Goal: Task Accomplishment & Management: Manage account settings

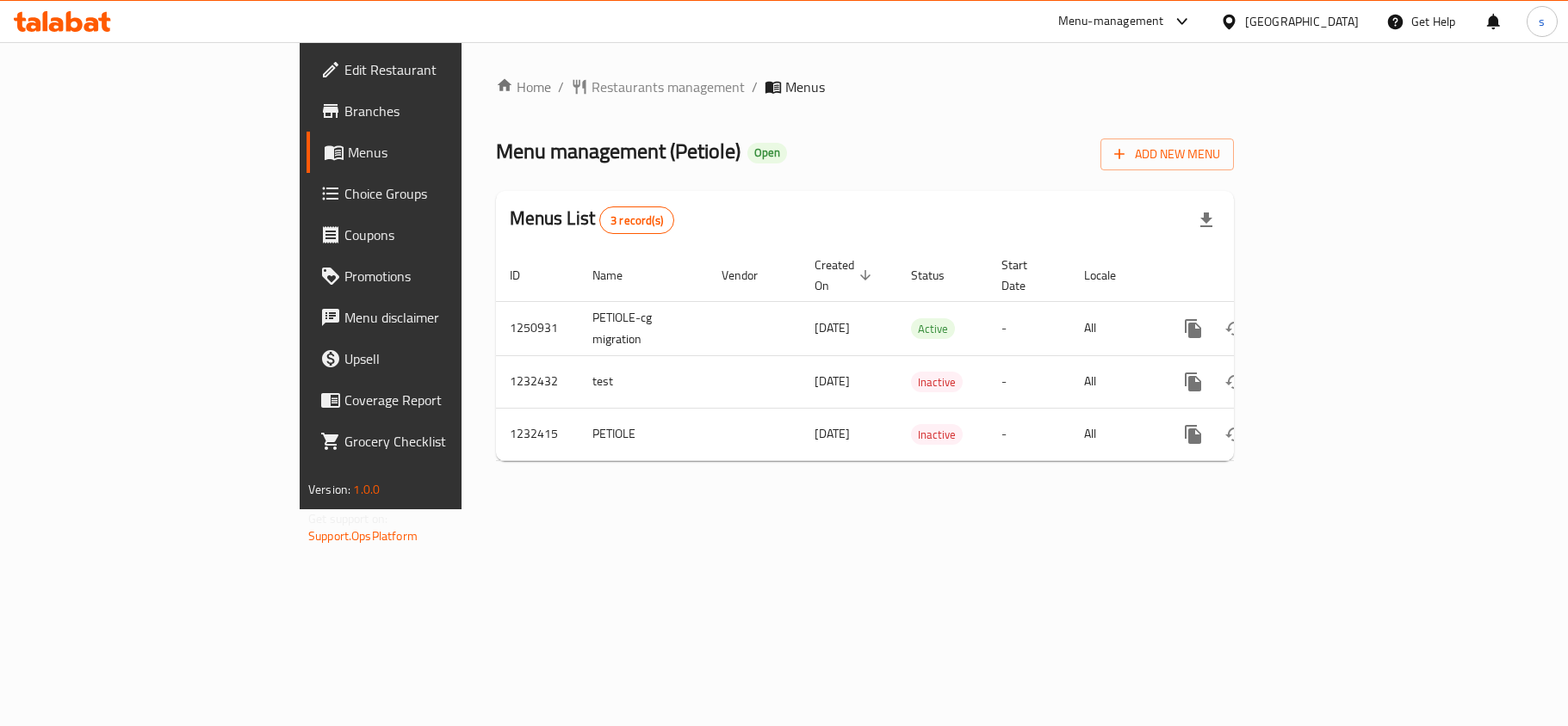
click at [1343, 21] on div "[GEOGRAPHIC_DATA]" at bounding box center [1302, 22] width 113 height 19
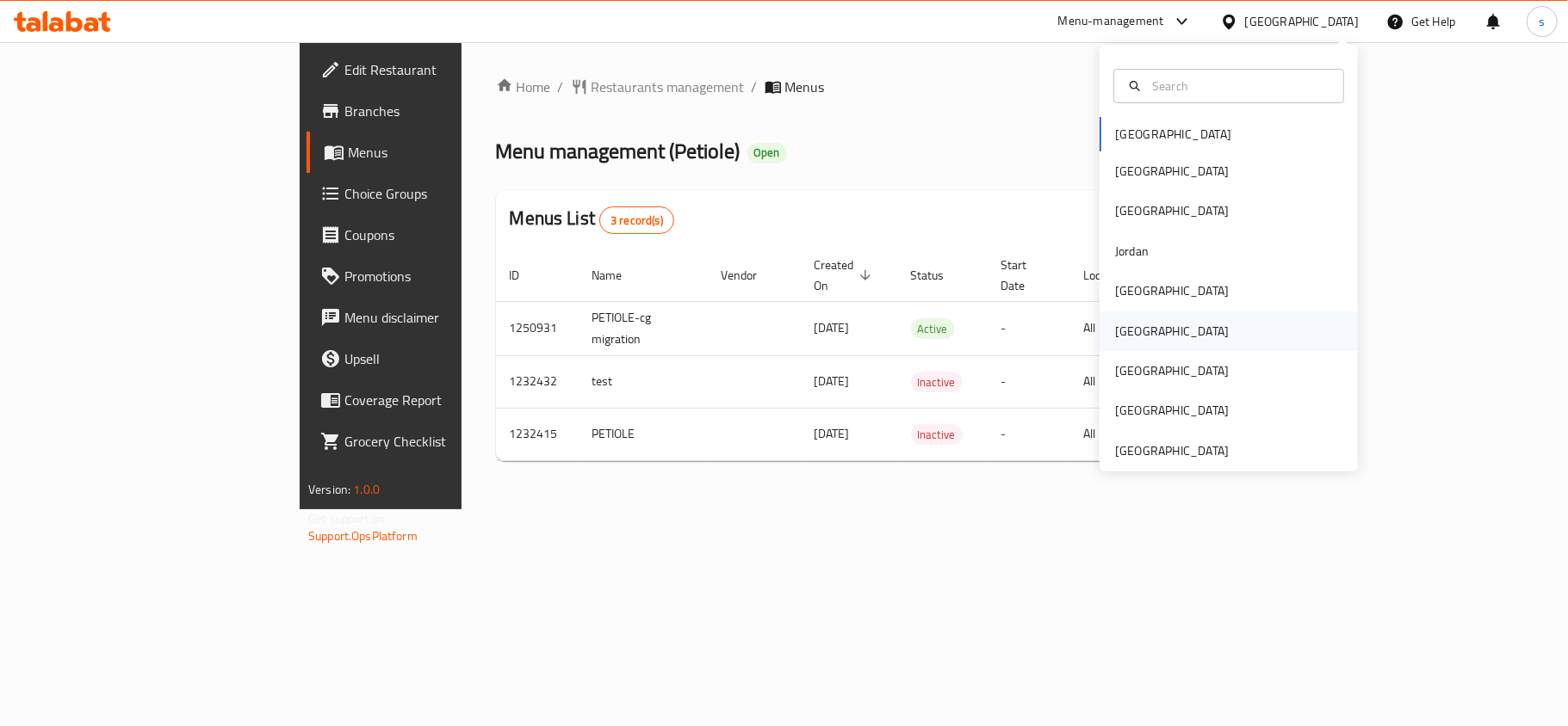
click at [1119, 332] on div "[GEOGRAPHIC_DATA]" at bounding box center [1172, 331] width 113 height 19
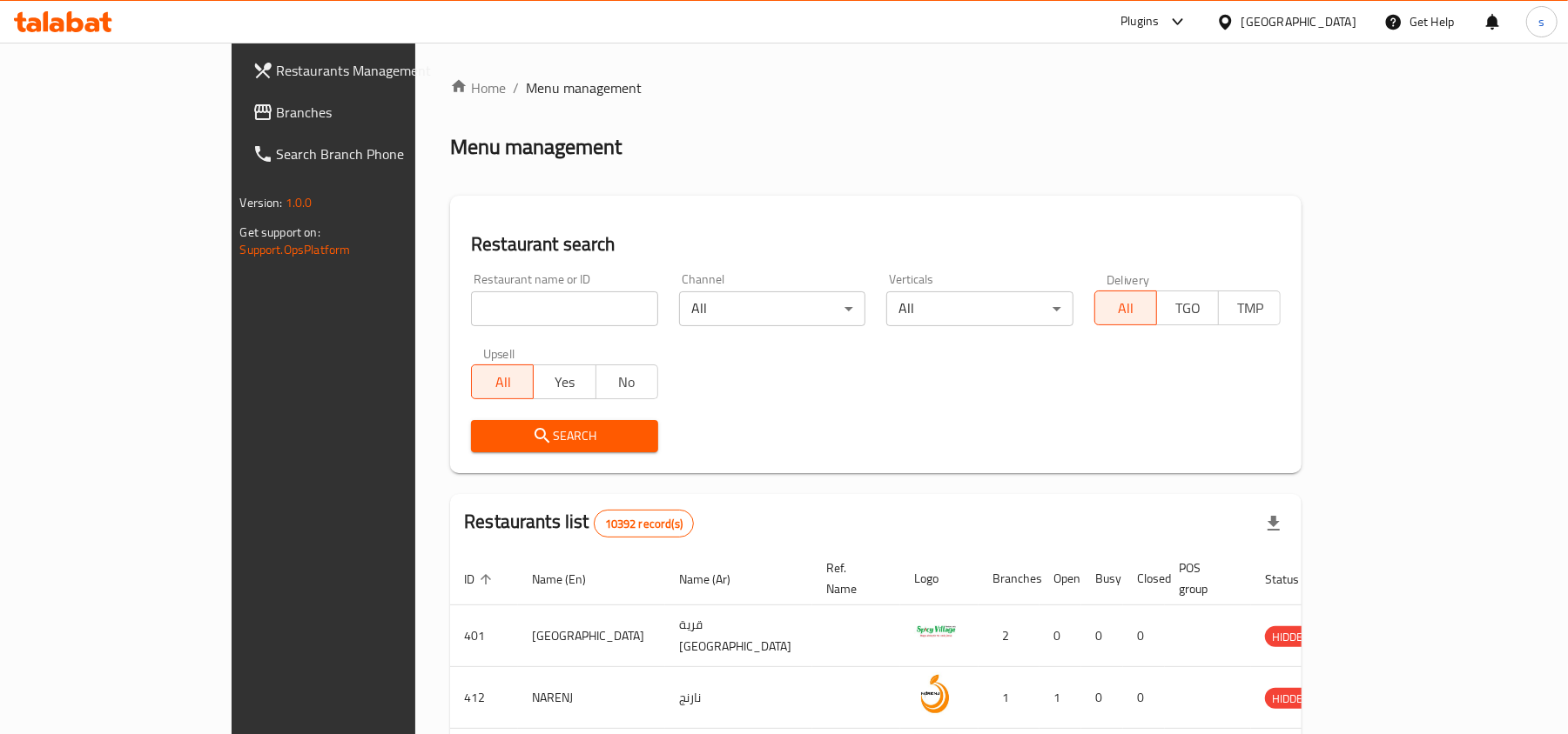
click at [277, 114] on span "Branches" at bounding box center [378, 113] width 203 height 21
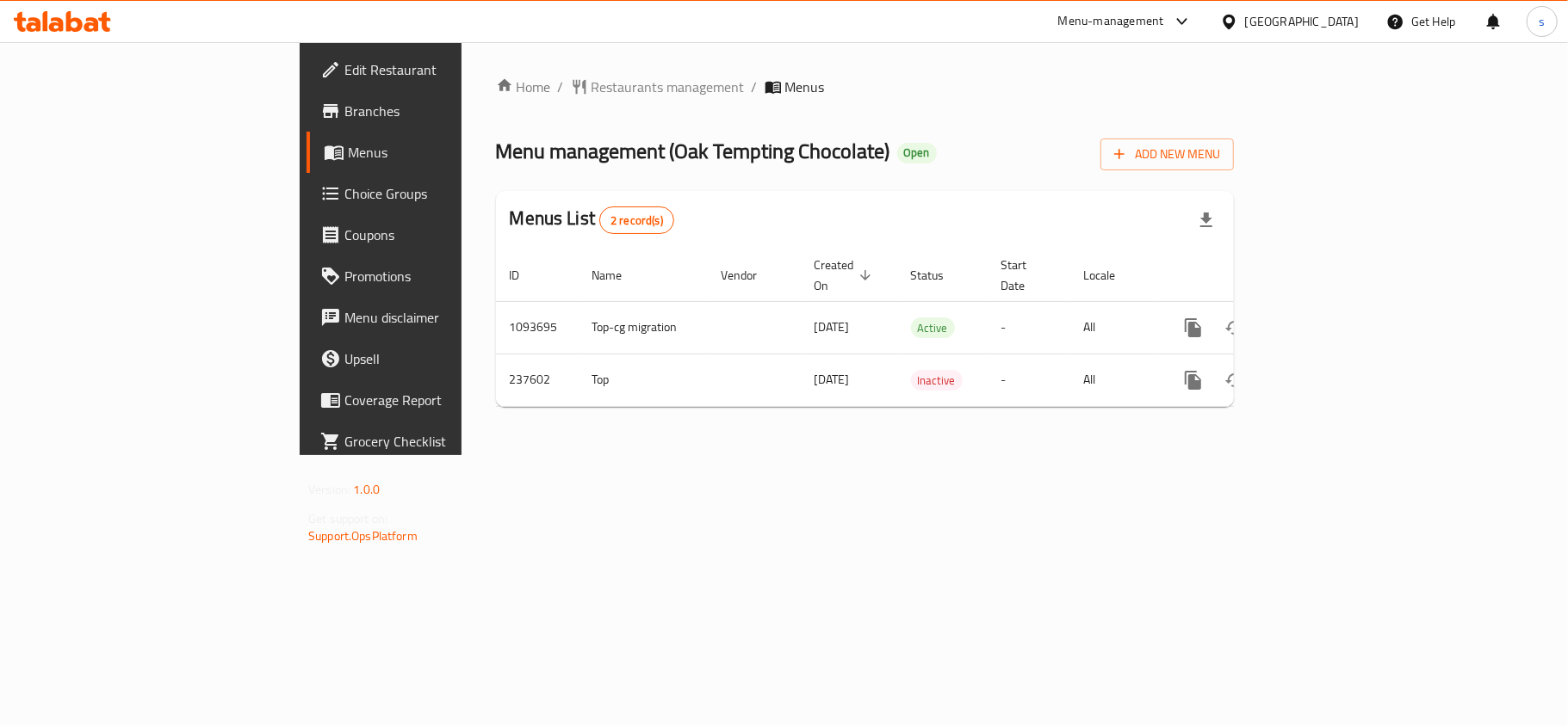
click at [344, 201] on span "Choice Groups" at bounding box center [446, 194] width 204 height 21
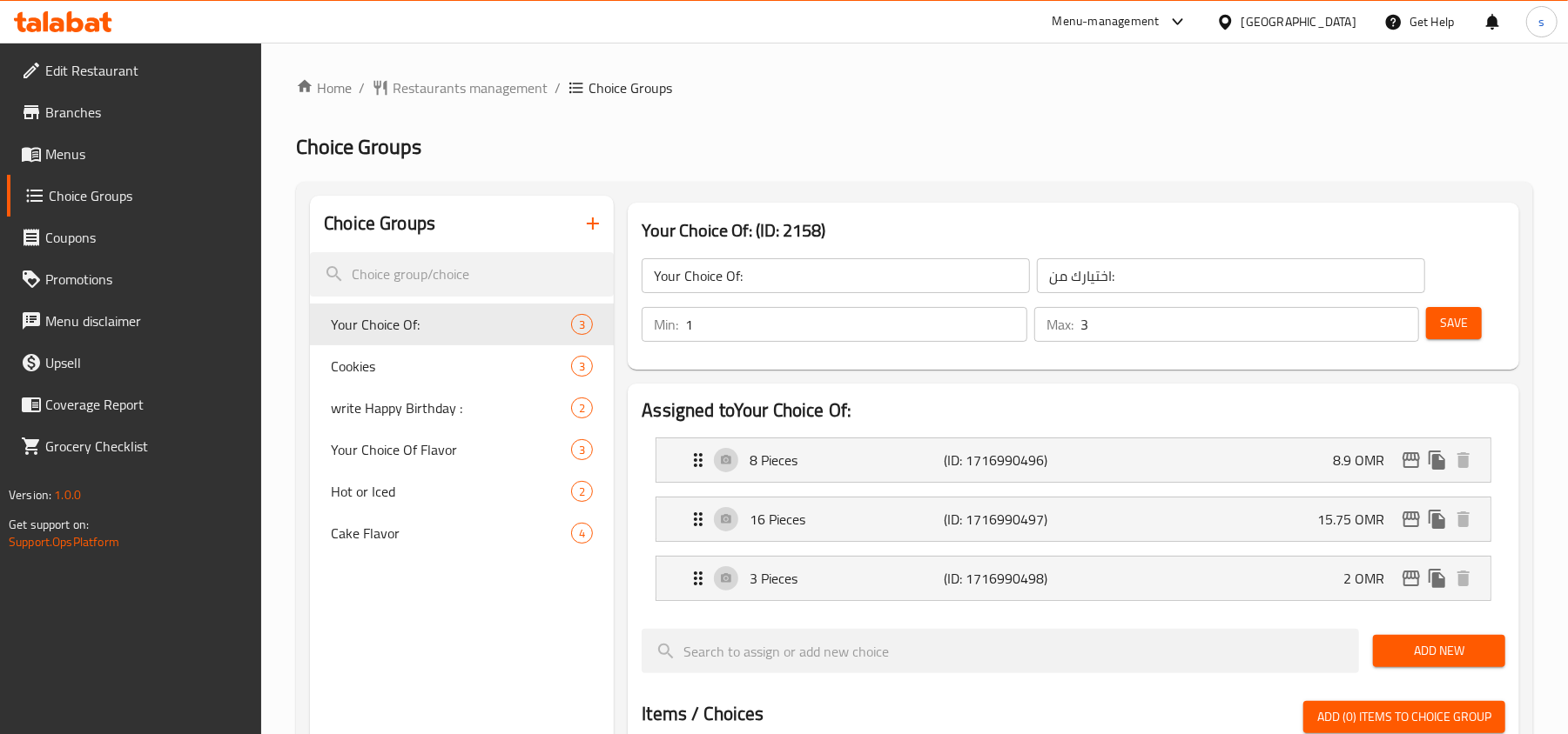
scroll to position [116, 0]
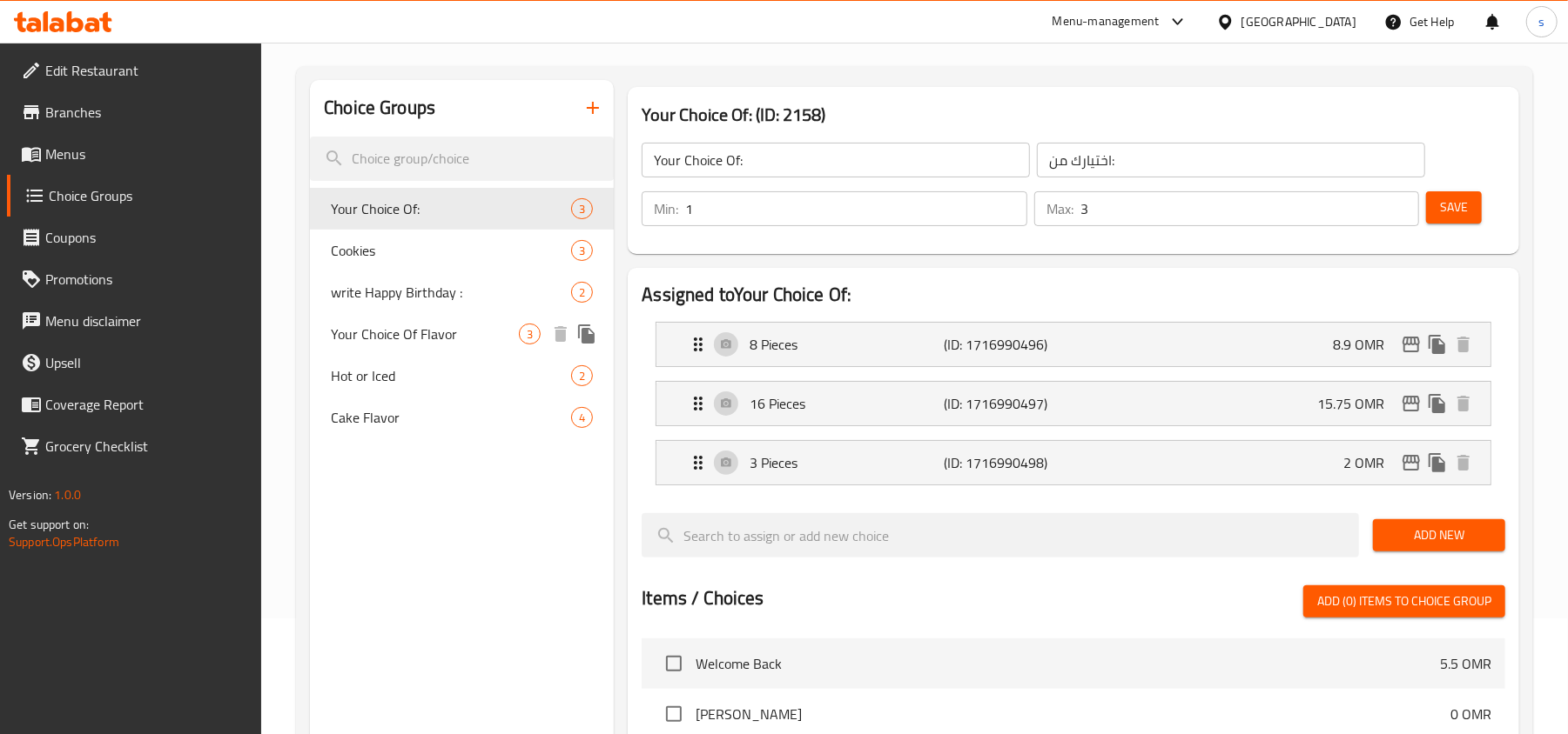
click at [433, 339] on span "Your Choice Of Flavor" at bounding box center [426, 334] width 188 height 21
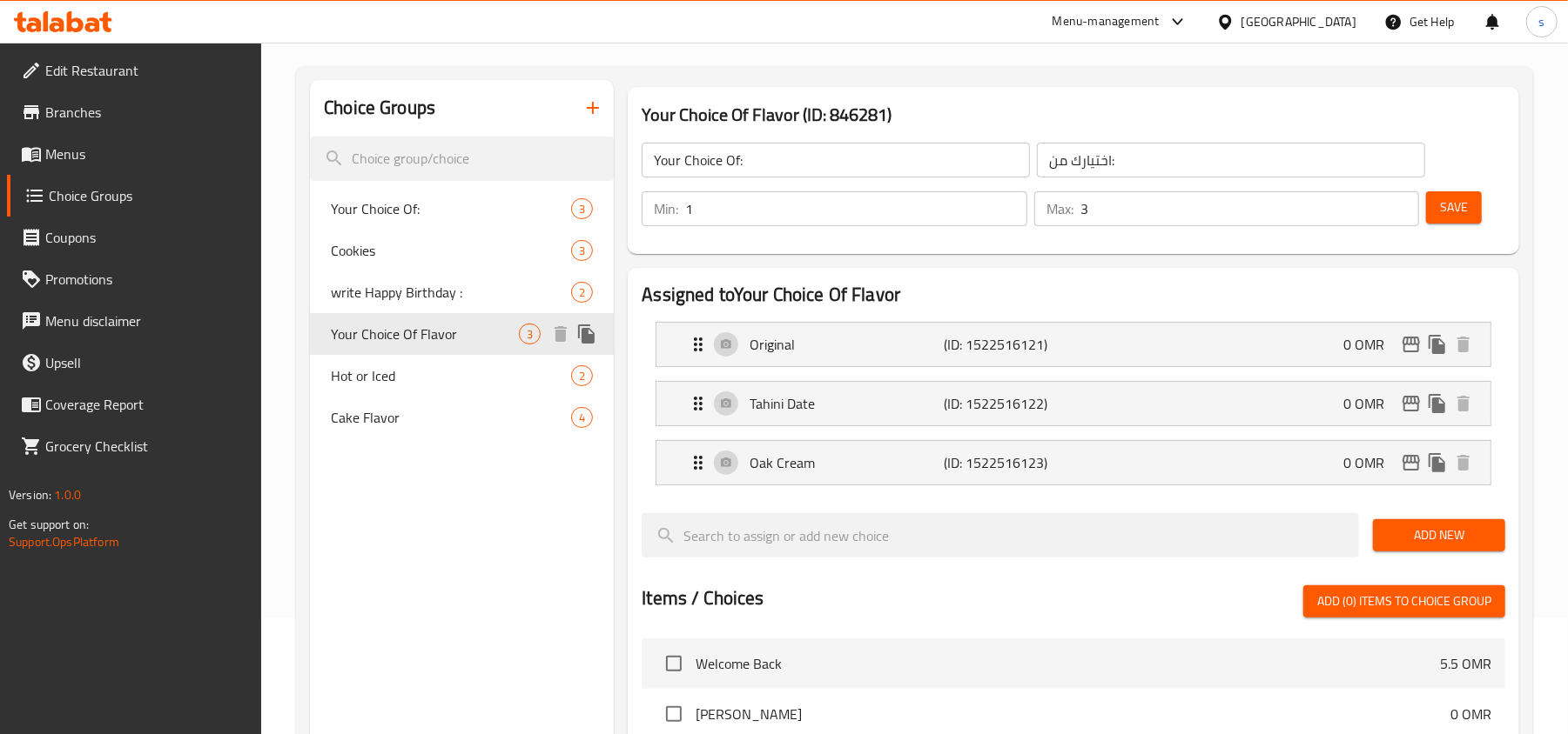
type input "Your Choice Of Flavor"
type input "إختيارك من نكهة"
type input "1"
click at [339, 421] on span "Cake Flavor" at bounding box center [426, 417] width 188 height 21
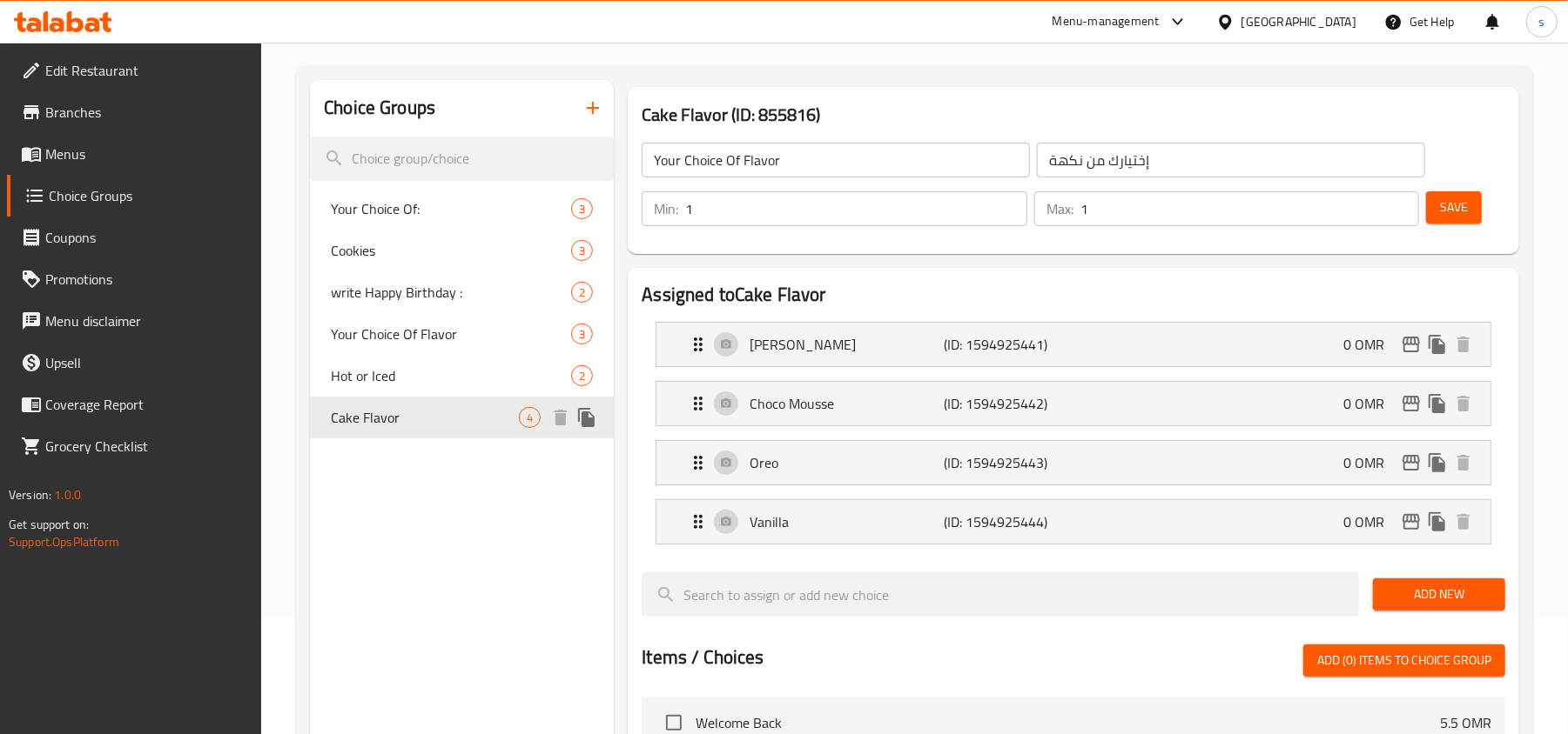
type input "Cake Flavor"
type input "نكهة الكعكة"
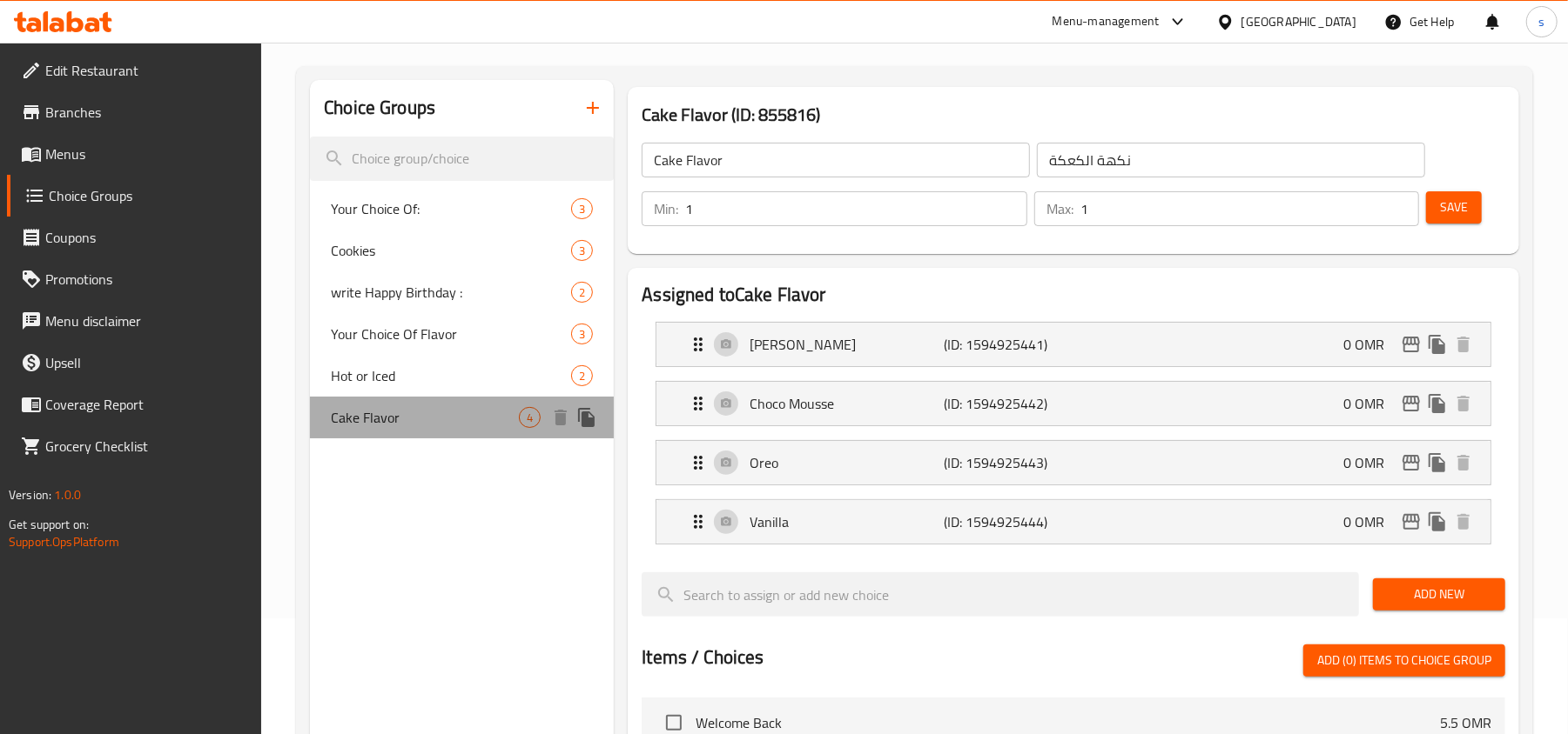
click at [339, 421] on span "Cake Flavor" at bounding box center [426, 417] width 188 height 21
click at [1346, 25] on div "[GEOGRAPHIC_DATA]" at bounding box center [1299, 22] width 115 height 19
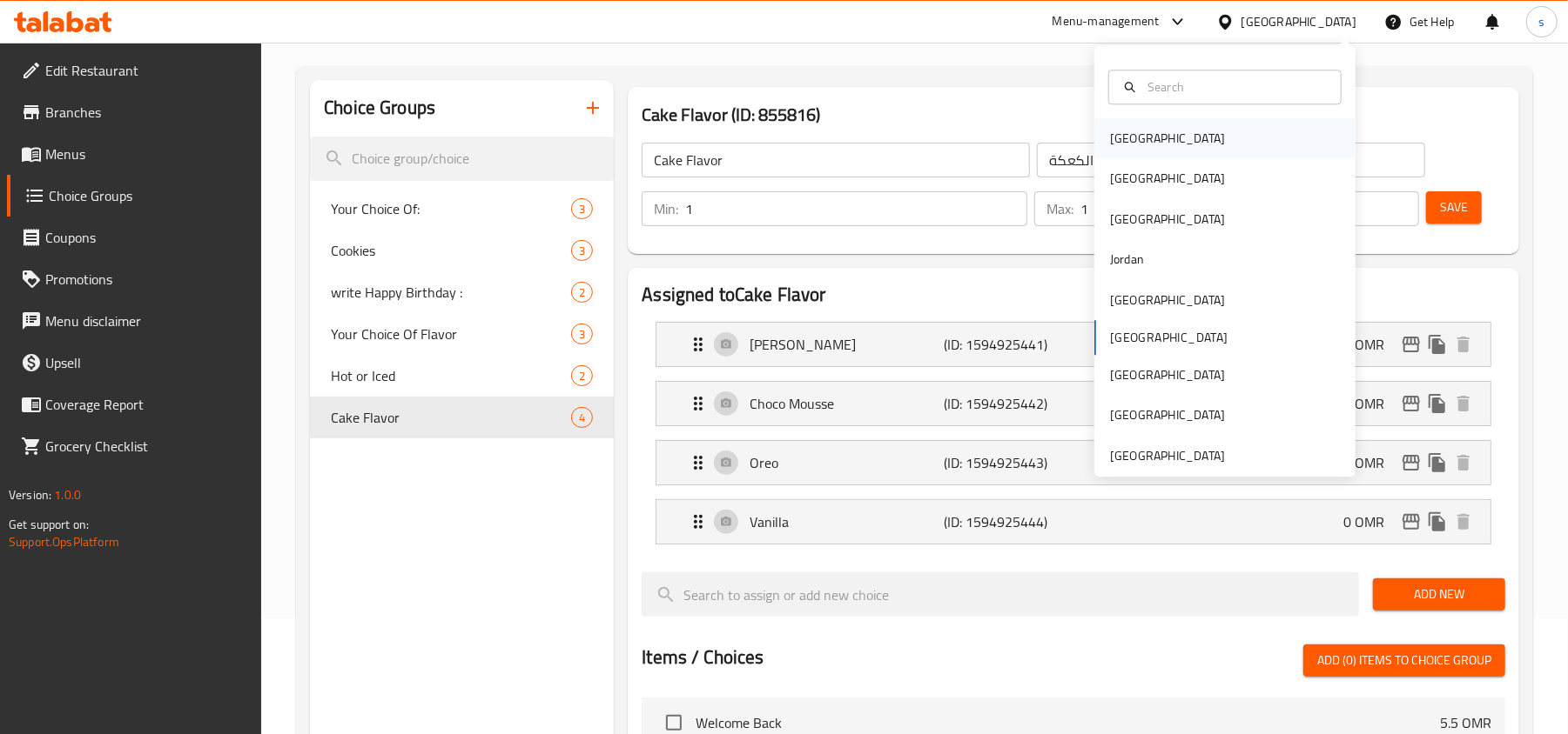
click at [1136, 145] on div "[GEOGRAPHIC_DATA]" at bounding box center [1167, 138] width 143 height 40
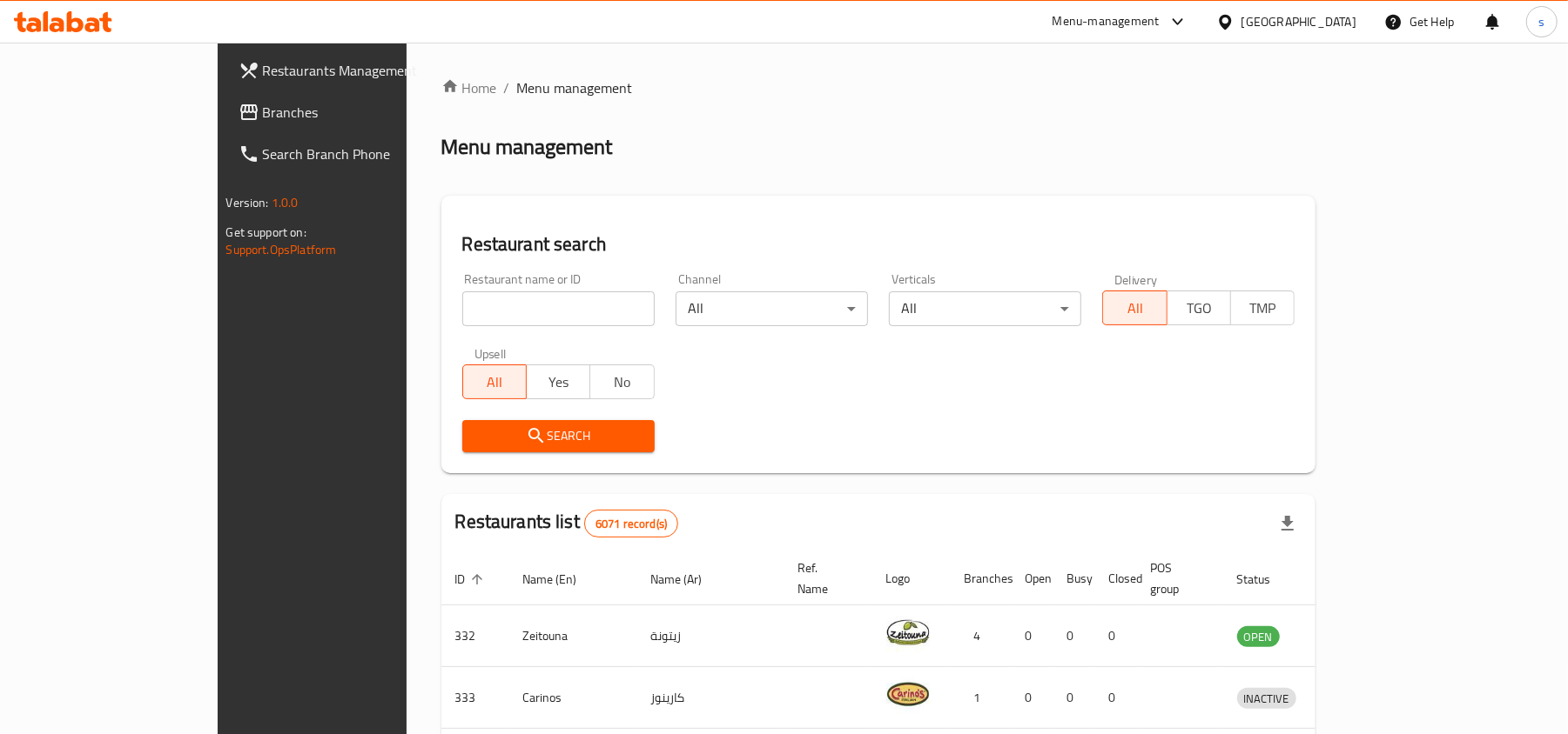
click at [1334, 28] on div "[GEOGRAPHIC_DATA]" at bounding box center [1299, 22] width 115 height 19
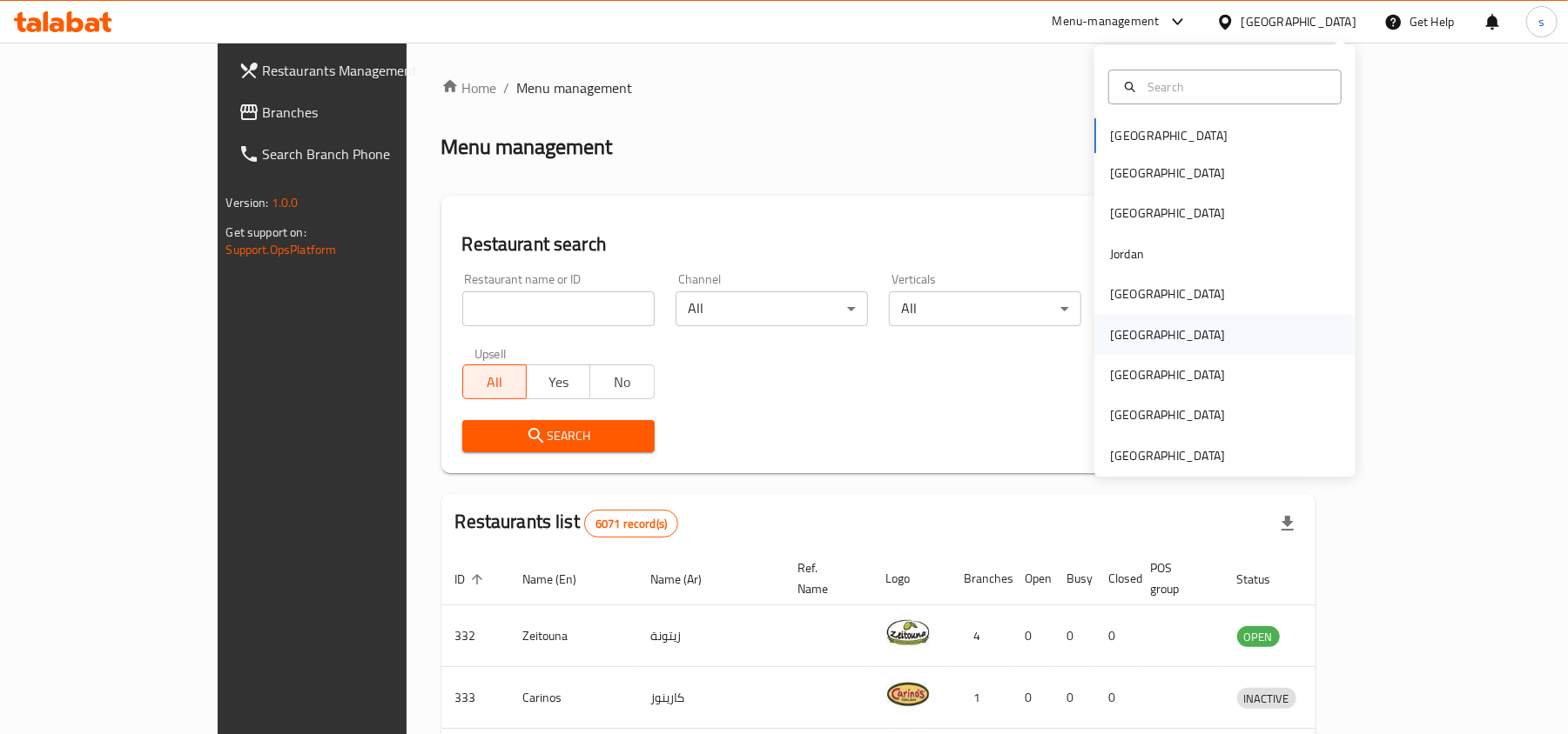
click at [1110, 345] on div "[GEOGRAPHIC_DATA]" at bounding box center [1168, 335] width 115 height 19
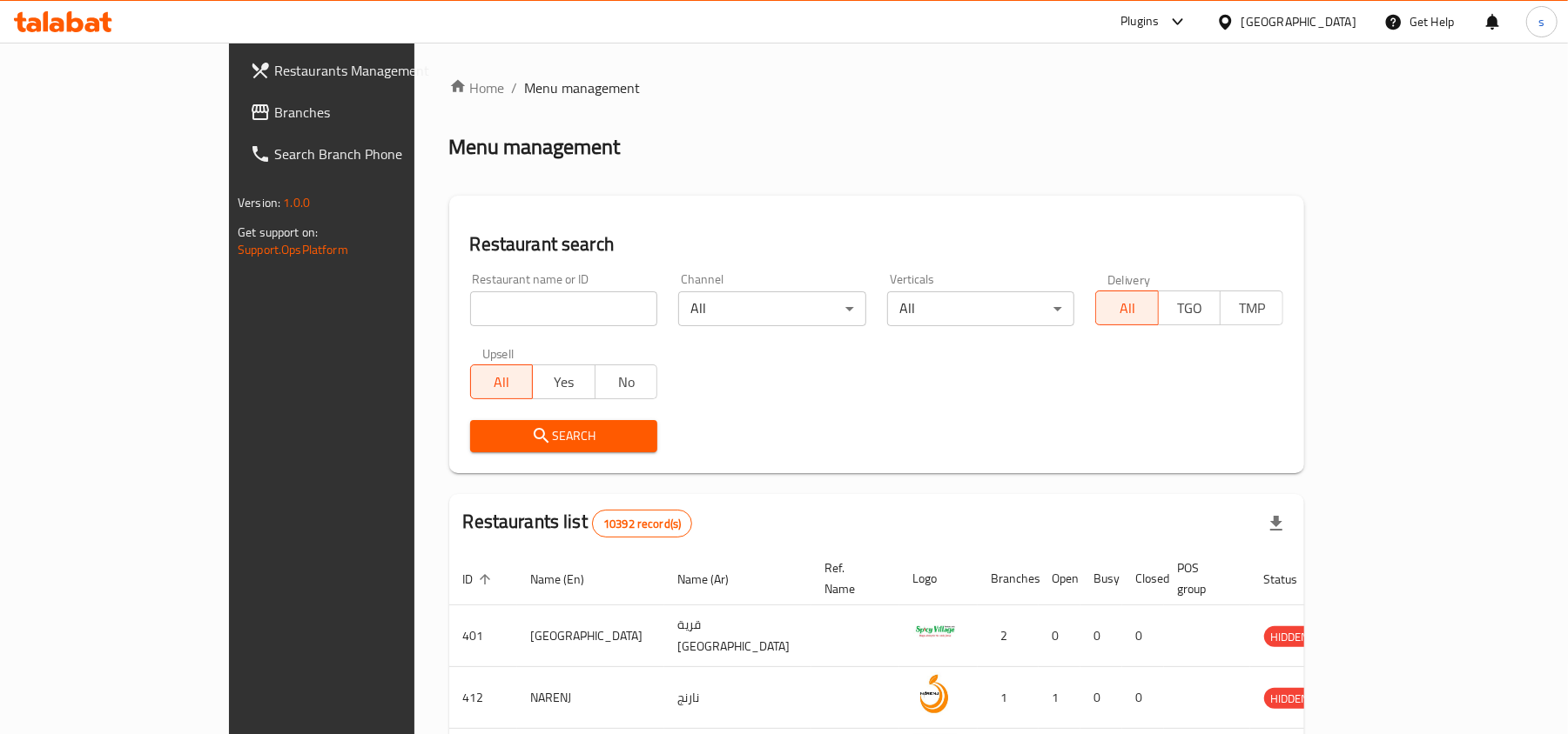
click at [274, 102] on span "Branches" at bounding box center [375, 113] width 203 height 21
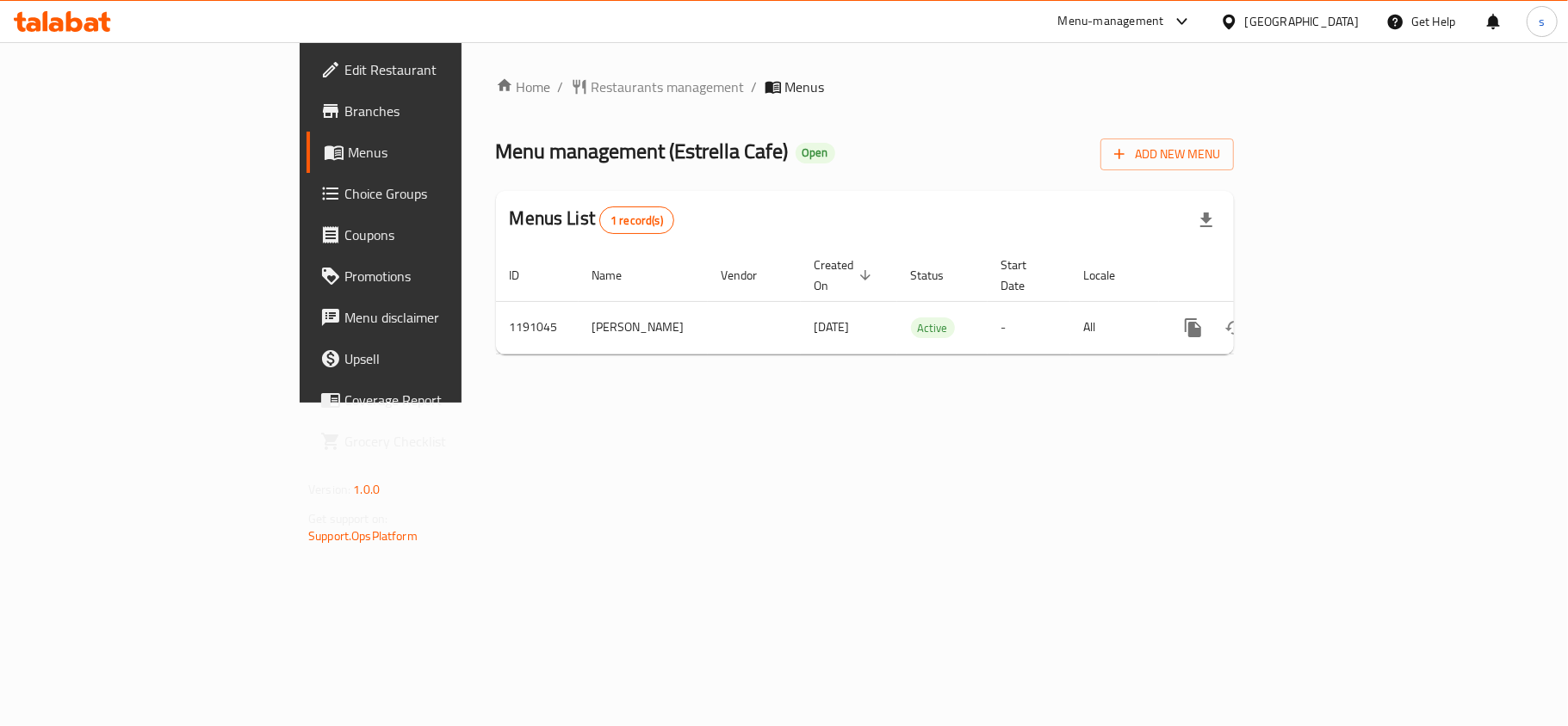
click at [1358, 19] on div "[GEOGRAPHIC_DATA]" at bounding box center [1302, 22] width 113 height 19
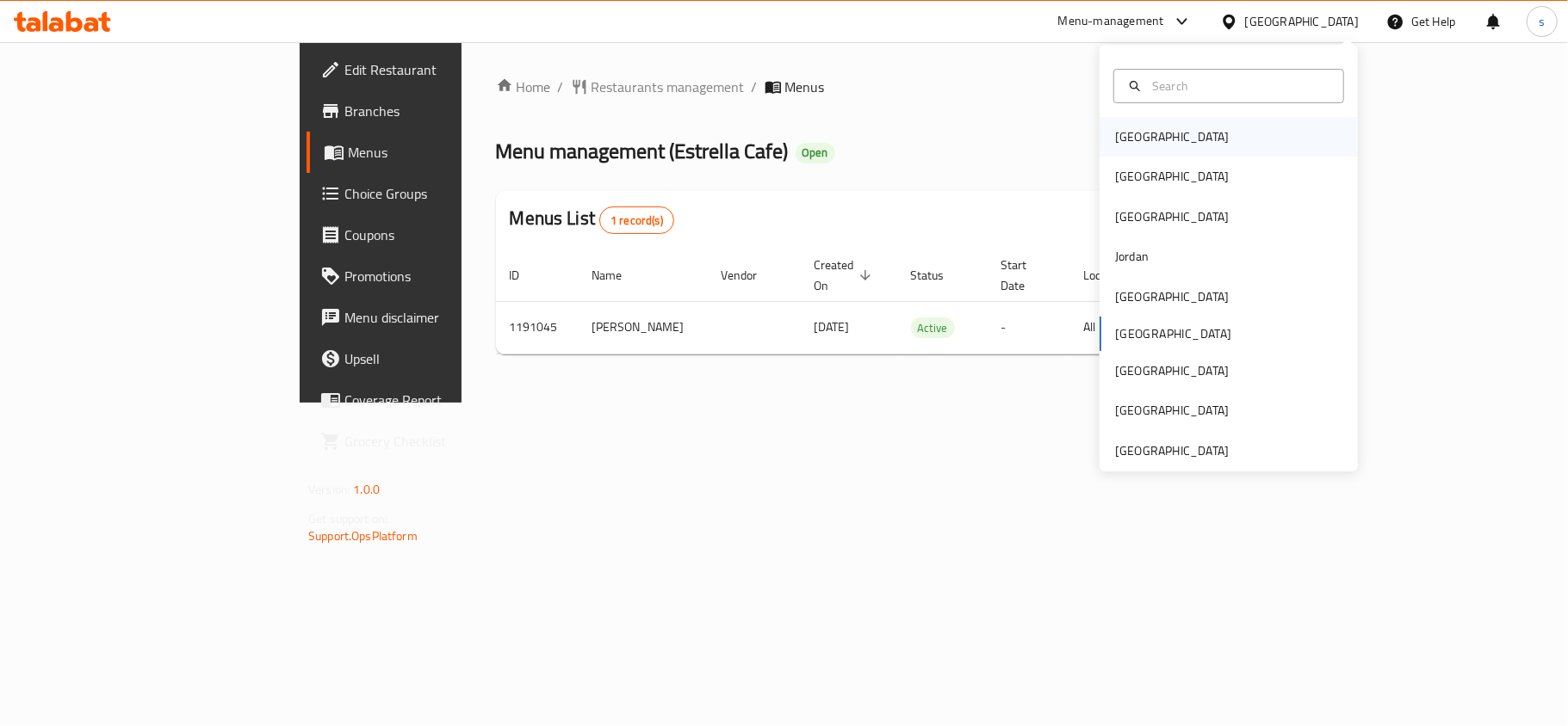
click at [1130, 135] on div "[GEOGRAPHIC_DATA]" at bounding box center [1172, 137] width 113 height 19
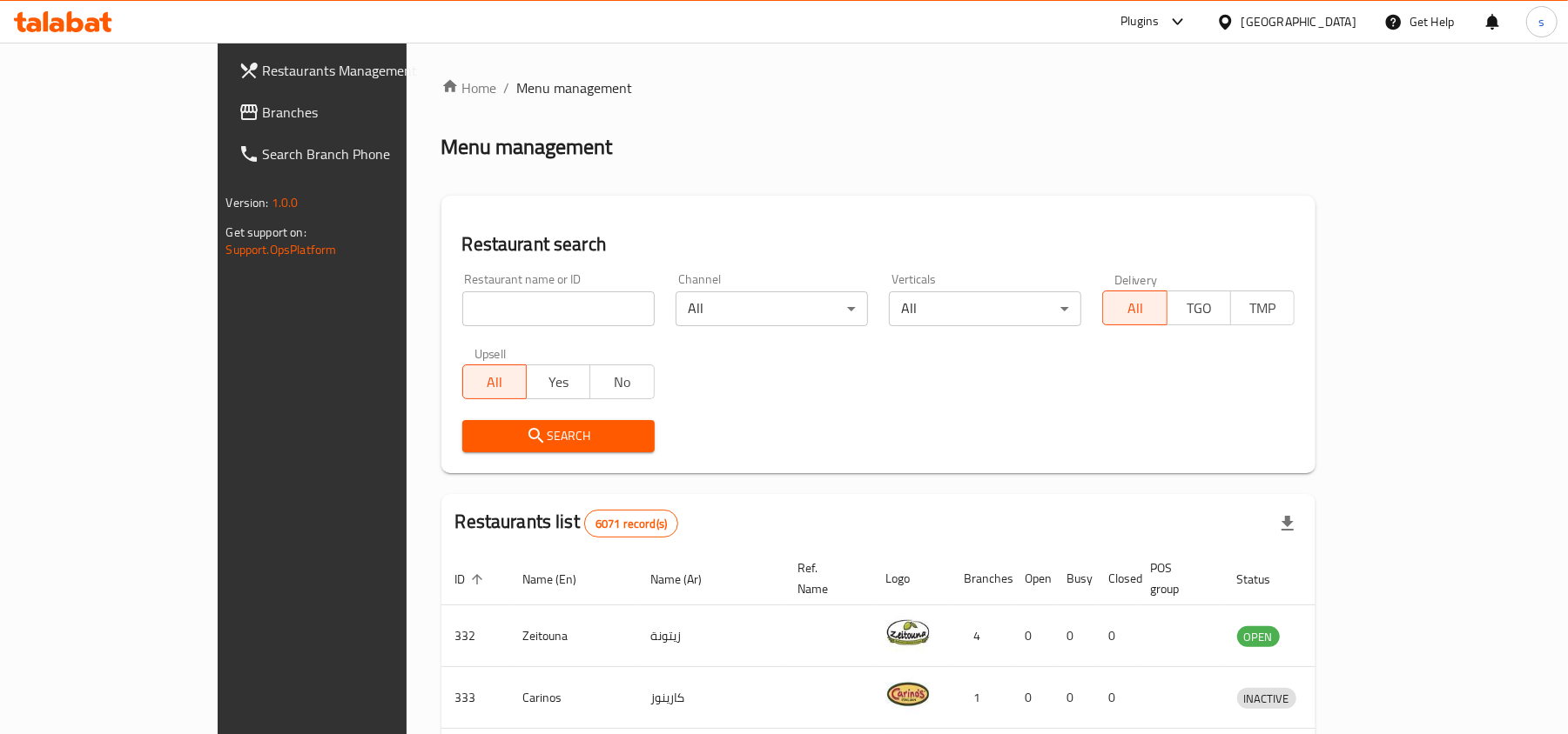
click at [1341, 17] on div "Bahrain" at bounding box center [1299, 22] width 115 height 19
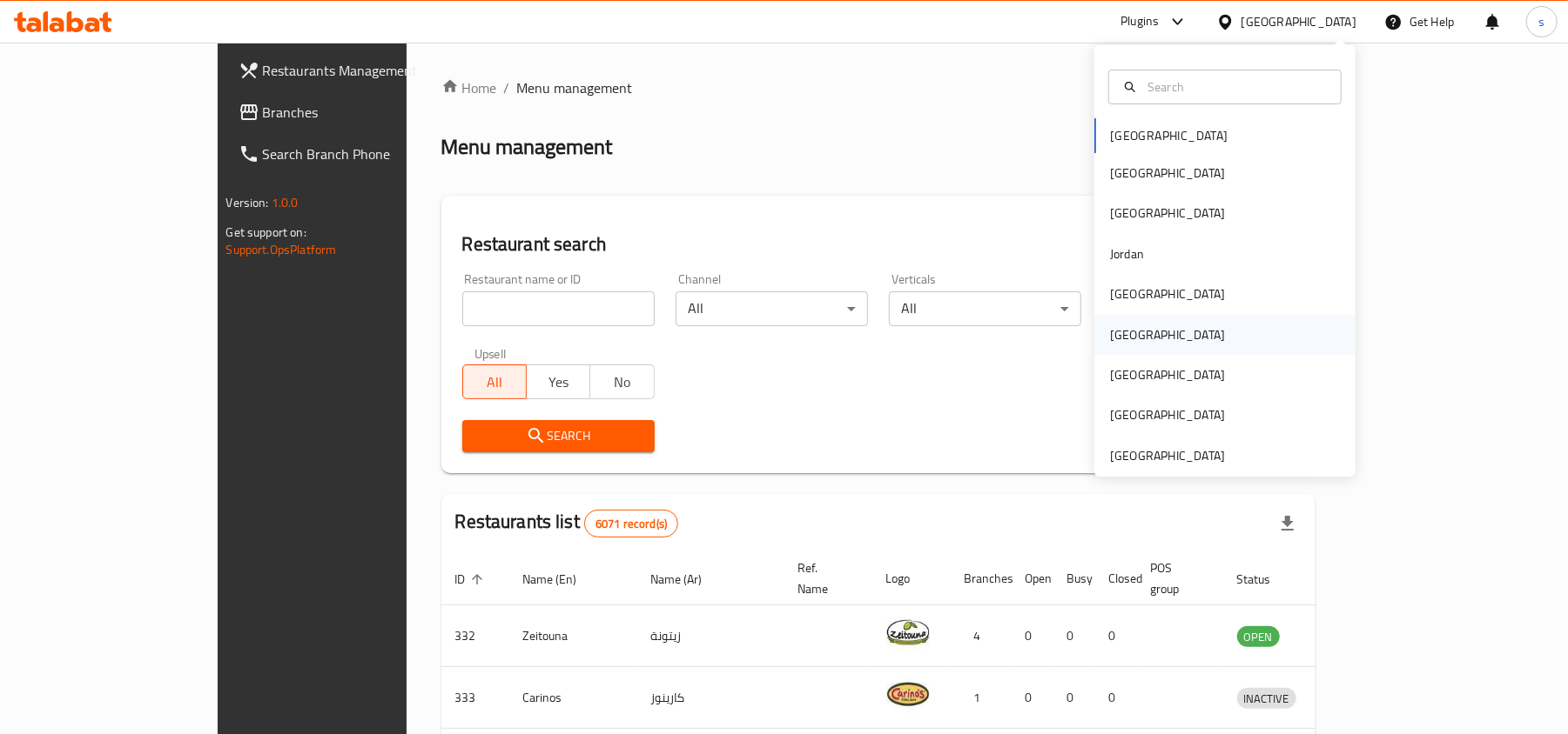
click at [1123, 343] on div "Oman" at bounding box center [1168, 335] width 115 height 19
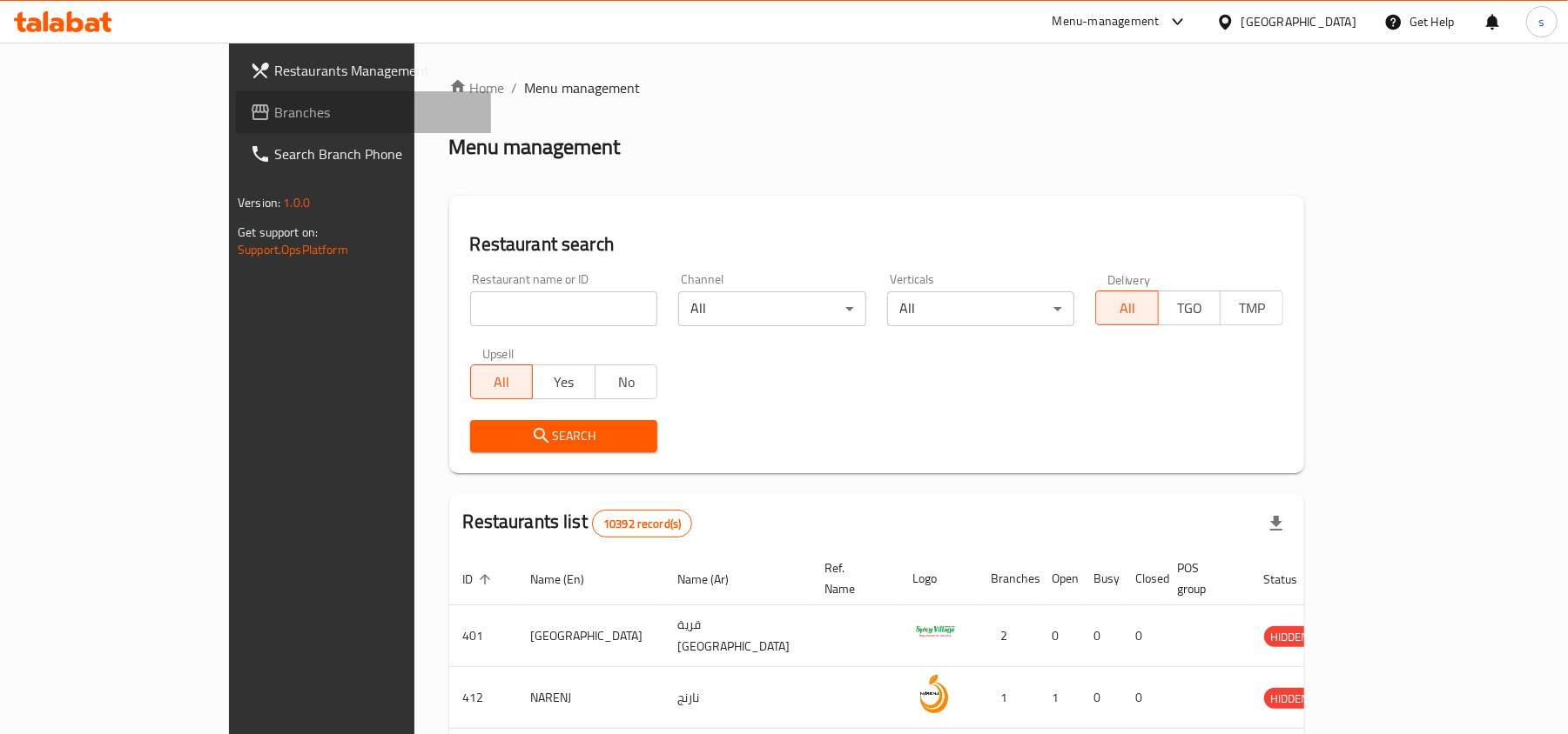
click at [274, 110] on span "Branches" at bounding box center [375, 113] width 203 height 21
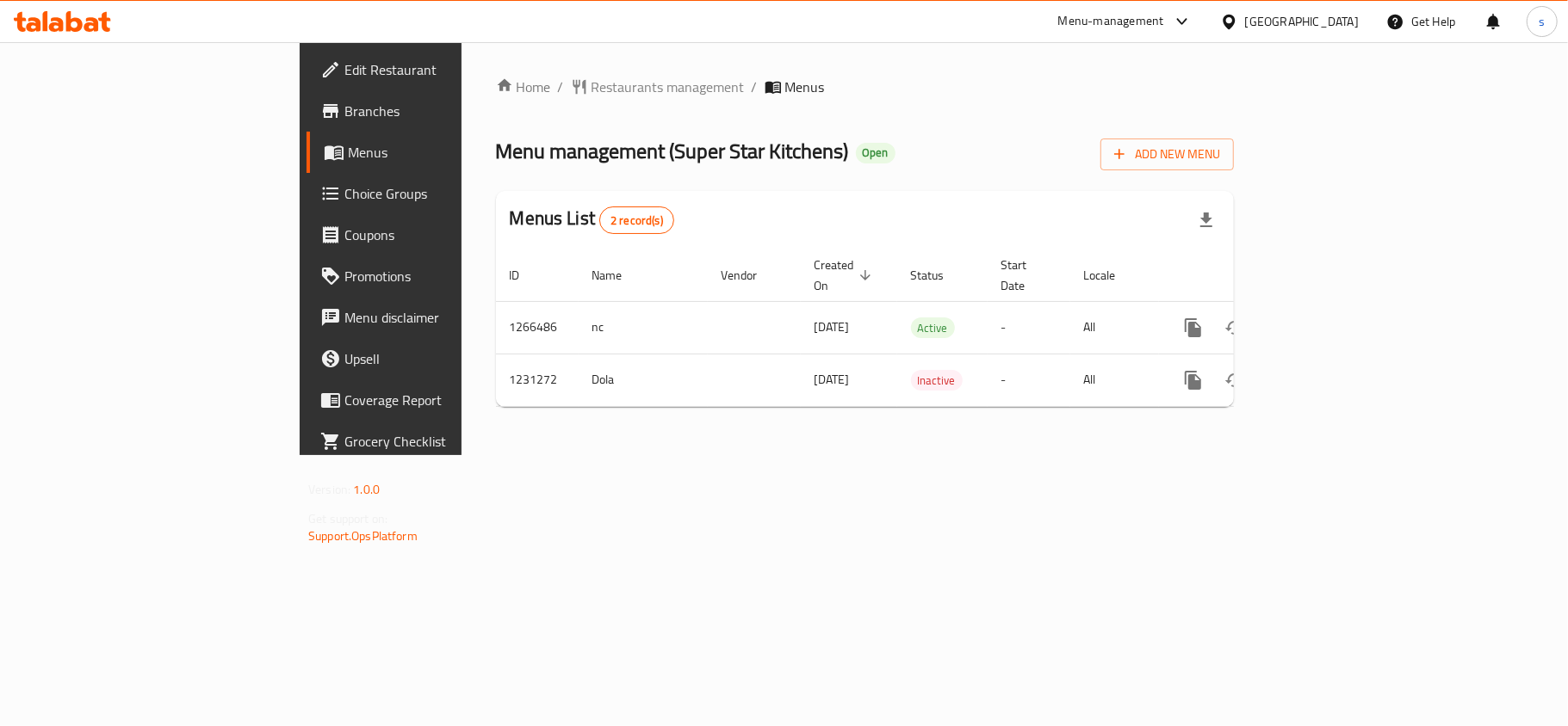
click at [1328, 22] on div "[GEOGRAPHIC_DATA]" at bounding box center [1302, 22] width 113 height 19
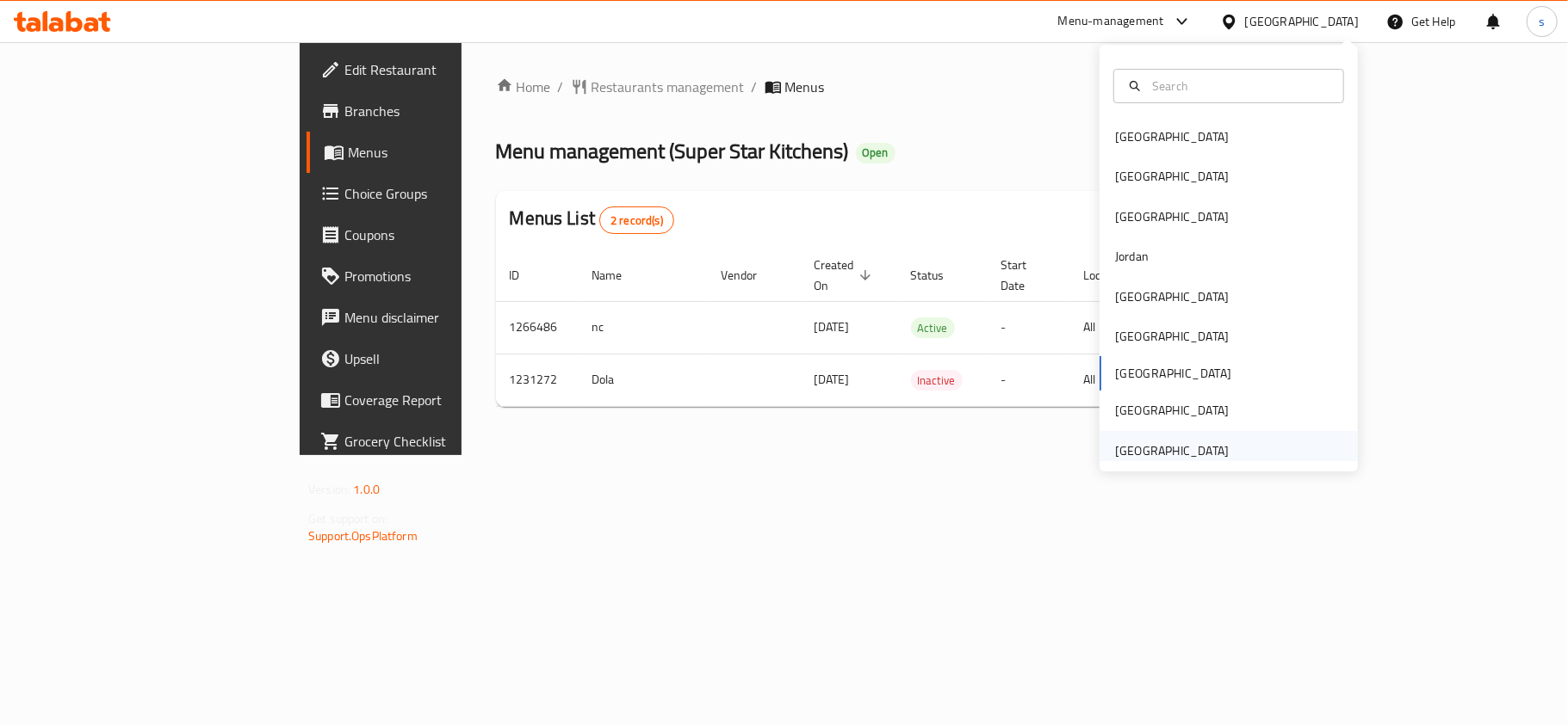
click at [1188, 456] on div "[GEOGRAPHIC_DATA]" at bounding box center [1172, 451] width 113 height 19
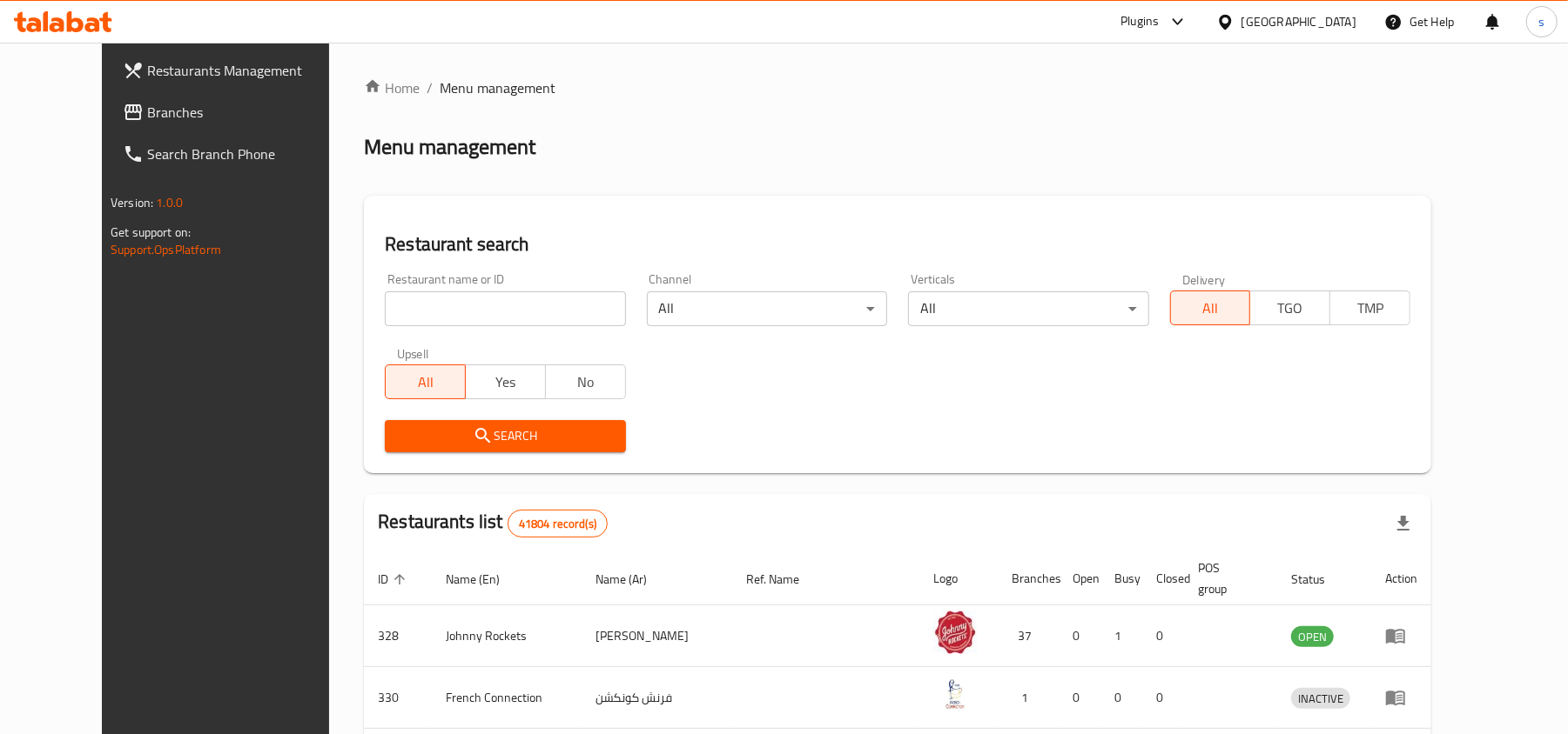
click at [147, 115] on span "Branches" at bounding box center [248, 113] width 203 height 21
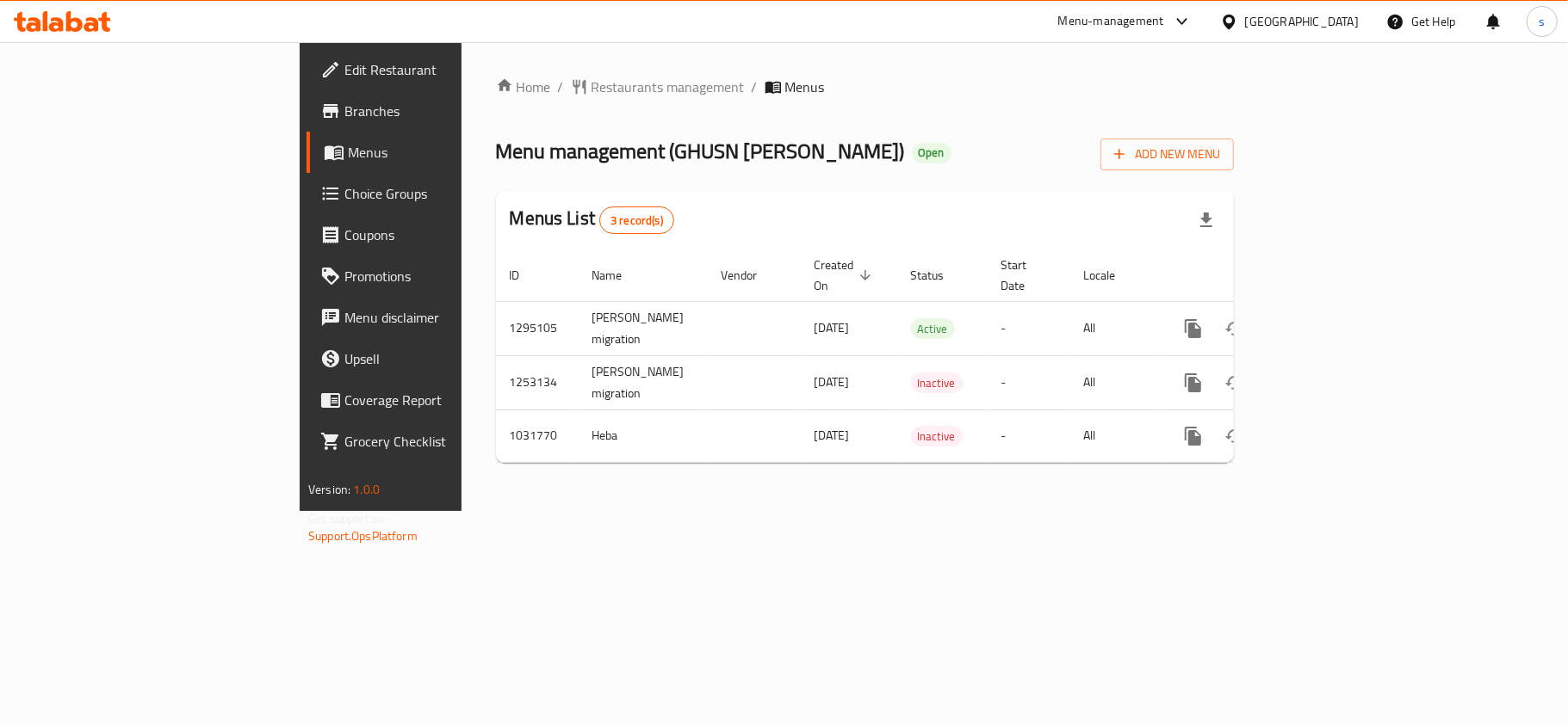
click at [1315, 18] on div "[GEOGRAPHIC_DATA]" at bounding box center [1302, 22] width 113 height 19
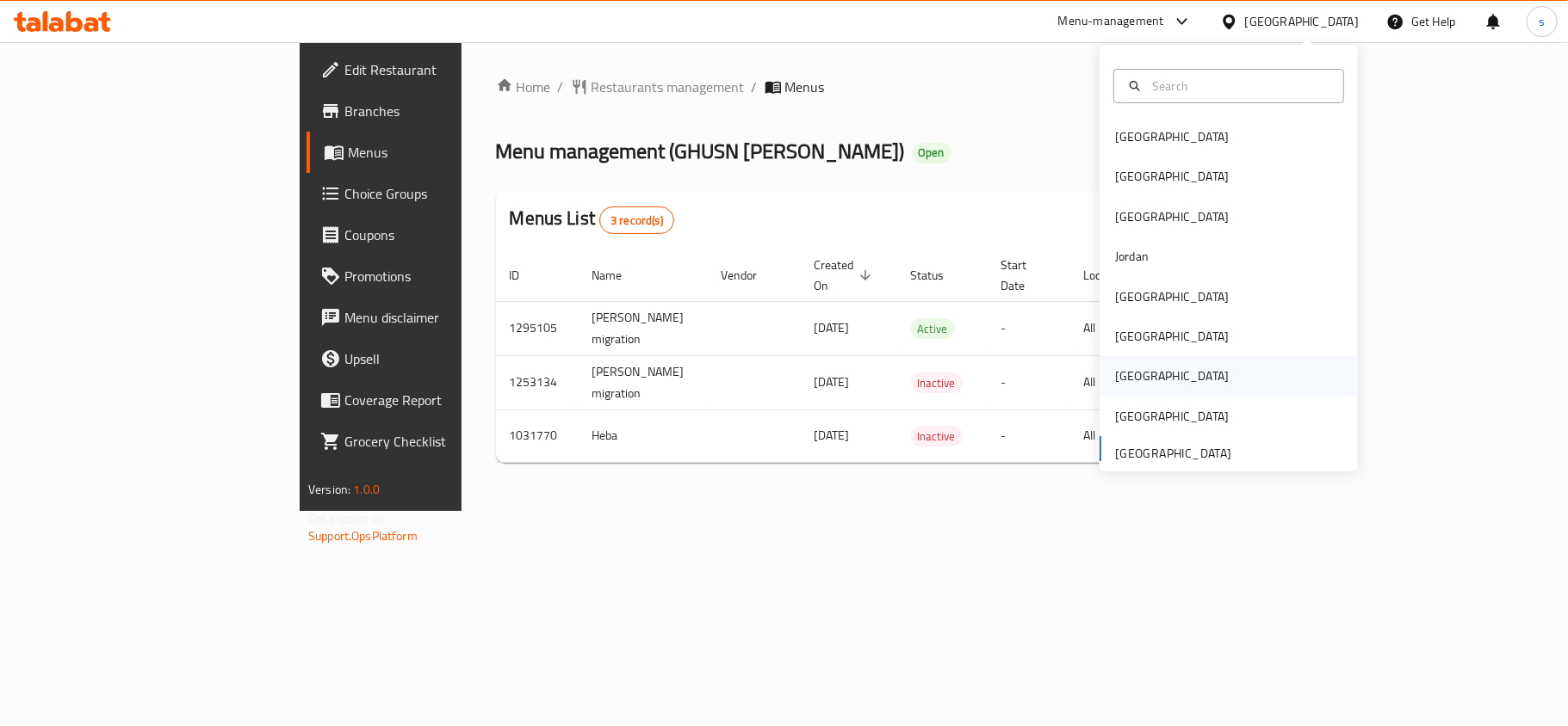
click at [1115, 370] on div "[GEOGRAPHIC_DATA]" at bounding box center [1172, 376] width 113 height 19
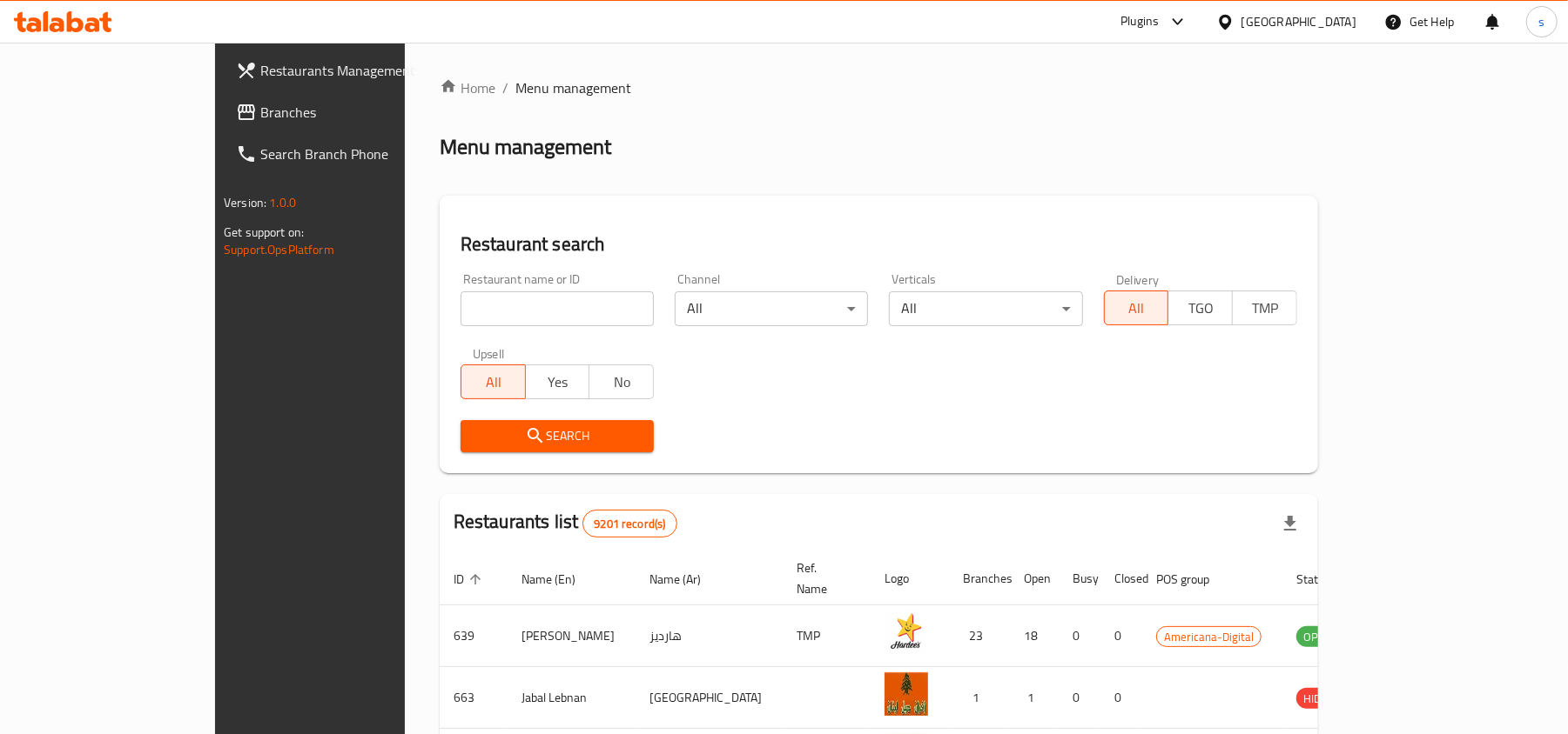
click at [236, 115] on icon at bounding box center [247, 113] width 21 height 21
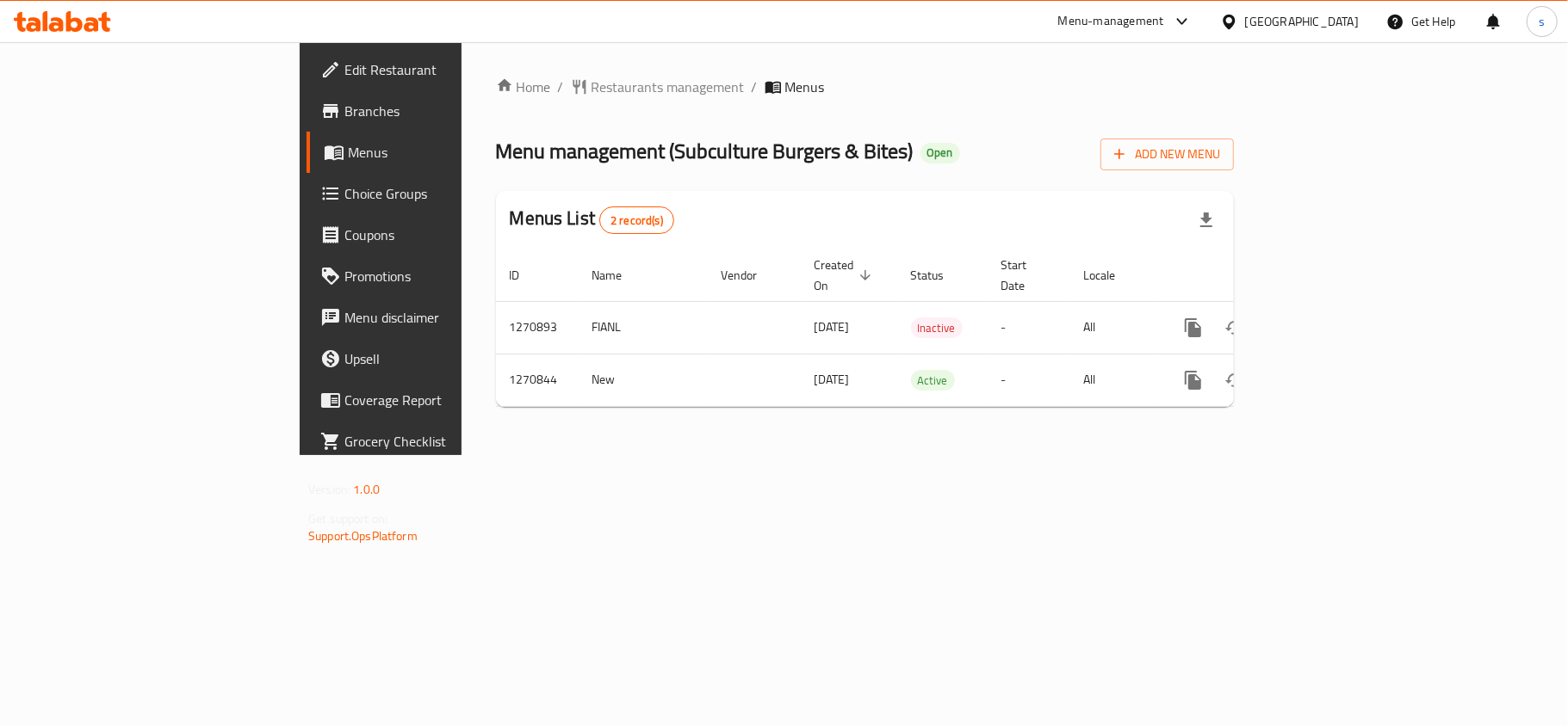
click at [1351, 25] on div "[GEOGRAPHIC_DATA]" at bounding box center [1302, 22] width 113 height 19
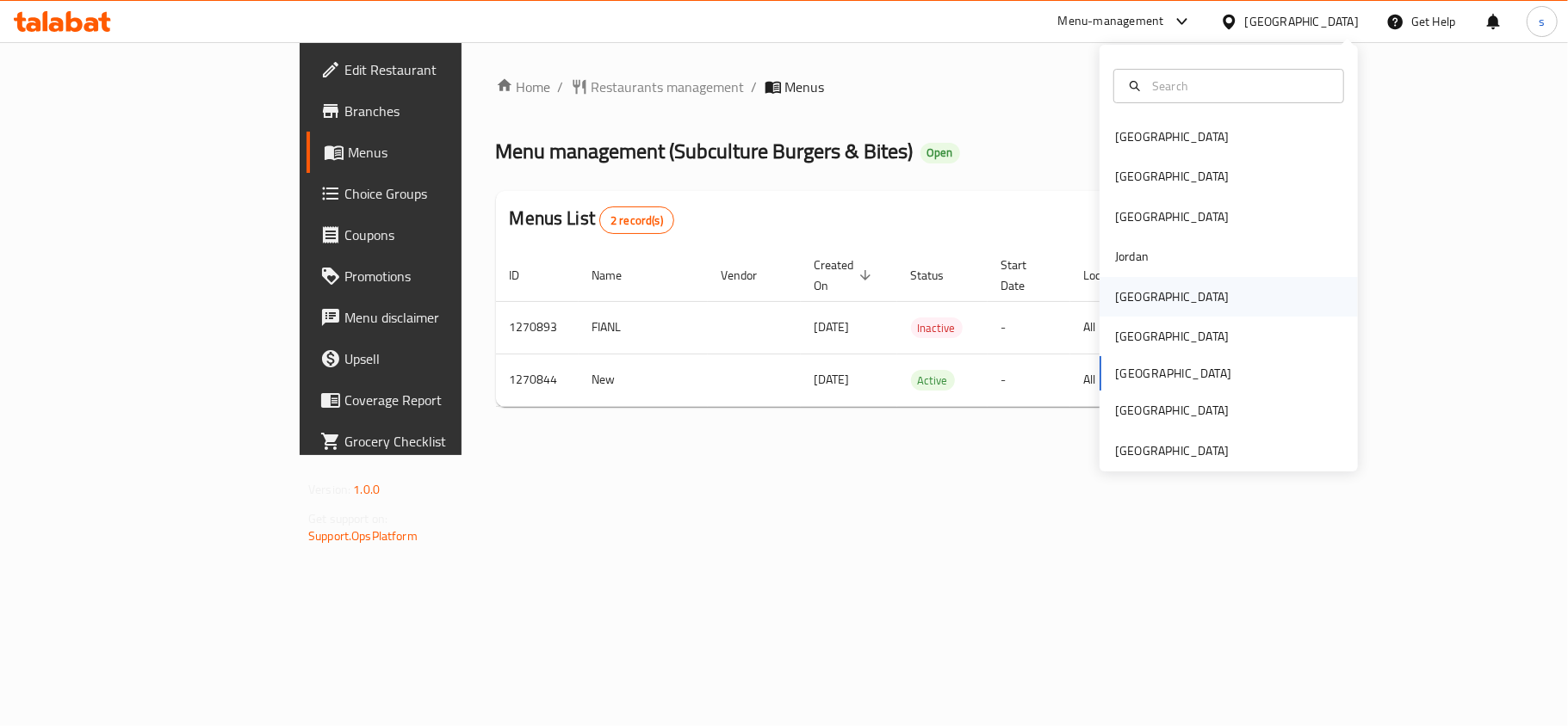
click at [1126, 296] on div "[GEOGRAPHIC_DATA]" at bounding box center [1172, 297] width 113 height 19
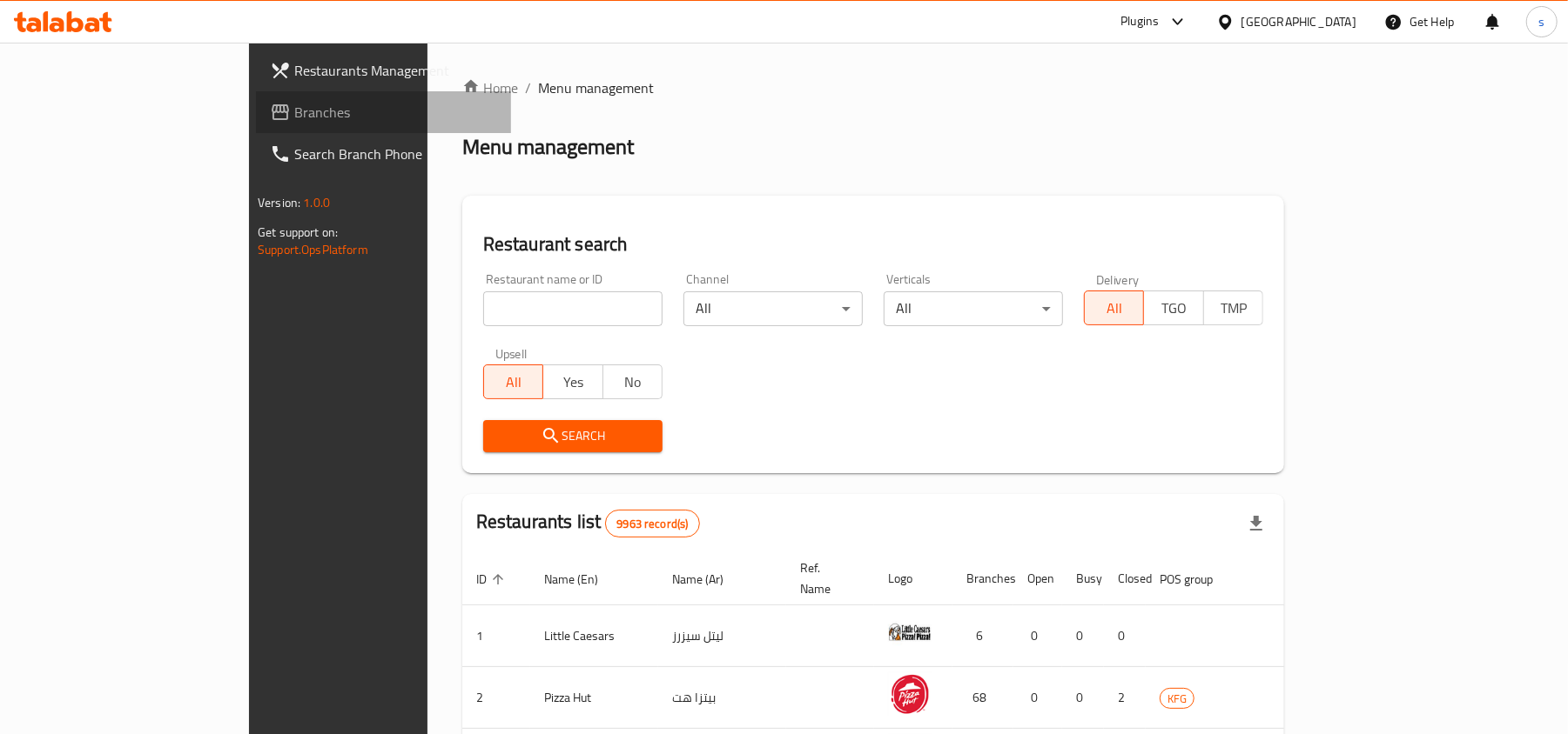
click at [294, 119] on span "Branches" at bounding box center [395, 113] width 203 height 21
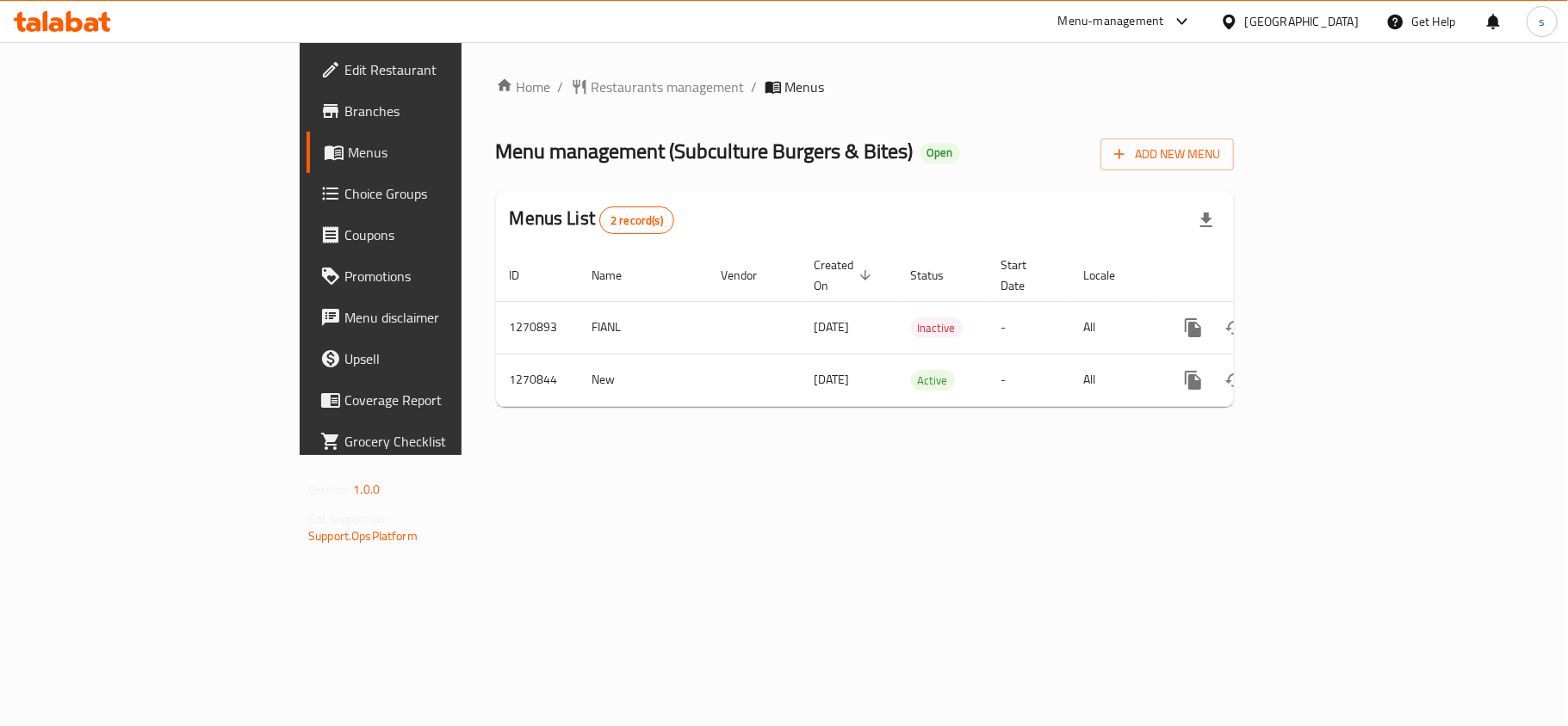
click at [1354, 22] on div "[GEOGRAPHIC_DATA]" at bounding box center [1302, 22] width 113 height 19
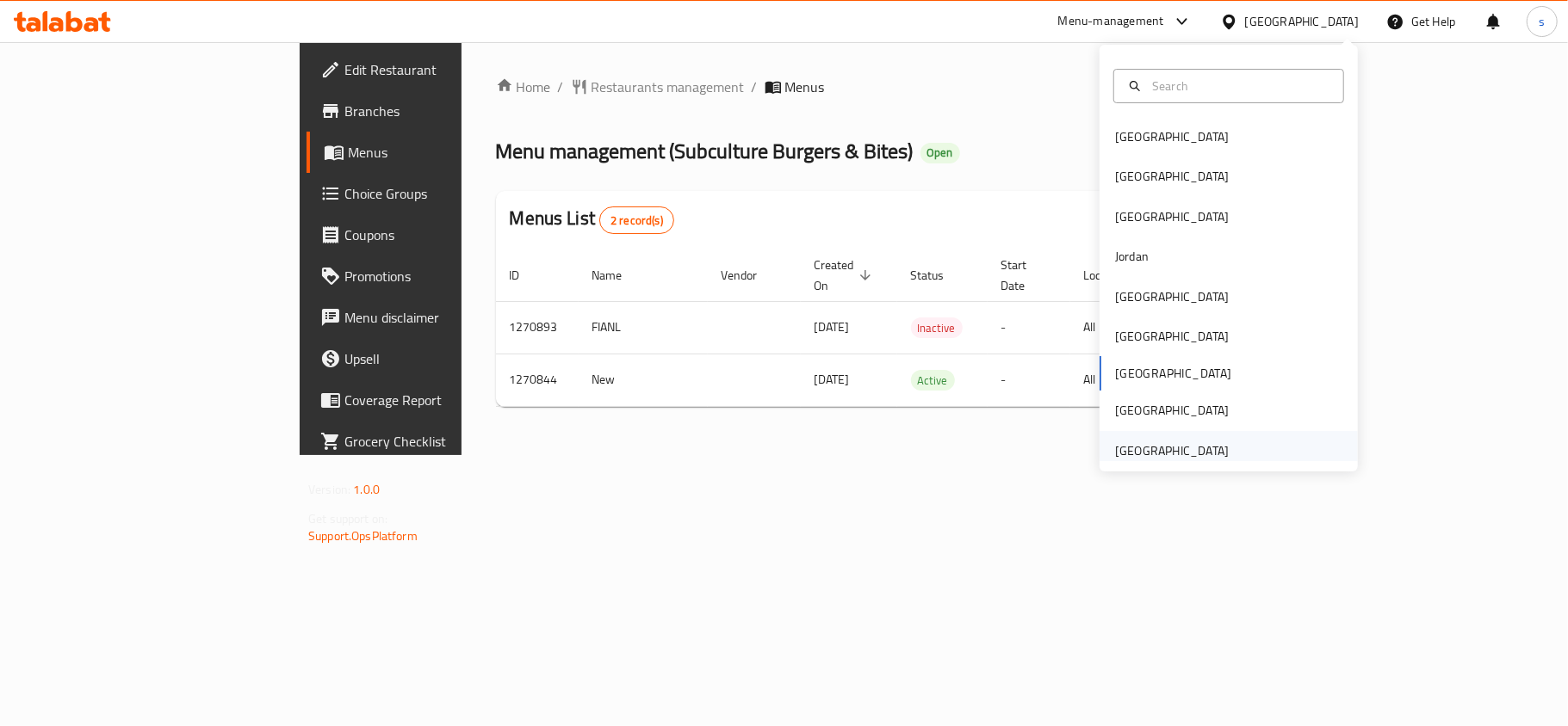
click at [1140, 456] on div "[GEOGRAPHIC_DATA]" at bounding box center [1172, 451] width 113 height 19
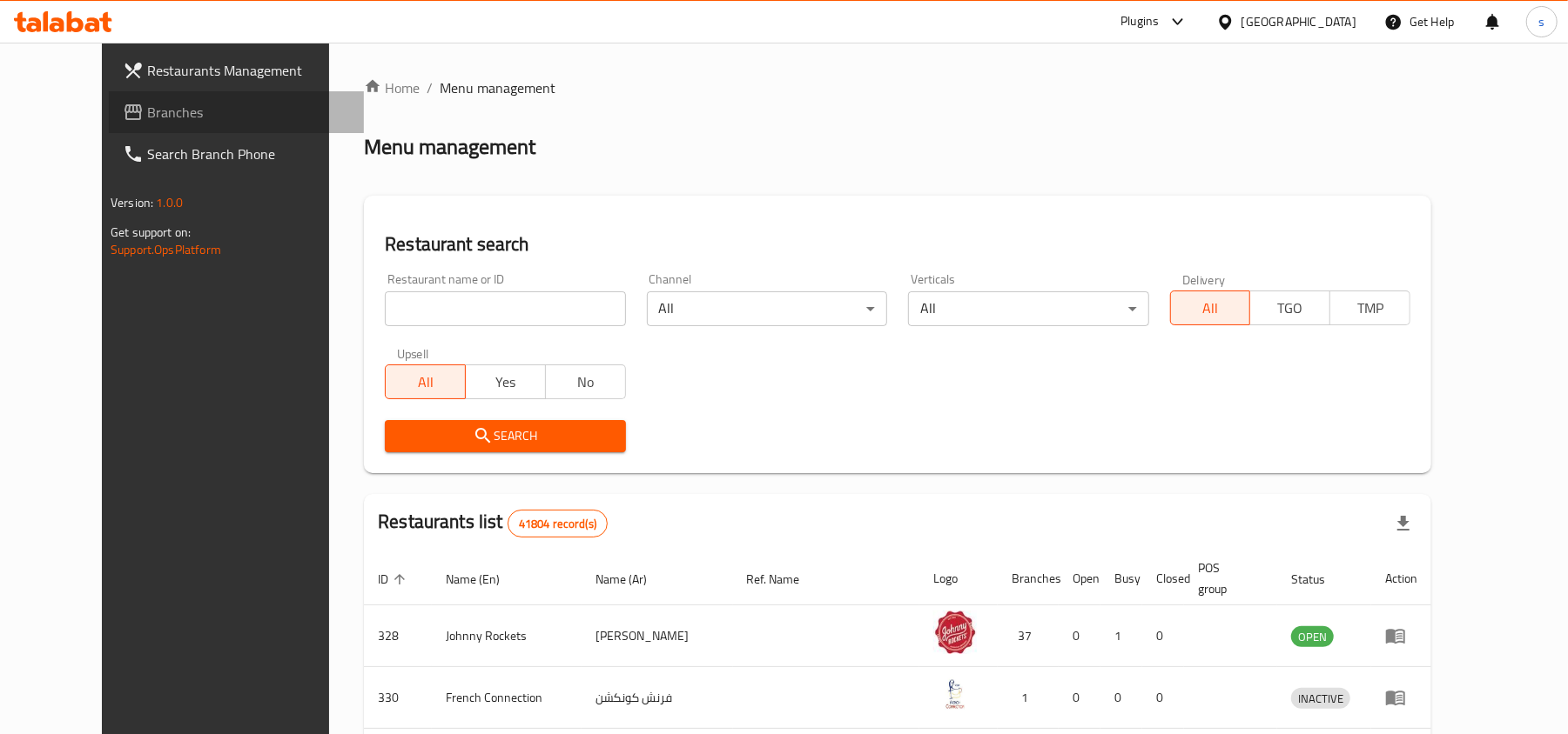
click at [147, 118] on span "Branches" at bounding box center [248, 113] width 203 height 21
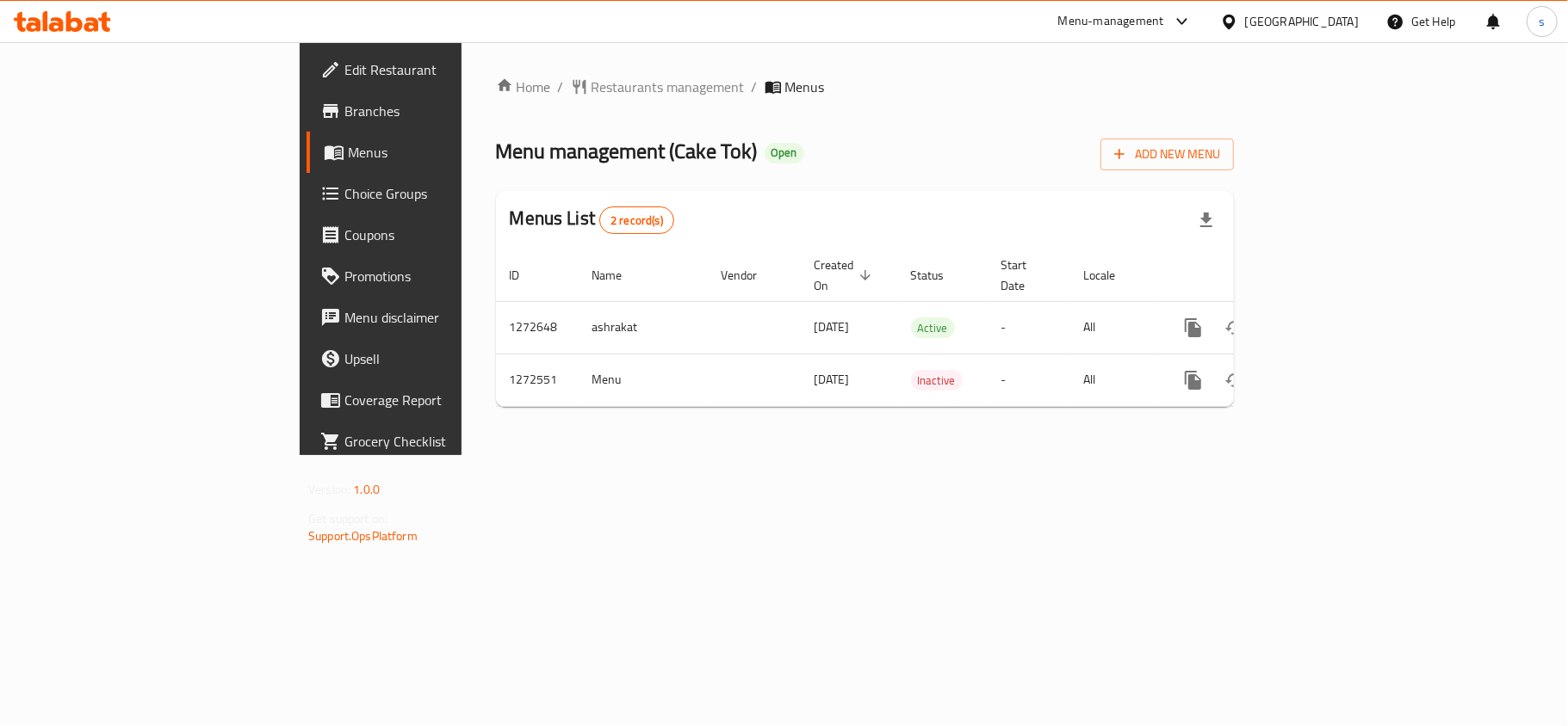
click at [734, 69] on div "Home / Restaurants management / Menus Menu management ( Cake Tok ) Open Add New…" at bounding box center [865, 249] width 807 height 413
click at [1350, 22] on div "[GEOGRAPHIC_DATA]" at bounding box center [1302, 22] width 113 height 19
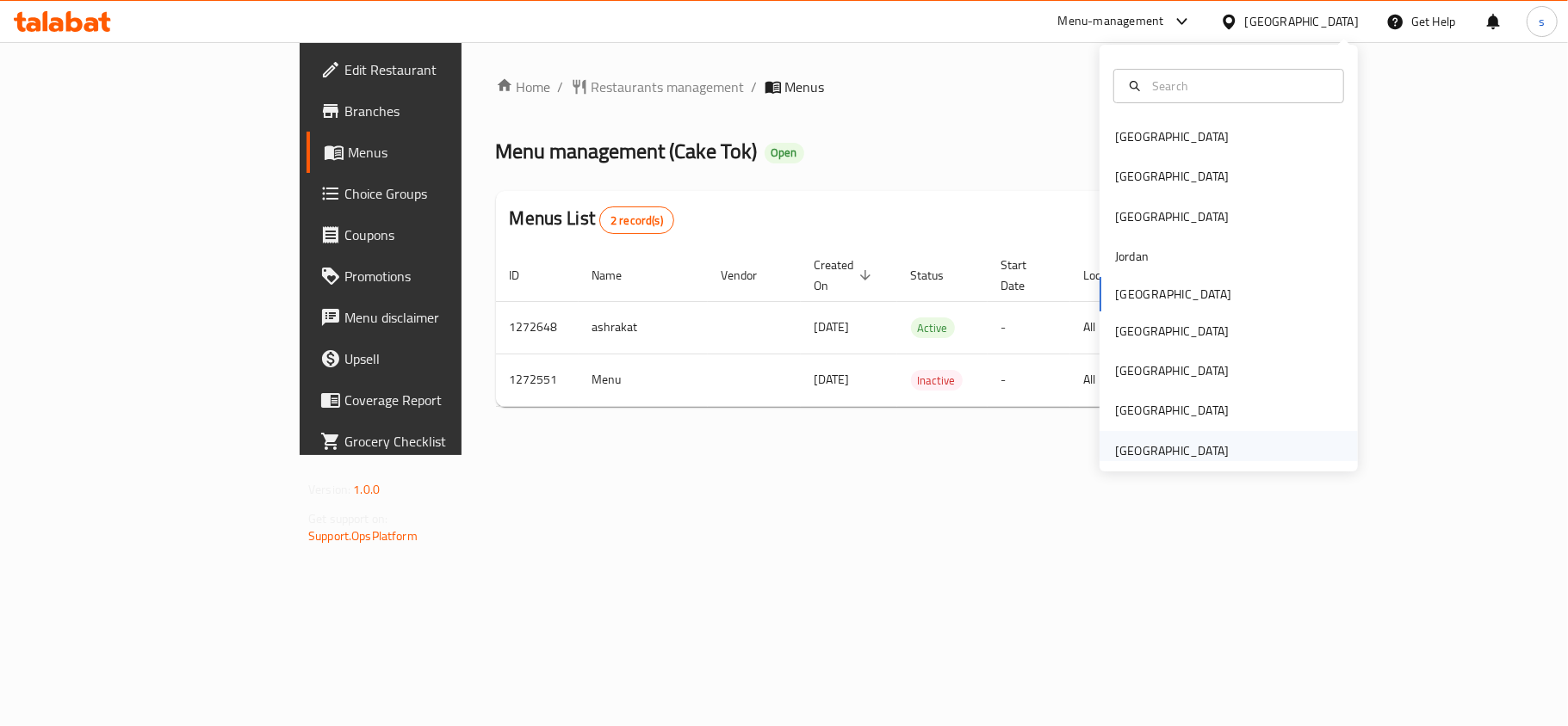
click at [1185, 444] on div "[GEOGRAPHIC_DATA]" at bounding box center [1172, 451] width 113 height 19
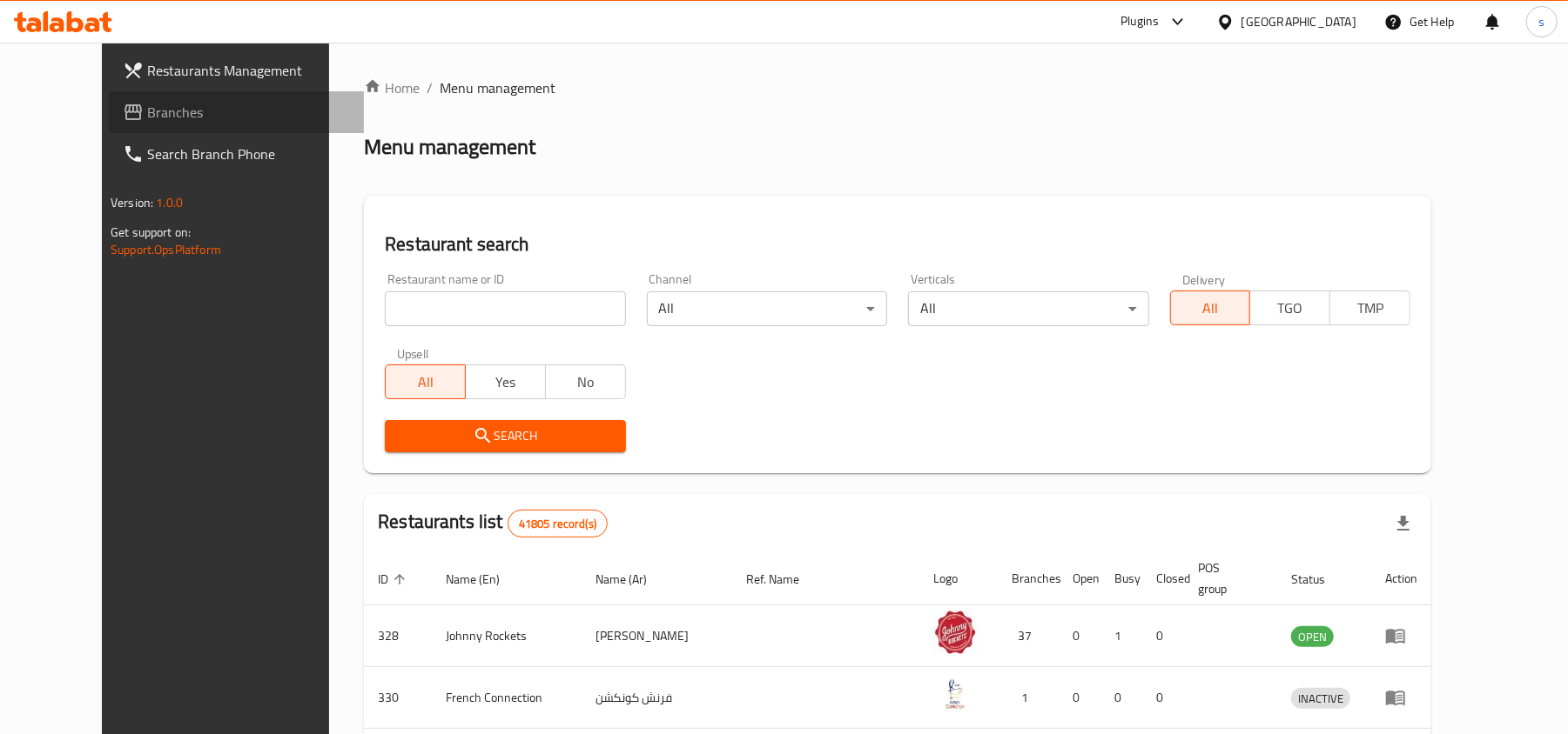
click at [147, 122] on span "Branches" at bounding box center [248, 113] width 203 height 21
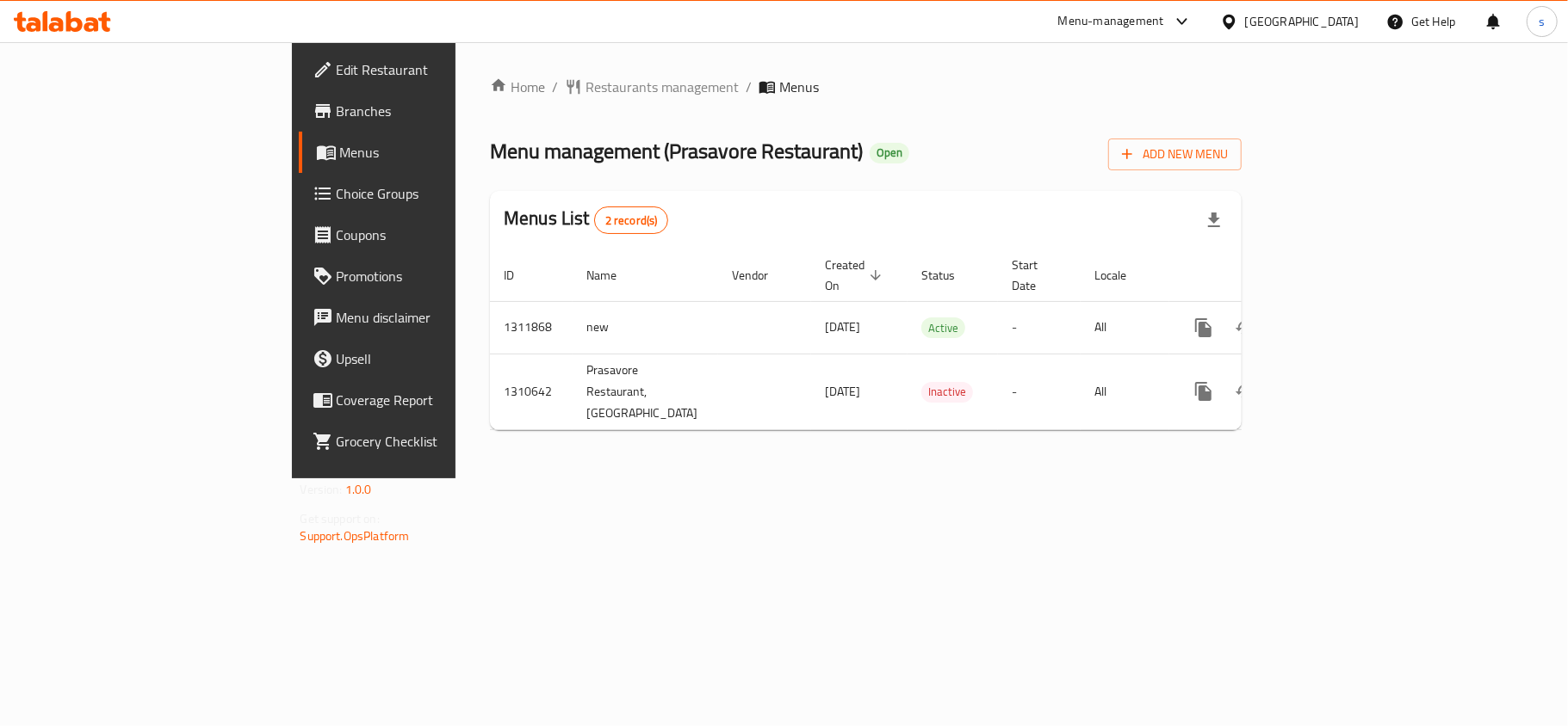
click at [1337, 25] on div "[GEOGRAPHIC_DATA]" at bounding box center [1302, 22] width 113 height 19
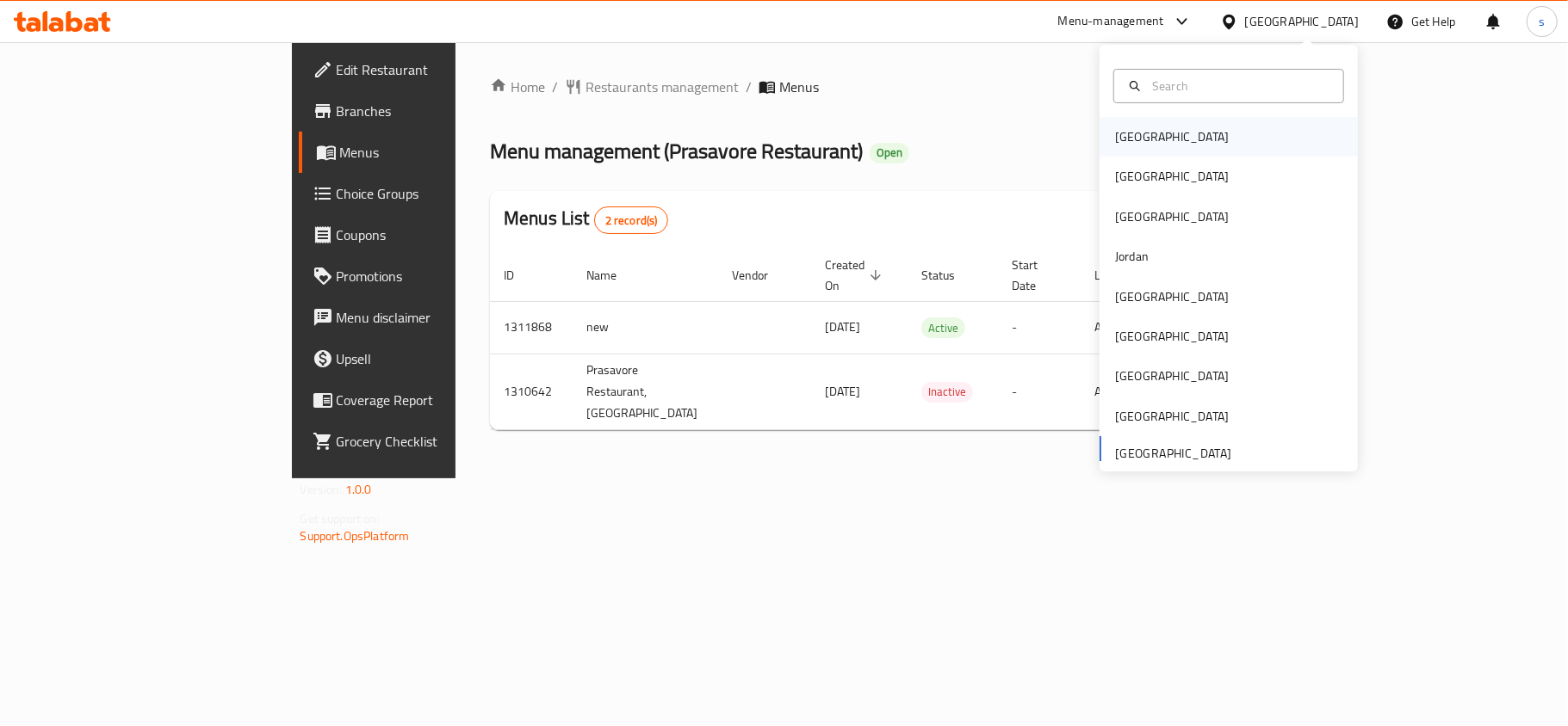
click at [1138, 135] on div "[GEOGRAPHIC_DATA]" at bounding box center [1172, 137] width 113 height 19
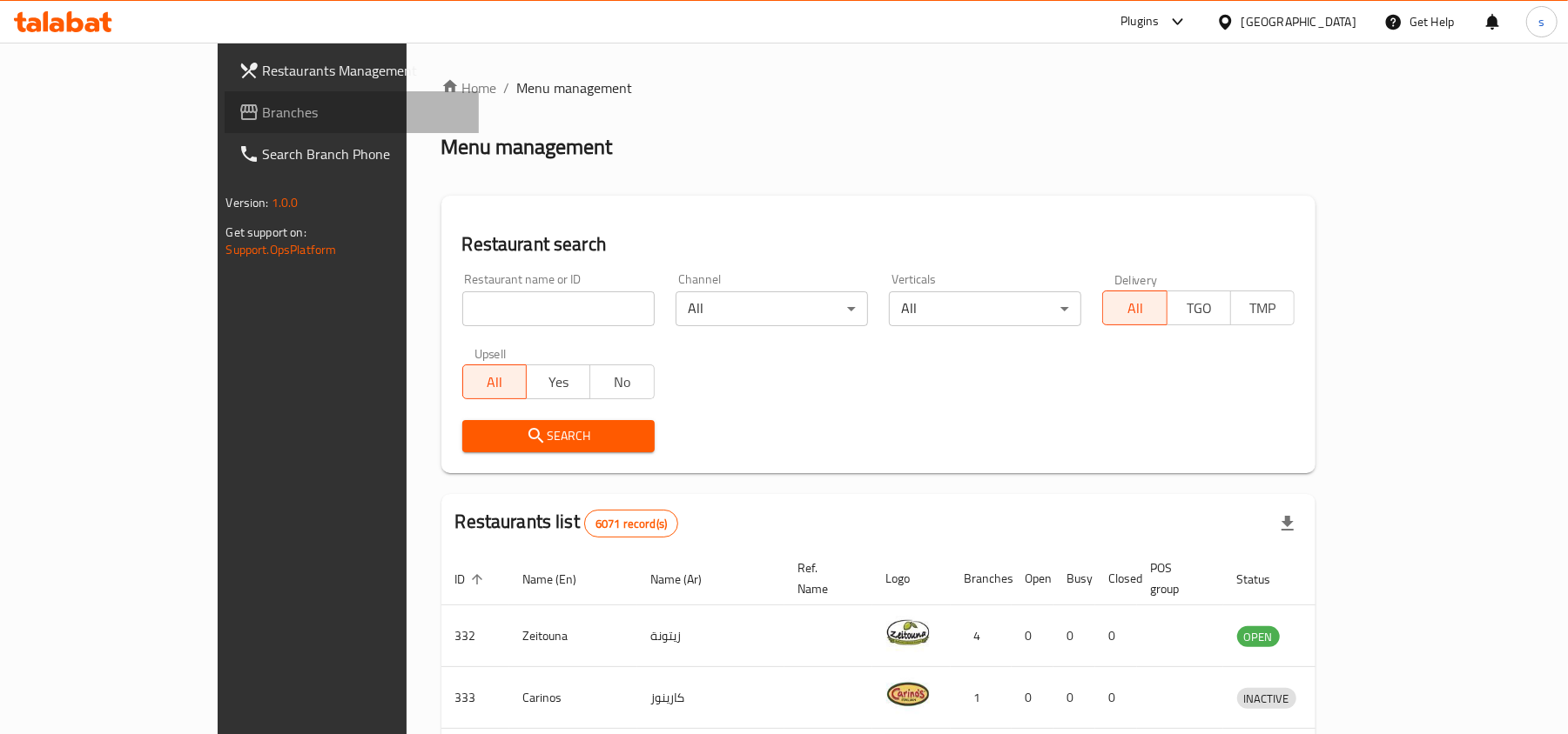
click at [239, 108] on span at bounding box center [251, 113] width 24 height 21
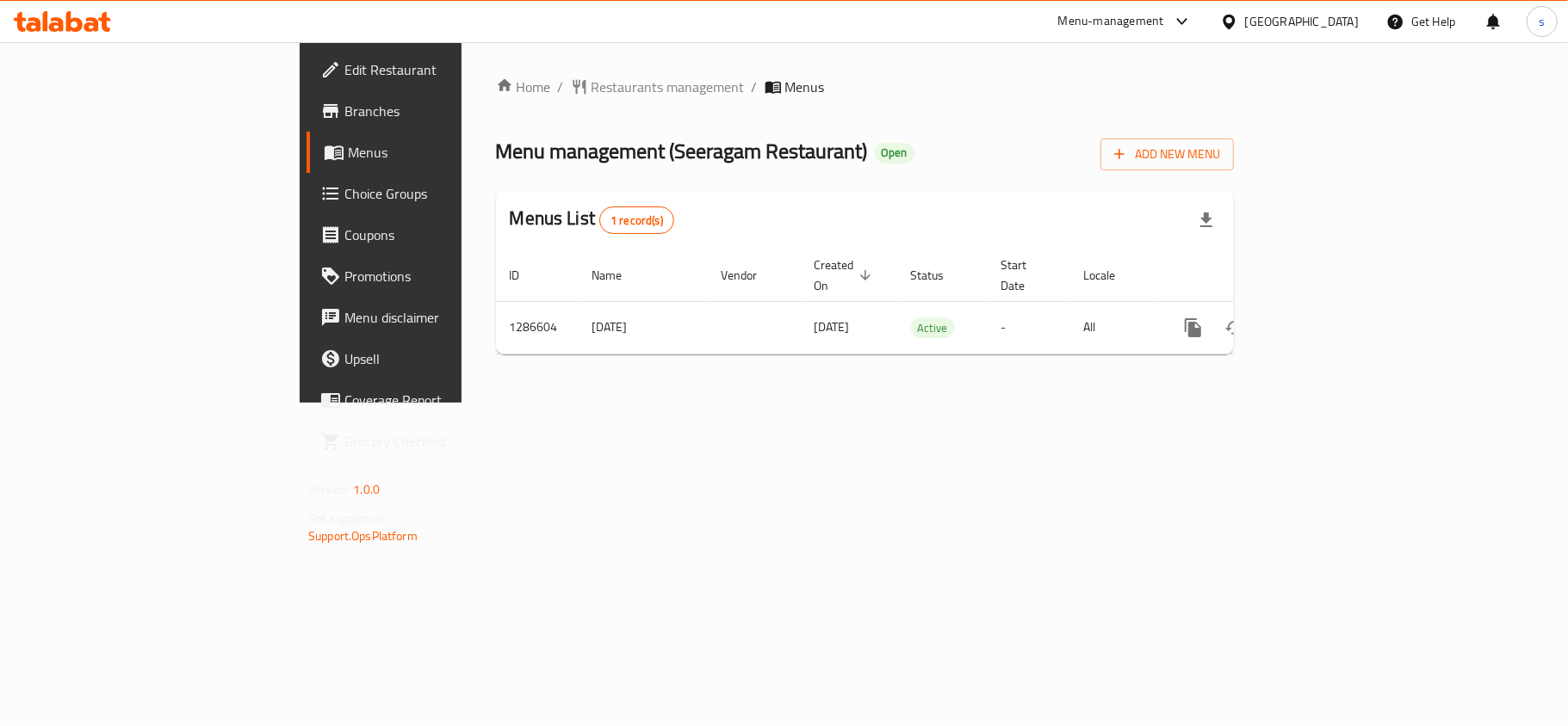
click at [1320, 19] on div "[GEOGRAPHIC_DATA]" at bounding box center [1302, 22] width 113 height 19
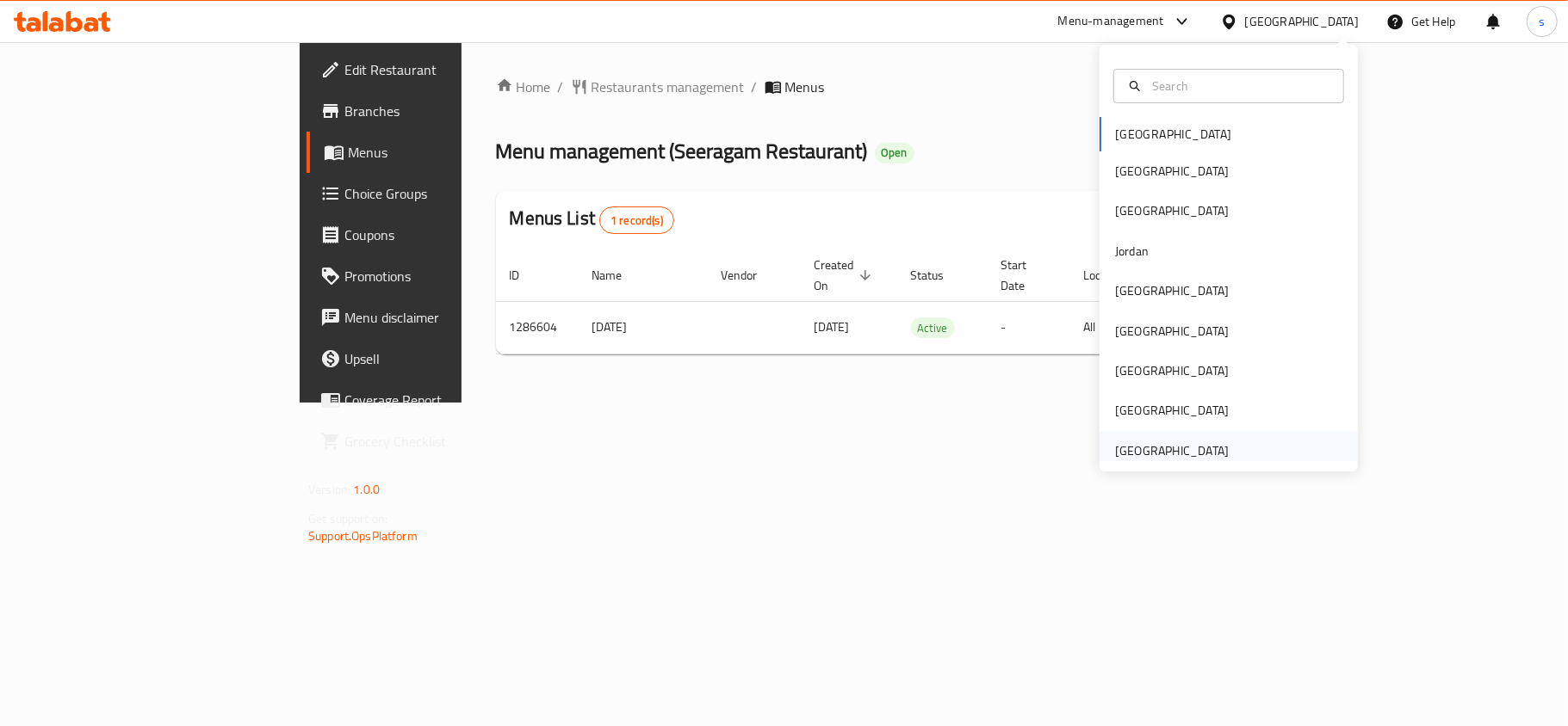
click at [1180, 455] on div "[GEOGRAPHIC_DATA]" at bounding box center [1172, 451] width 113 height 19
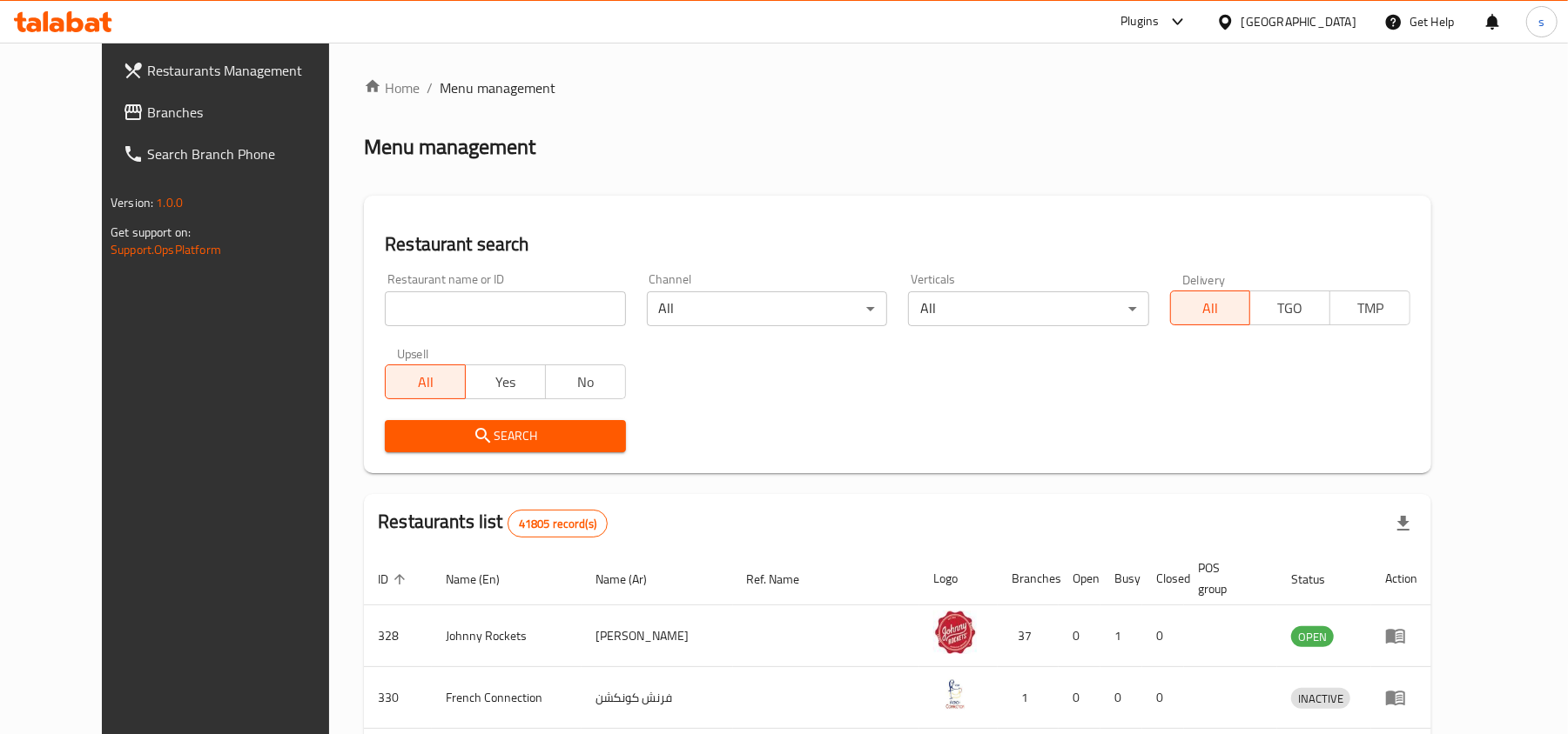
click at [147, 106] on span "Branches" at bounding box center [248, 113] width 203 height 21
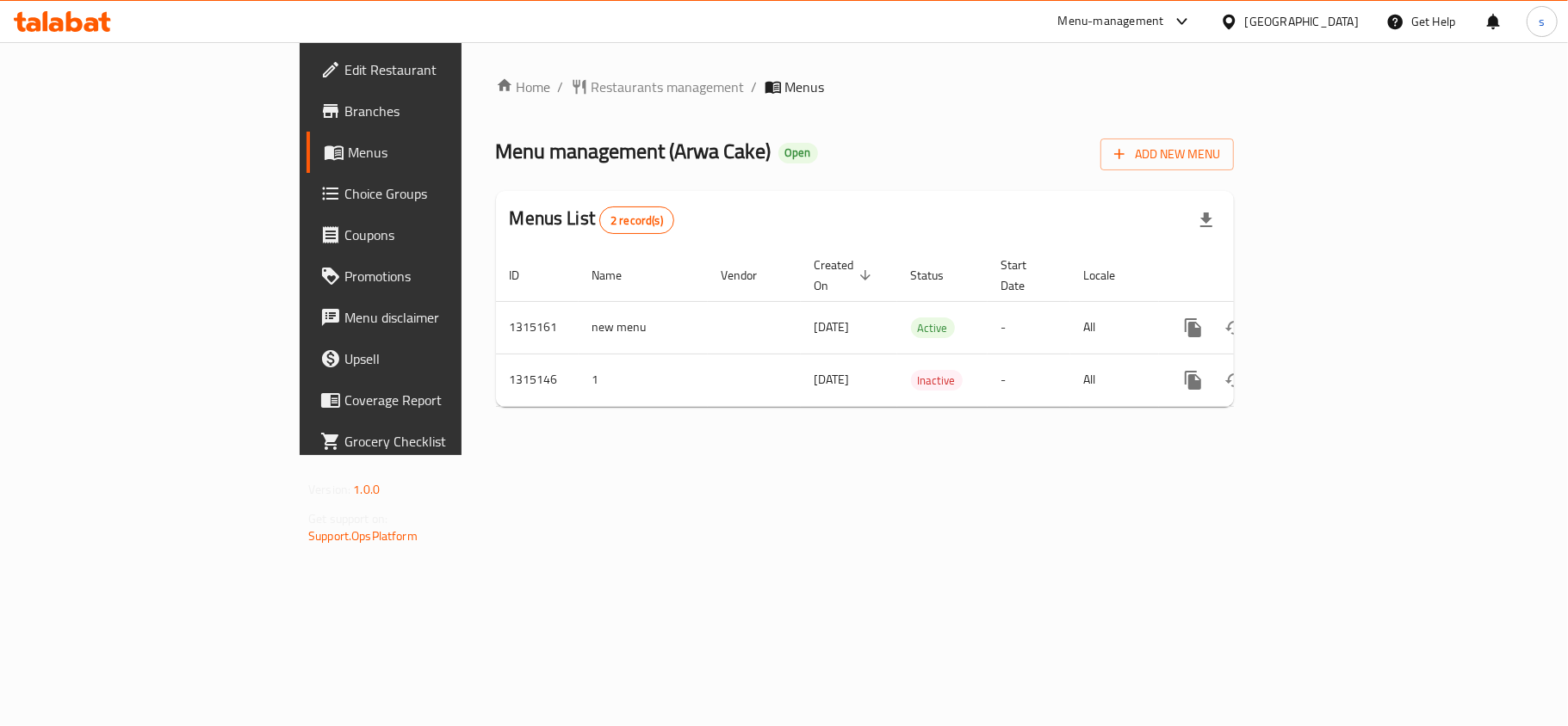
click at [1319, 26] on div "[GEOGRAPHIC_DATA]" at bounding box center [1302, 22] width 113 height 19
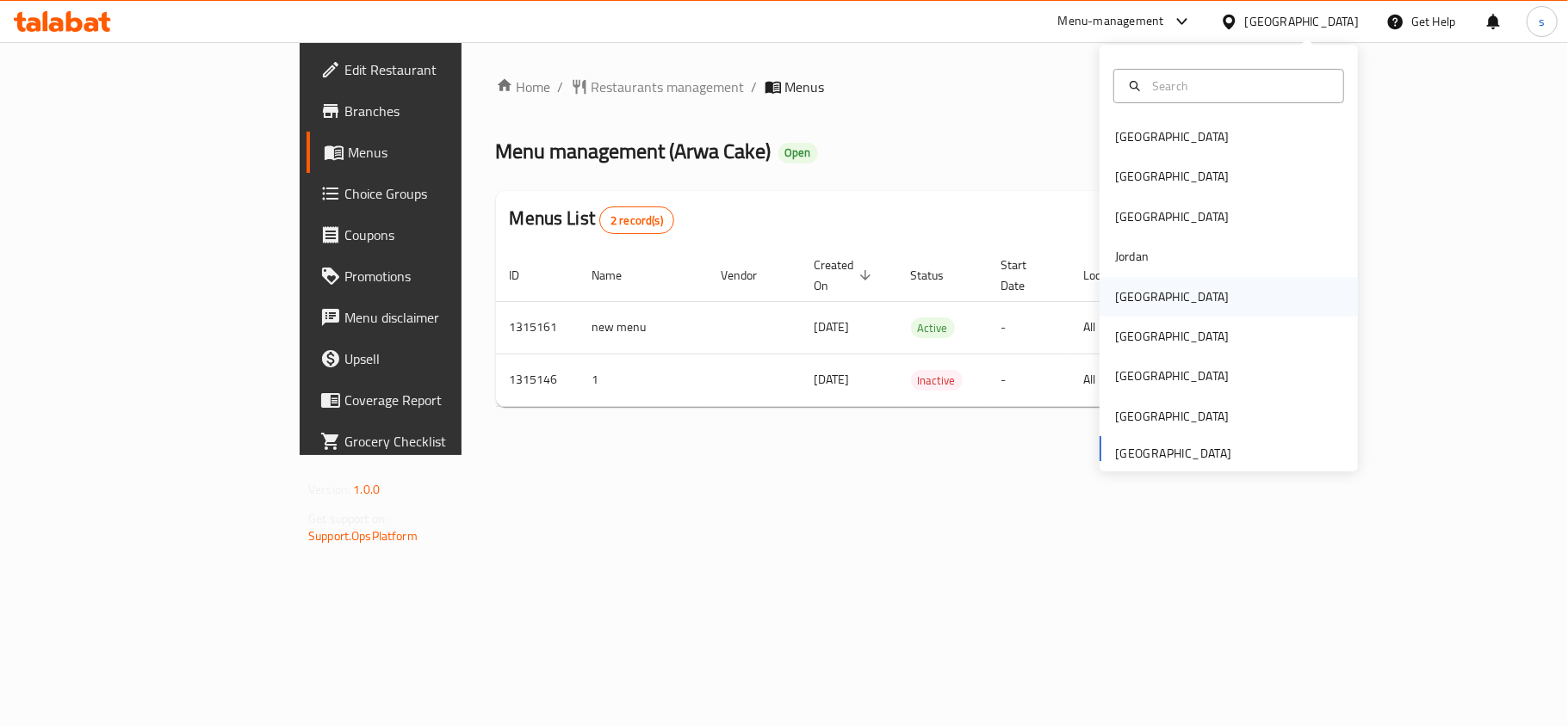
click at [1120, 301] on div "[GEOGRAPHIC_DATA]" at bounding box center [1172, 297] width 113 height 19
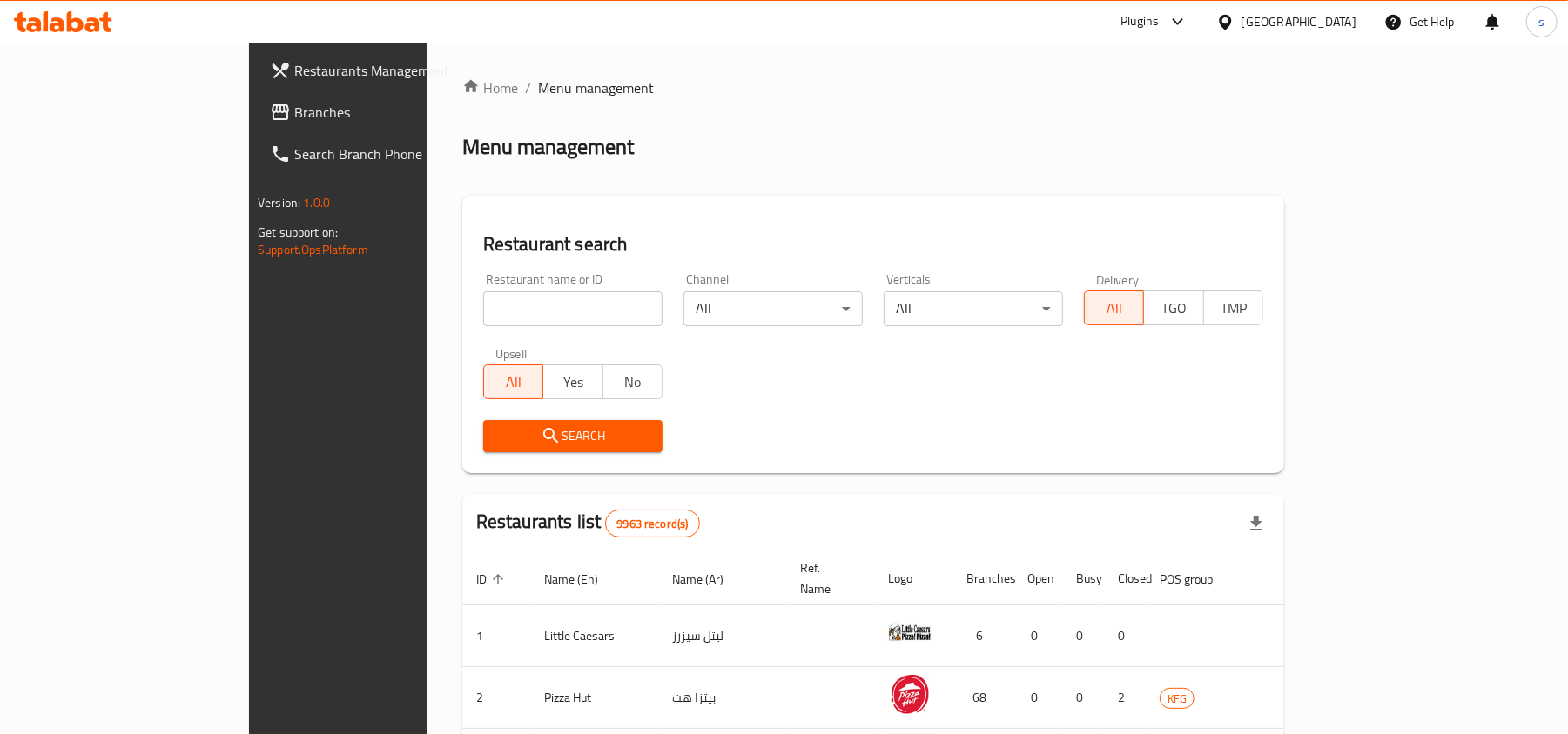
click at [294, 119] on span "Branches" at bounding box center [395, 113] width 203 height 21
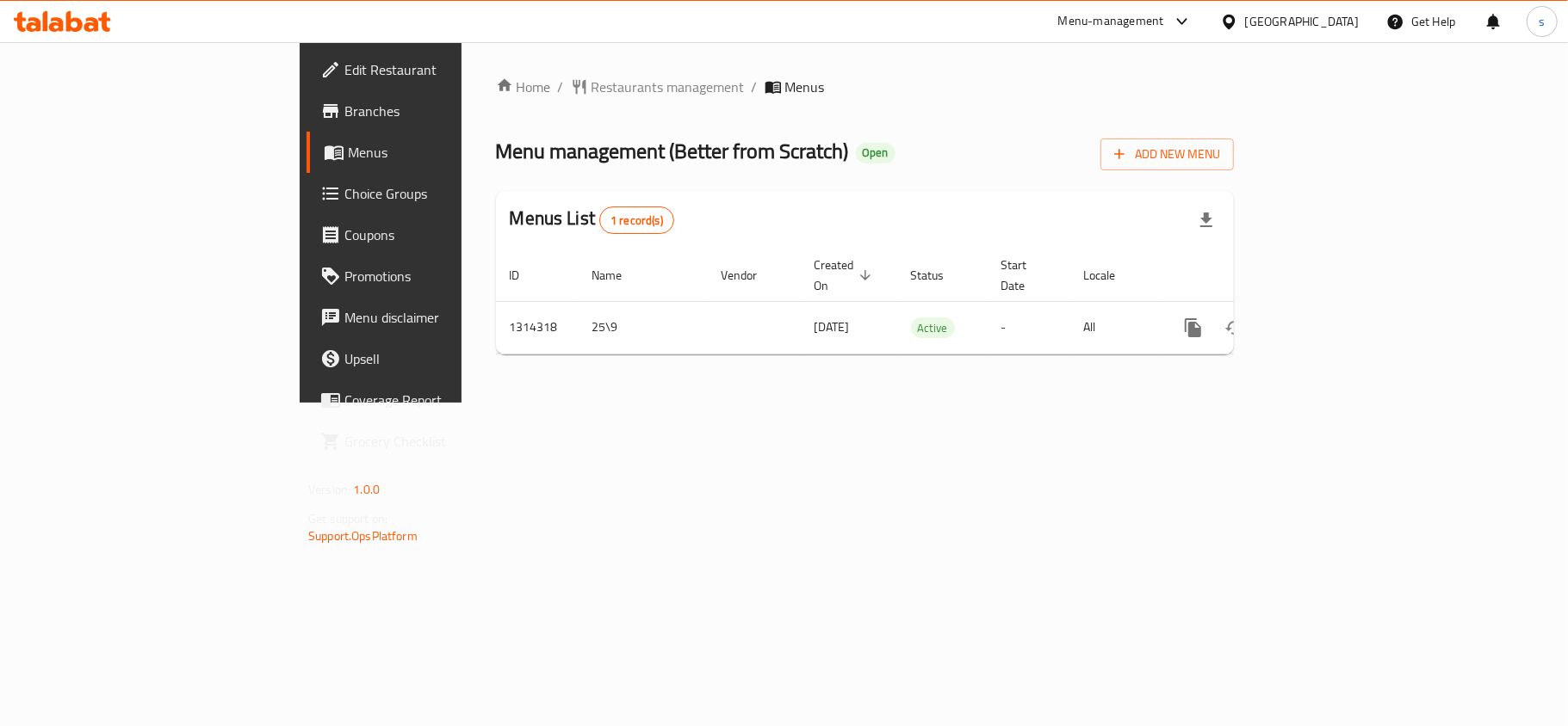
click at [1245, 29] on div at bounding box center [1233, 22] width 25 height 19
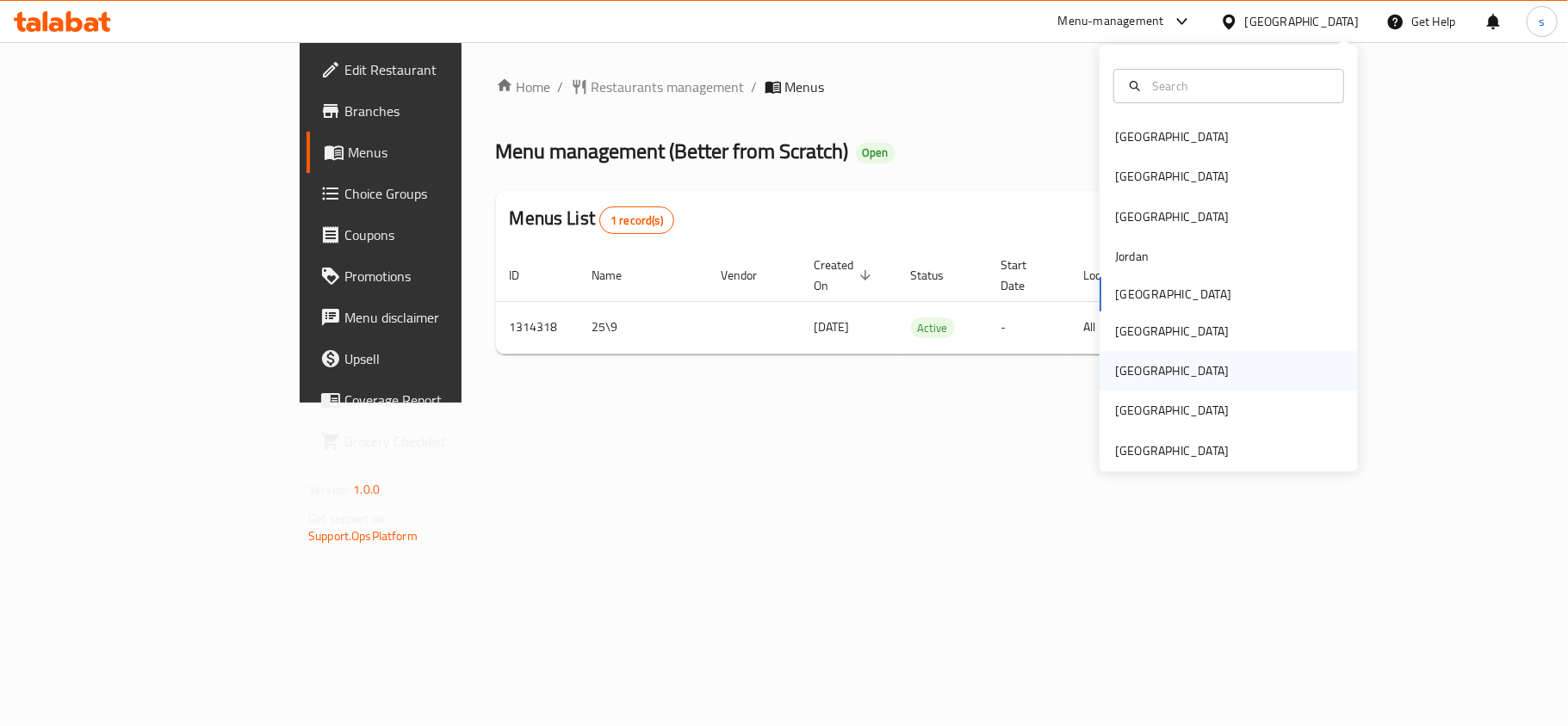
click at [1115, 378] on div "[GEOGRAPHIC_DATA]" at bounding box center [1172, 371] width 113 height 19
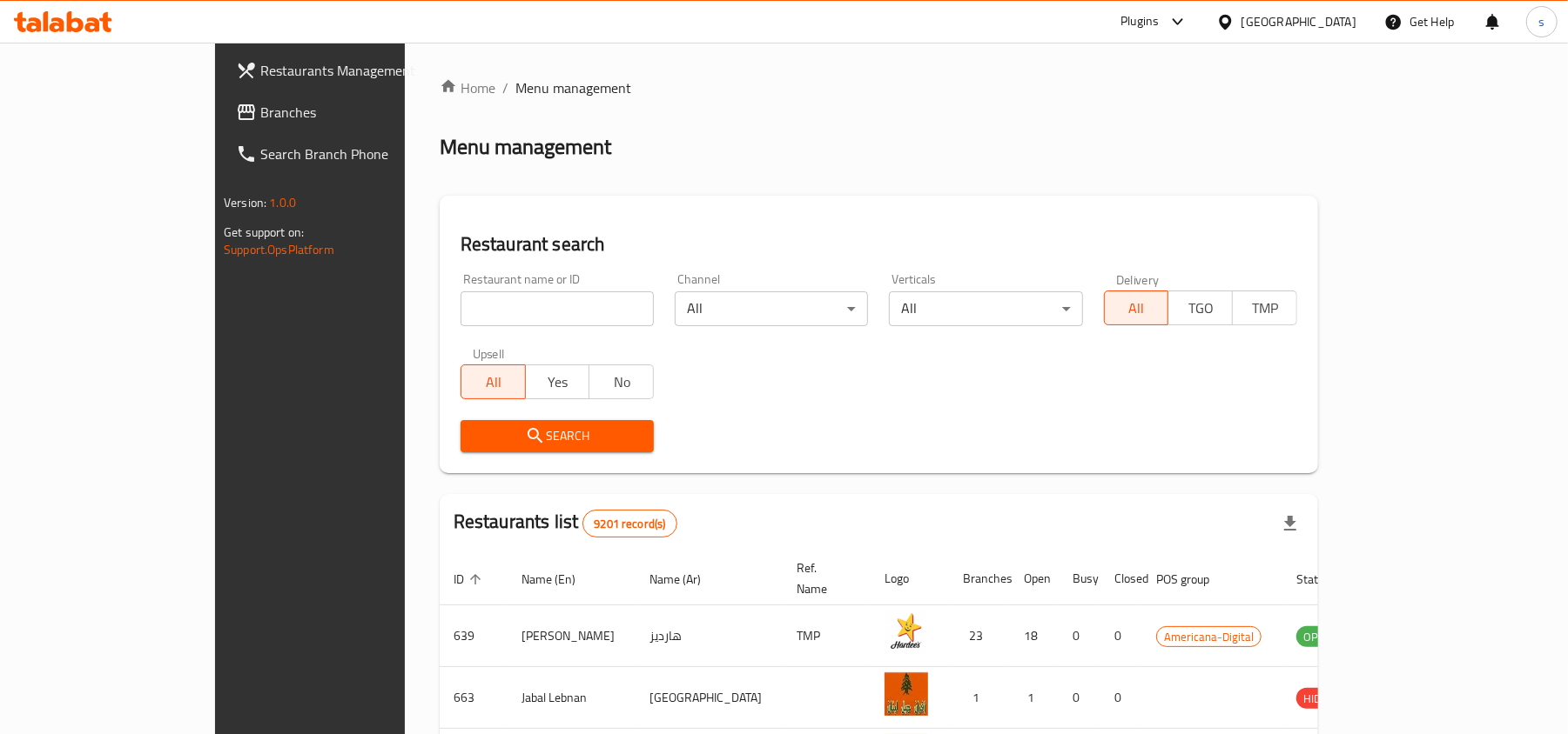
click at [260, 102] on span "Branches" at bounding box center [361, 113] width 203 height 21
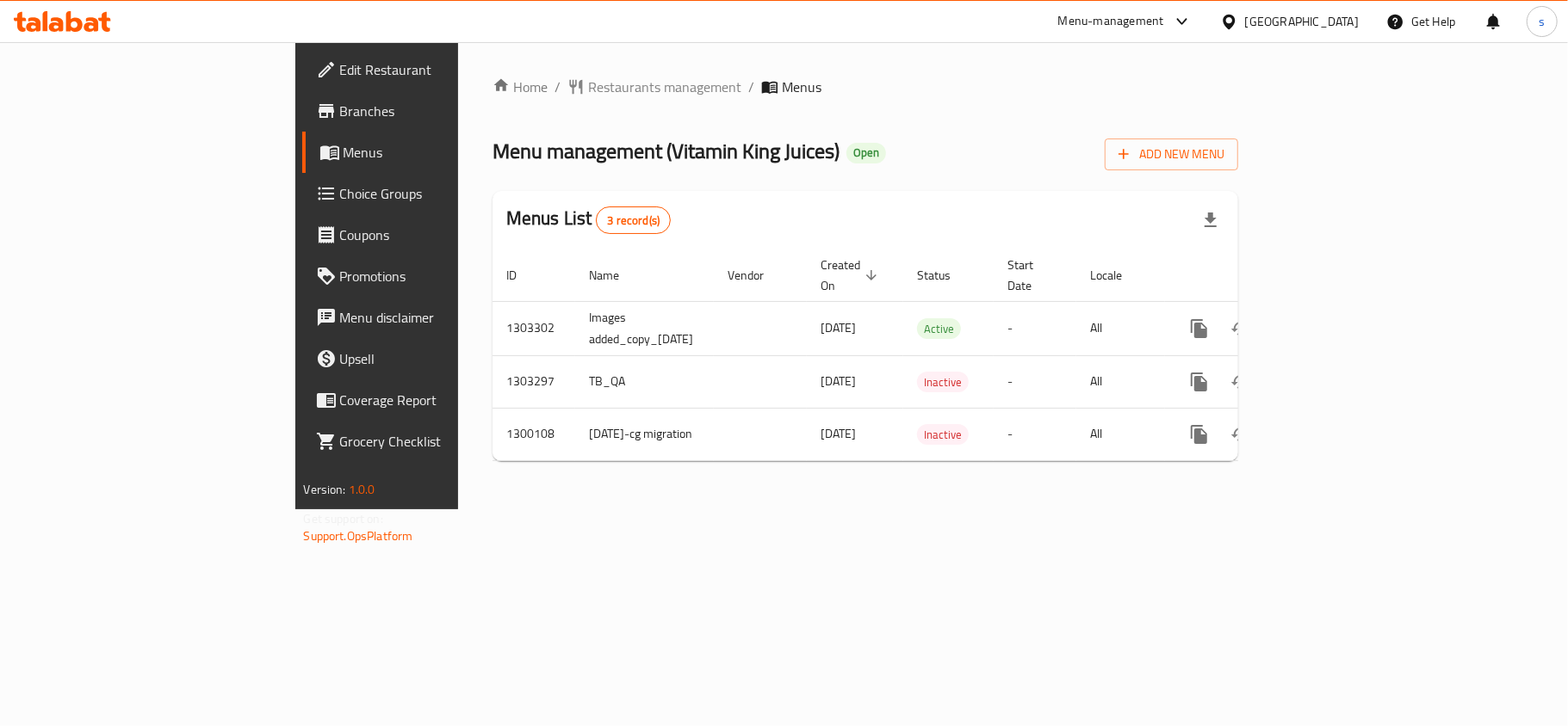
click at [1344, 19] on div "[GEOGRAPHIC_DATA]" at bounding box center [1302, 22] width 113 height 19
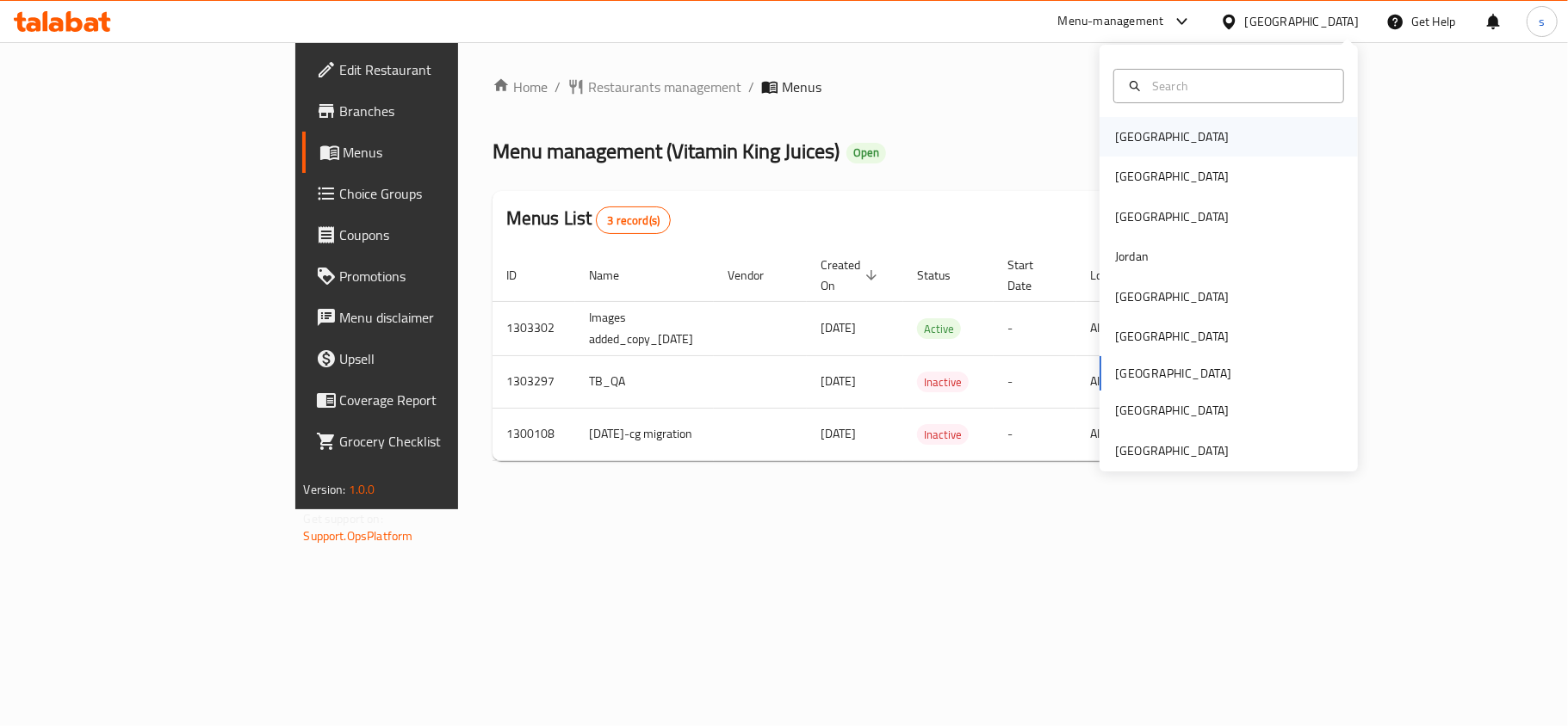
click at [1127, 145] on div "[GEOGRAPHIC_DATA]" at bounding box center [1172, 137] width 113 height 19
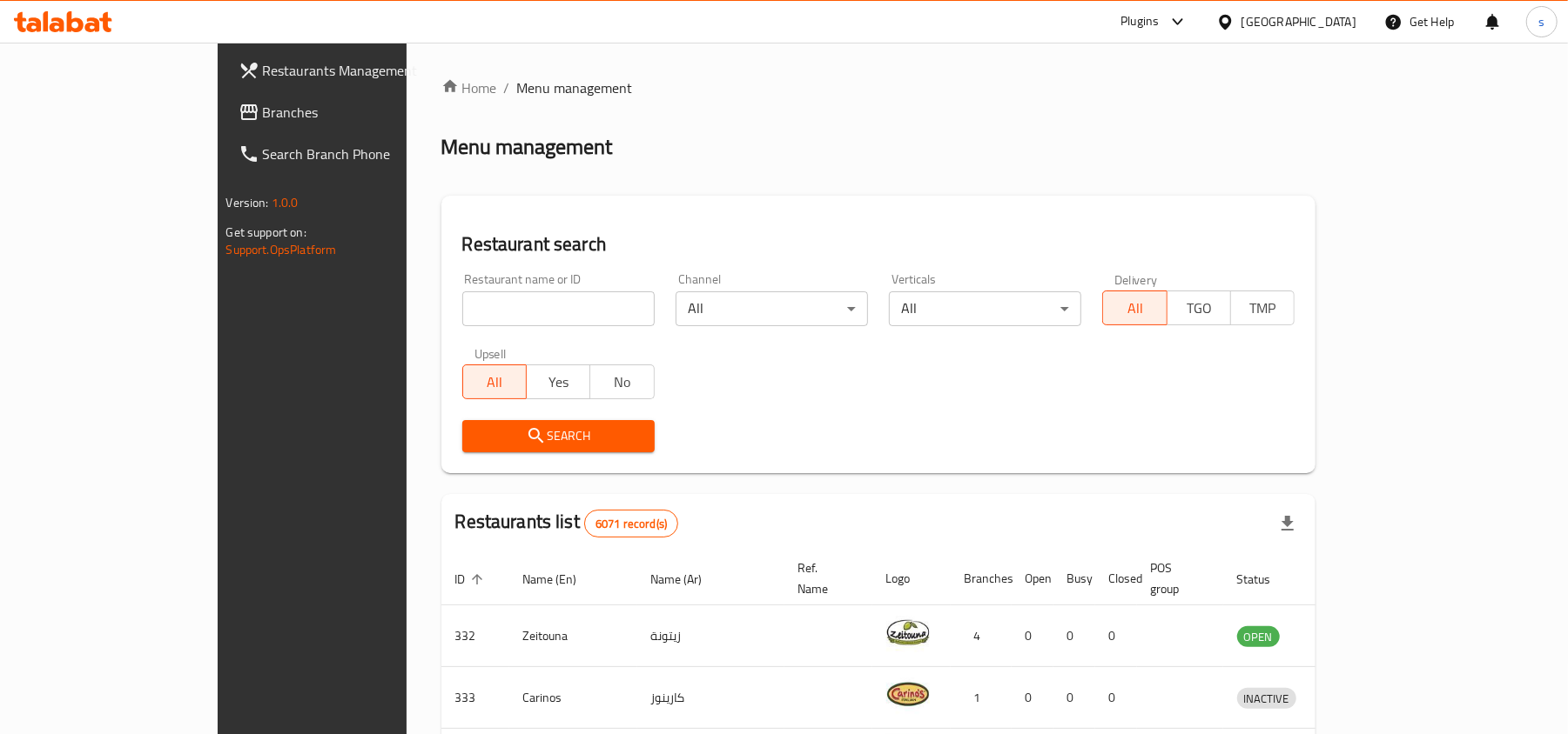
click at [1324, 21] on div "[GEOGRAPHIC_DATA]" at bounding box center [1299, 22] width 115 height 19
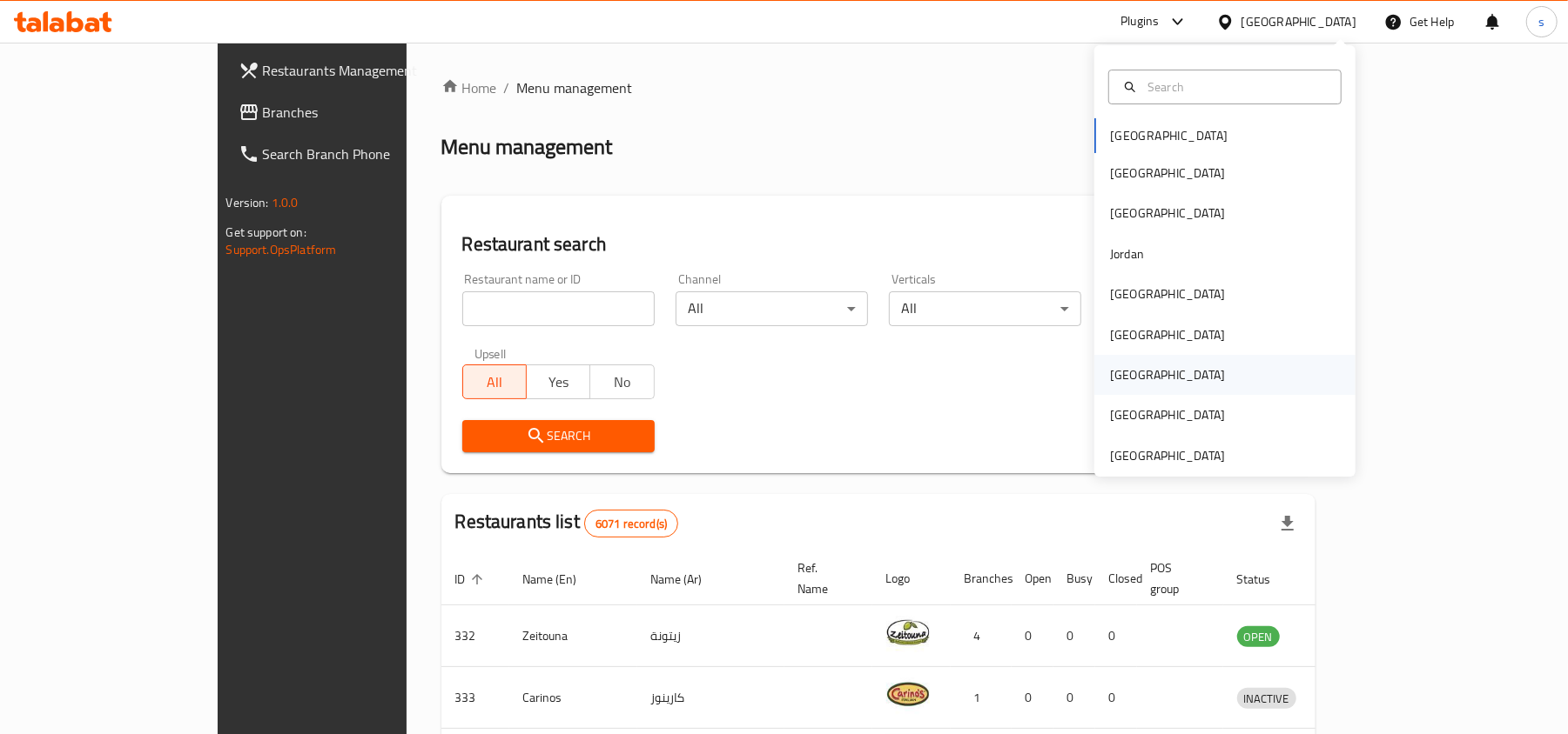
click at [1111, 367] on div "[GEOGRAPHIC_DATA]" at bounding box center [1168, 375] width 115 height 19
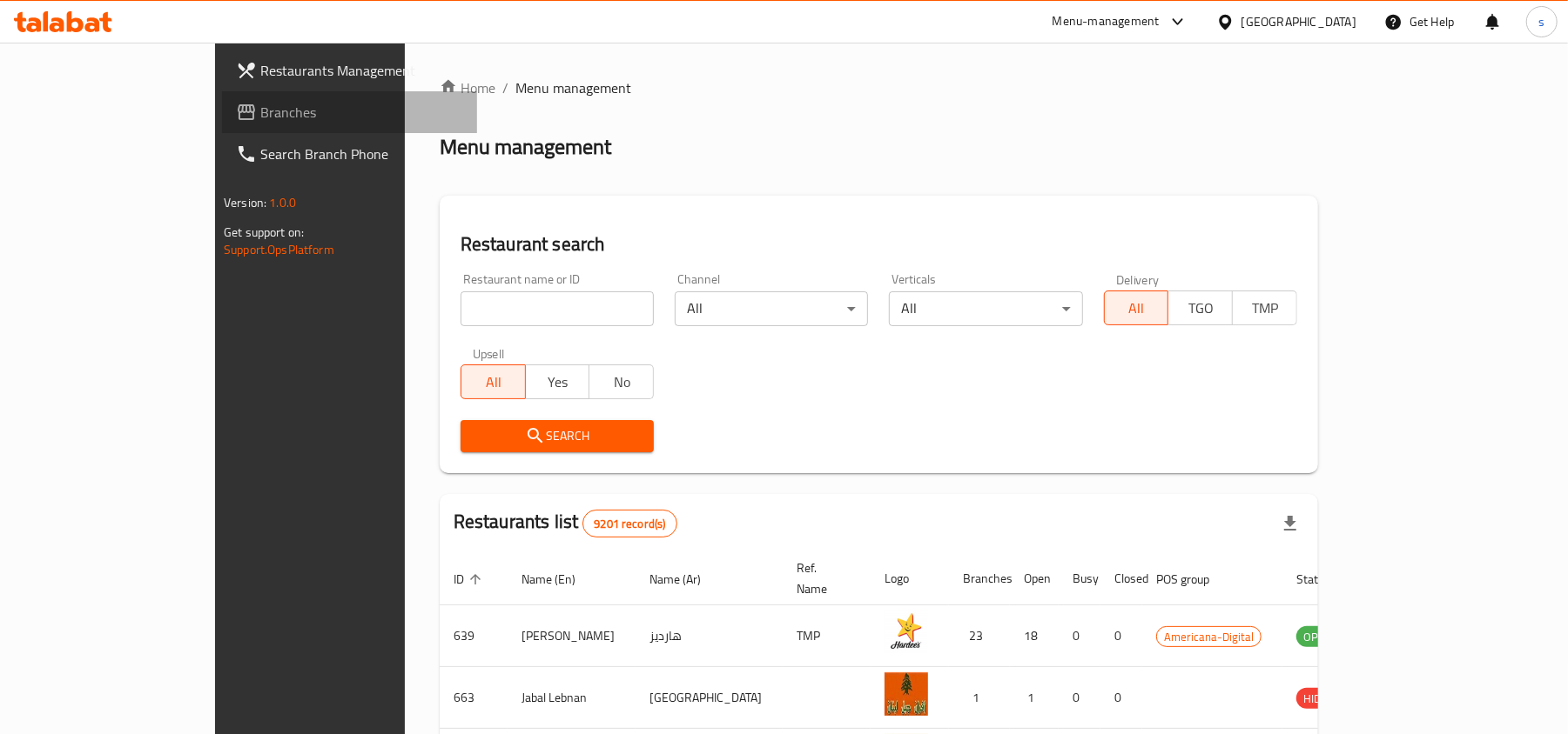
click at [260, 120] on span "Branches" at bounding box center [361, 113] width 203 height 21
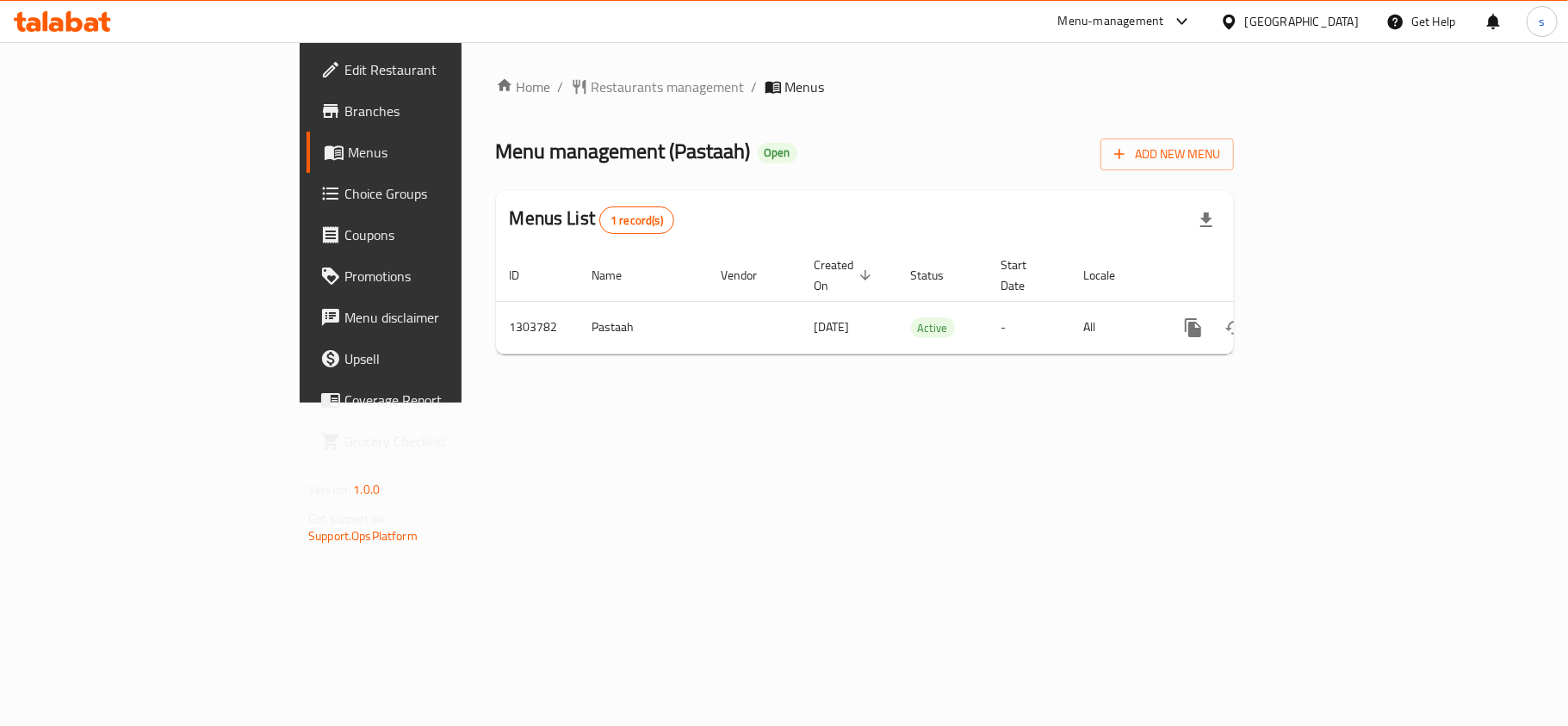
click at [1238, 29] on icon at bounding box center [1229, 21] width 18 height 18
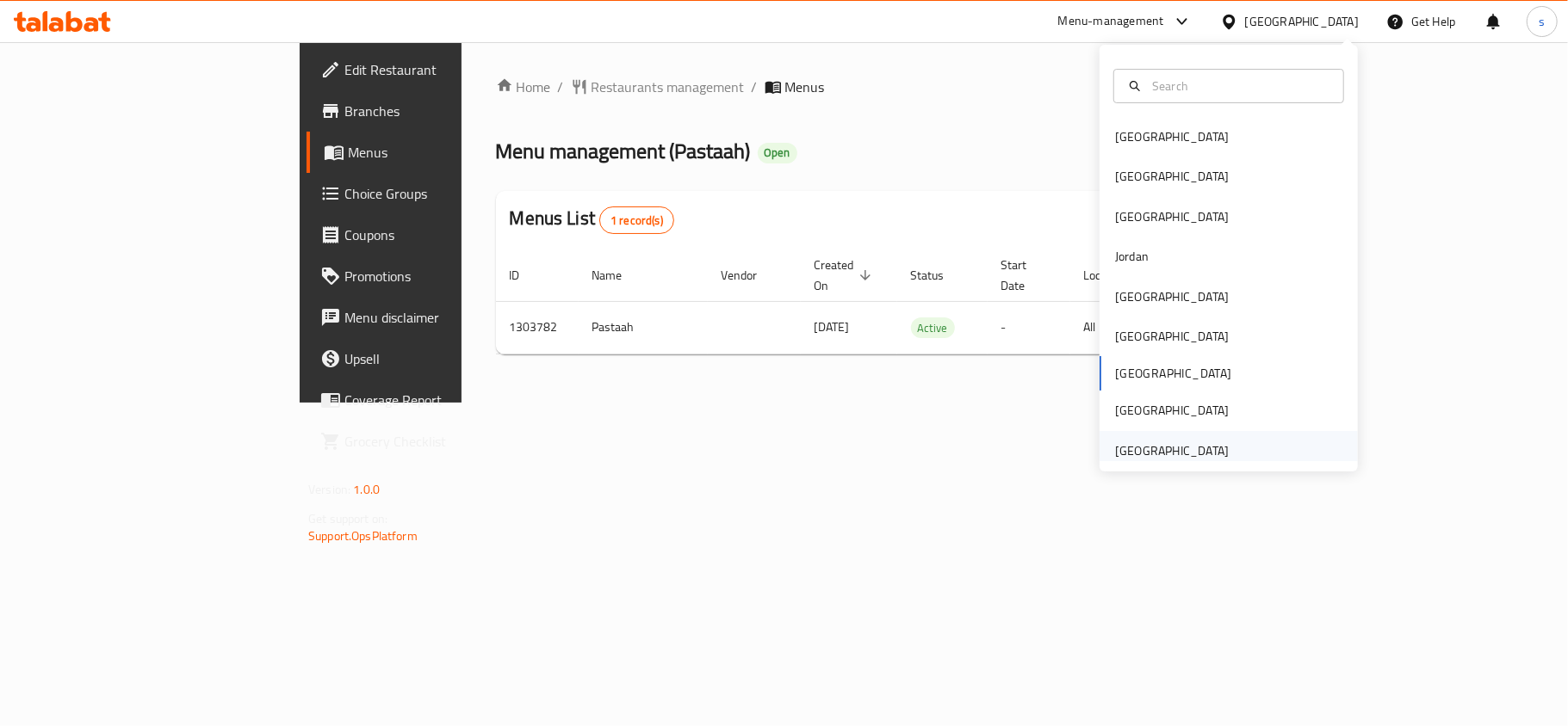
click at [1179, 451] on div "[GEOGRAPHIC_DATA]" at bounding box center [1172, 451] width 113 height 19
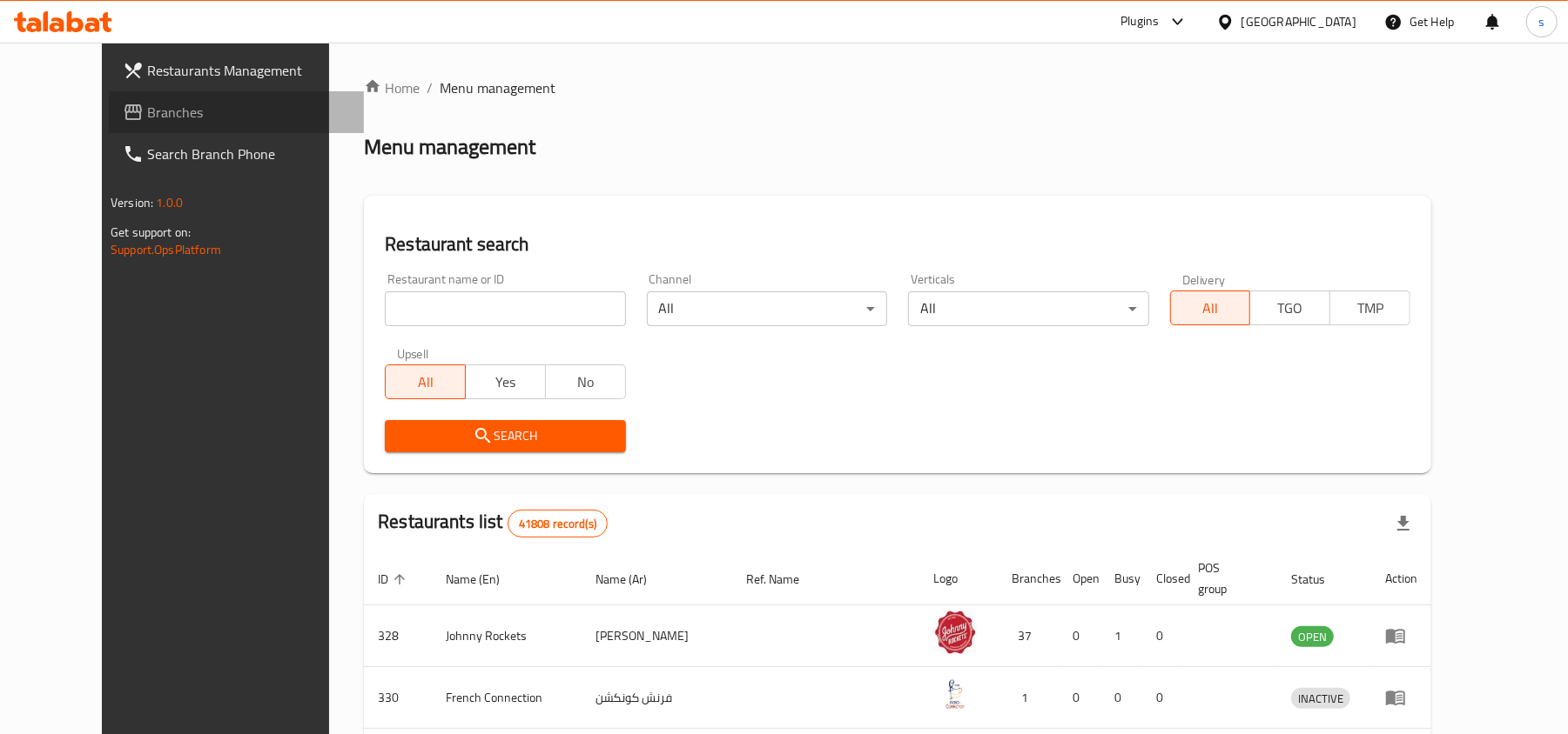
click at [147, 108] on span "Branches" at bounding box center [248, 113] width 203 height 21
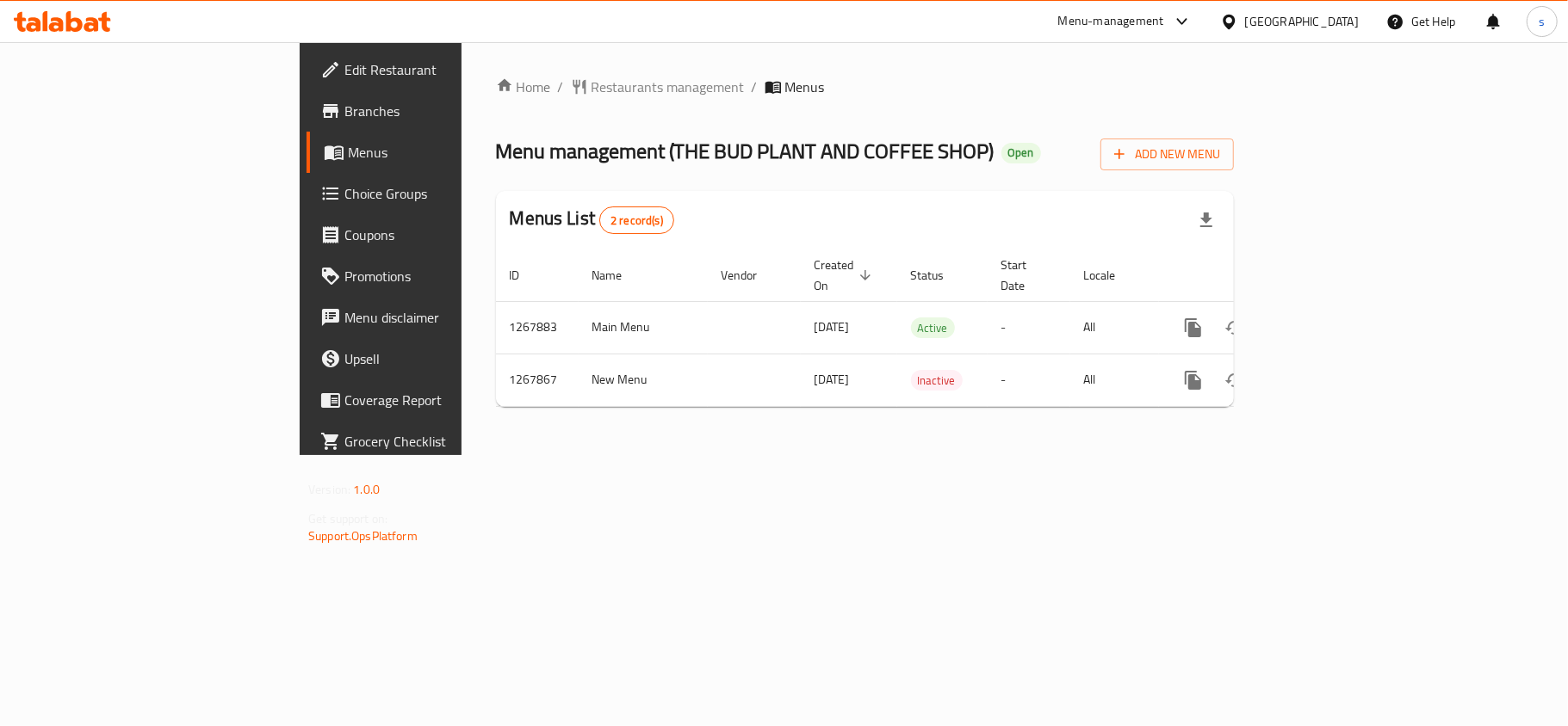
click at [1344, 26] on div "[GEOGRAPHIC_DATA]" at bounding box center [1302, 22] width 113 height 19
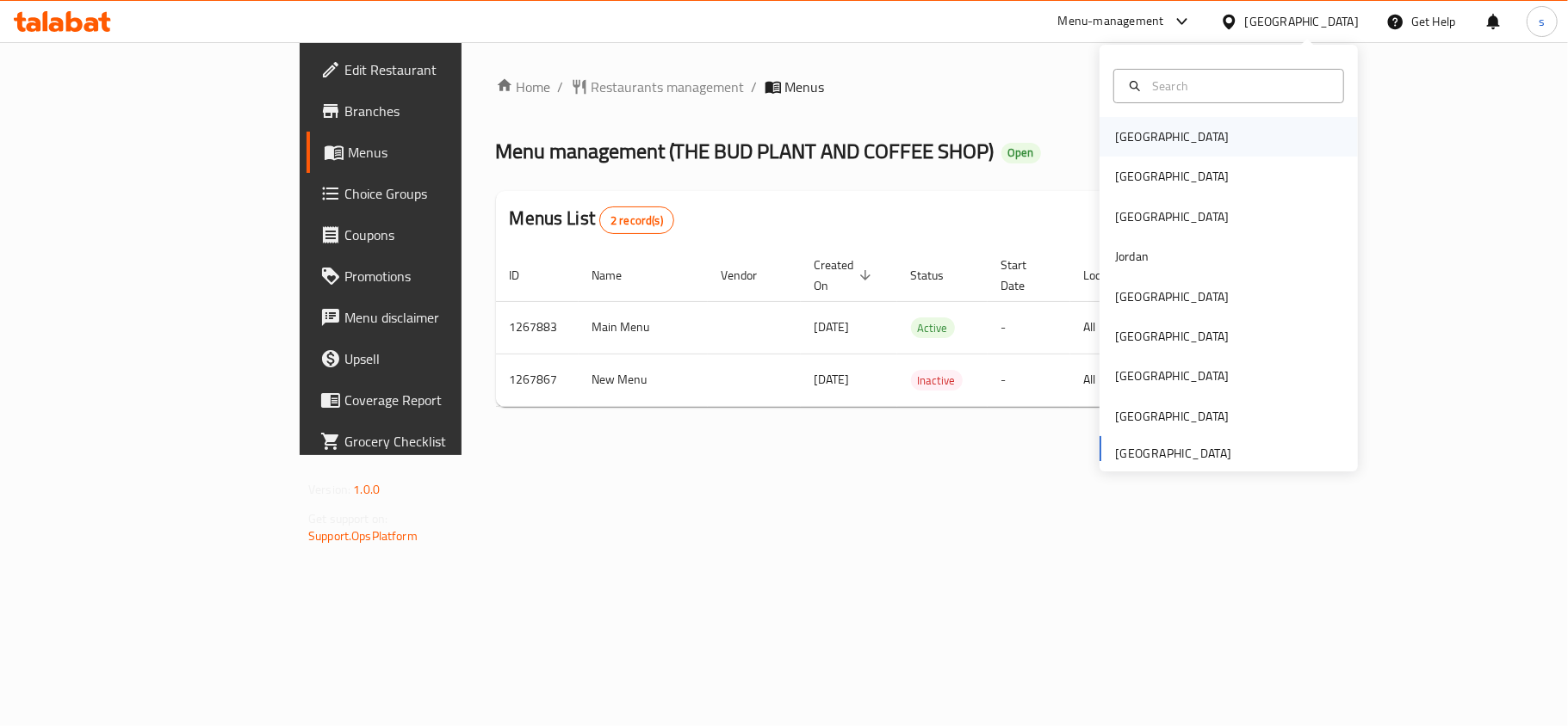
click at [1137, 131] on div "[GEOGRAPHIC_DATA]" at bounding box center [1172, 137] width 113 height 19
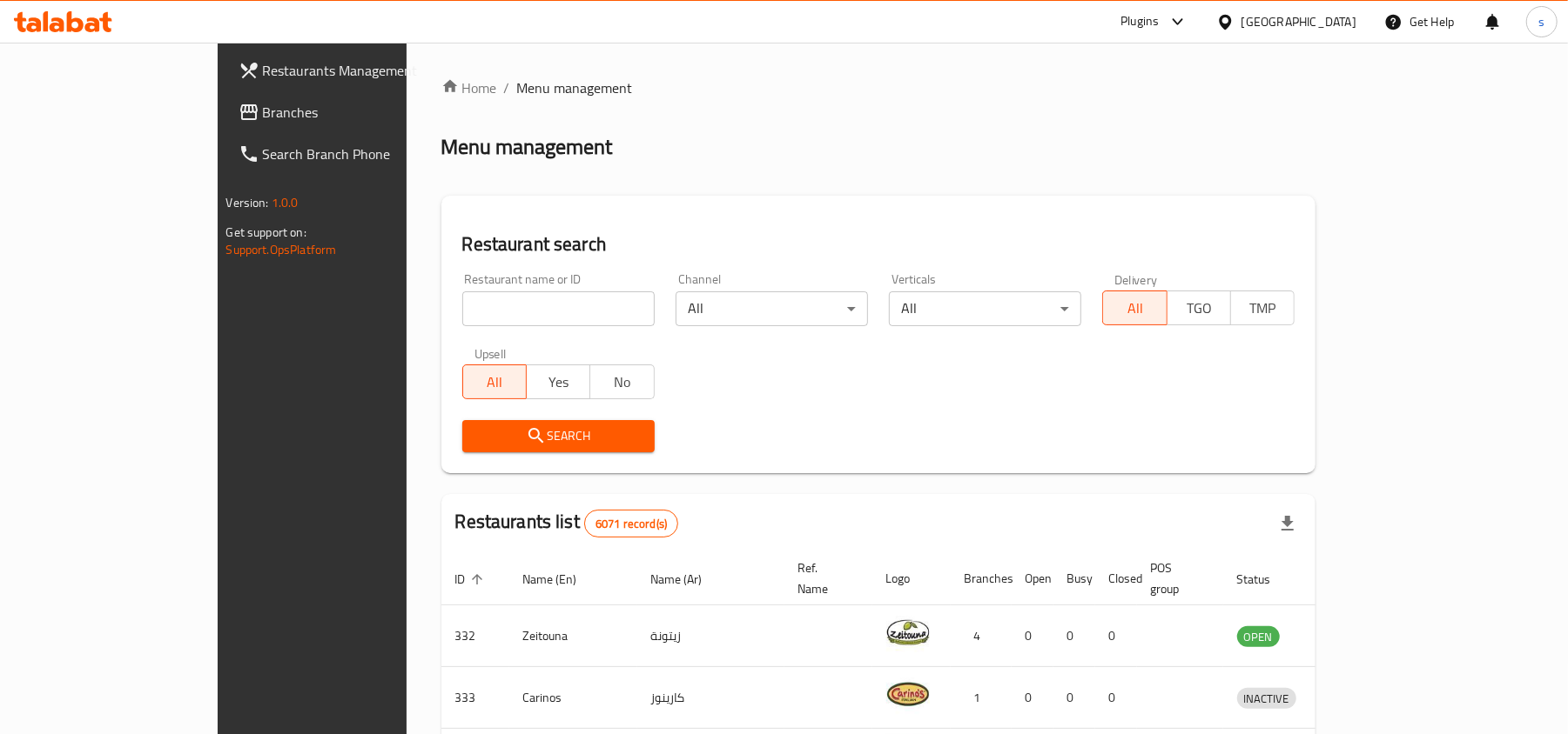
click at [1332, 18] on div "[GEOGRAPHIC_DATA]" at bounding box center [1299, 22] width 115 height 19
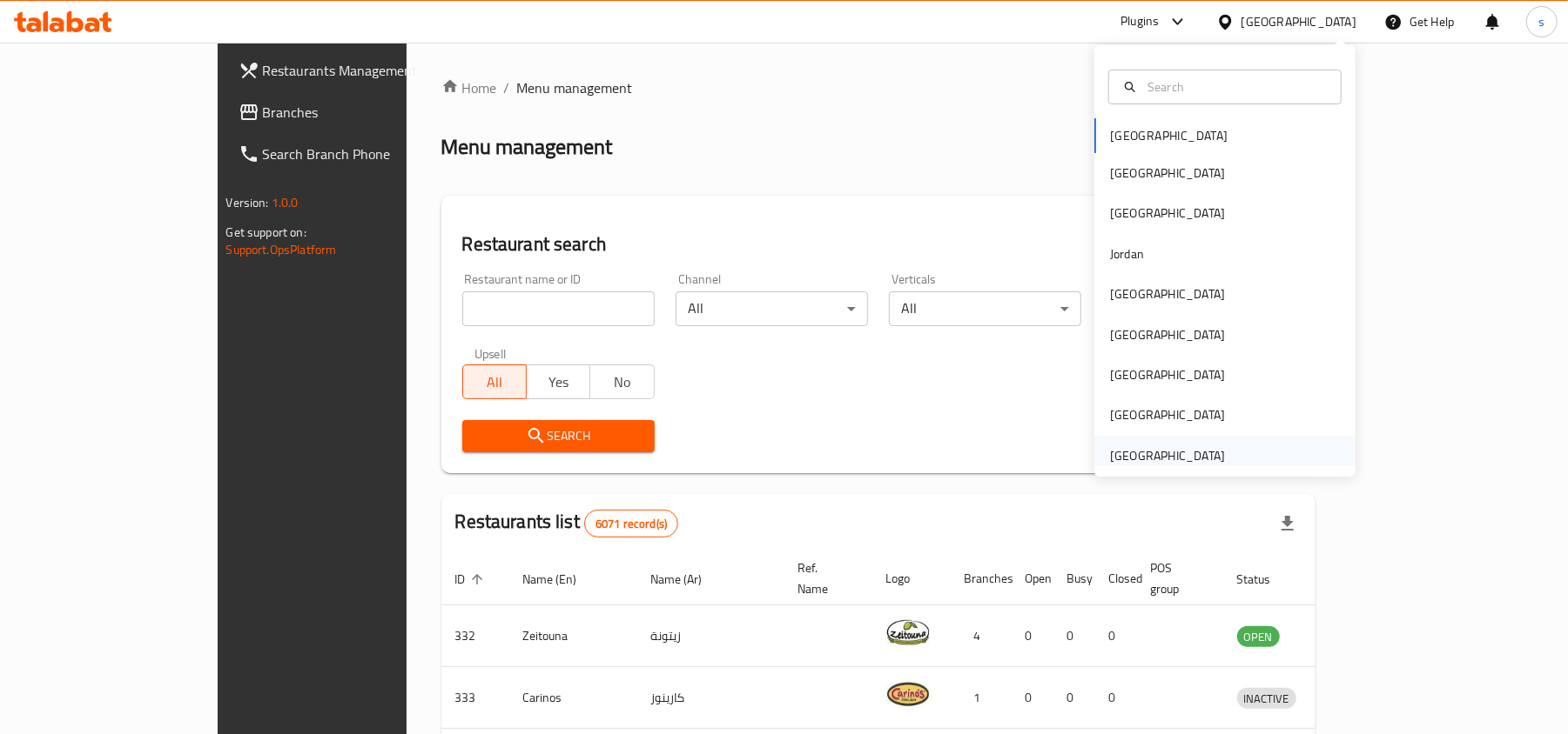
click at [1126, 450] on div "[GEOGRAPHIC_DATA]" at bounding box center [1168, 456] width 115 height 19
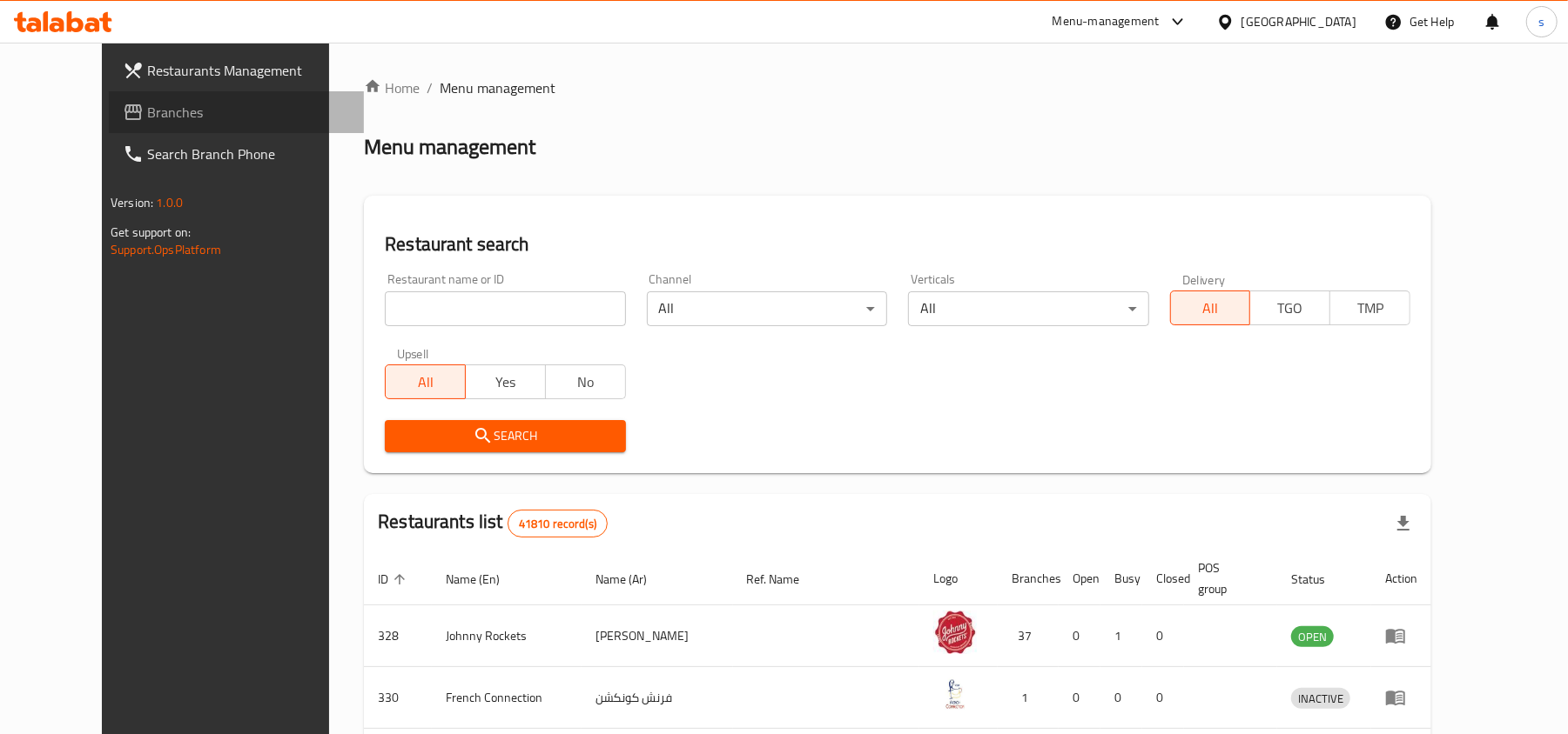
click at [147, 105] on span "Branches" at bounding box center [248, 113] width 203 height 21
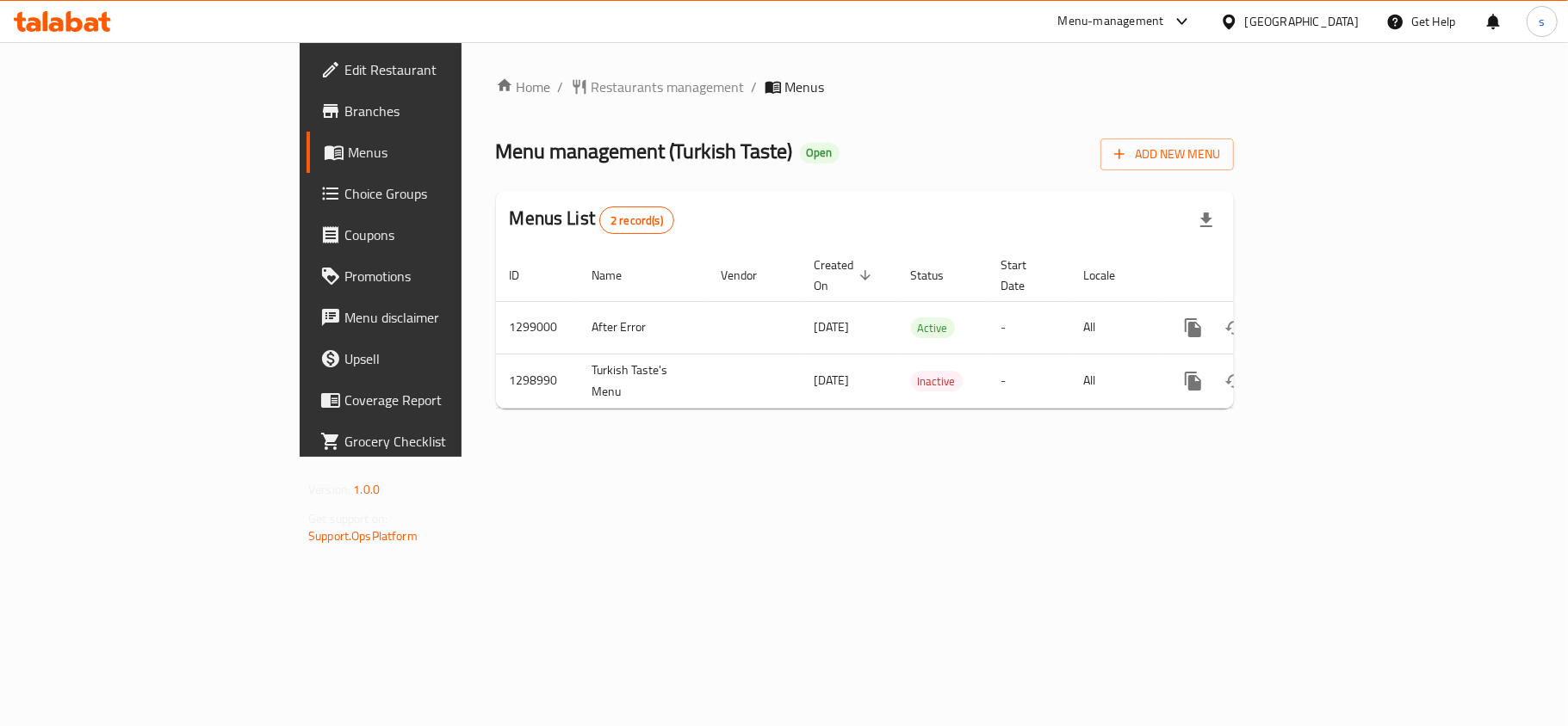
drag, startPoint x: 1320, startPoint y: 17, endPoint x: 1312, endPoint y: 24, distance: 10.6
click at [1320, 17] on div "[GEOGRAPHIC_DATA]" at bounding box center [1302, 22] width 113 height 19
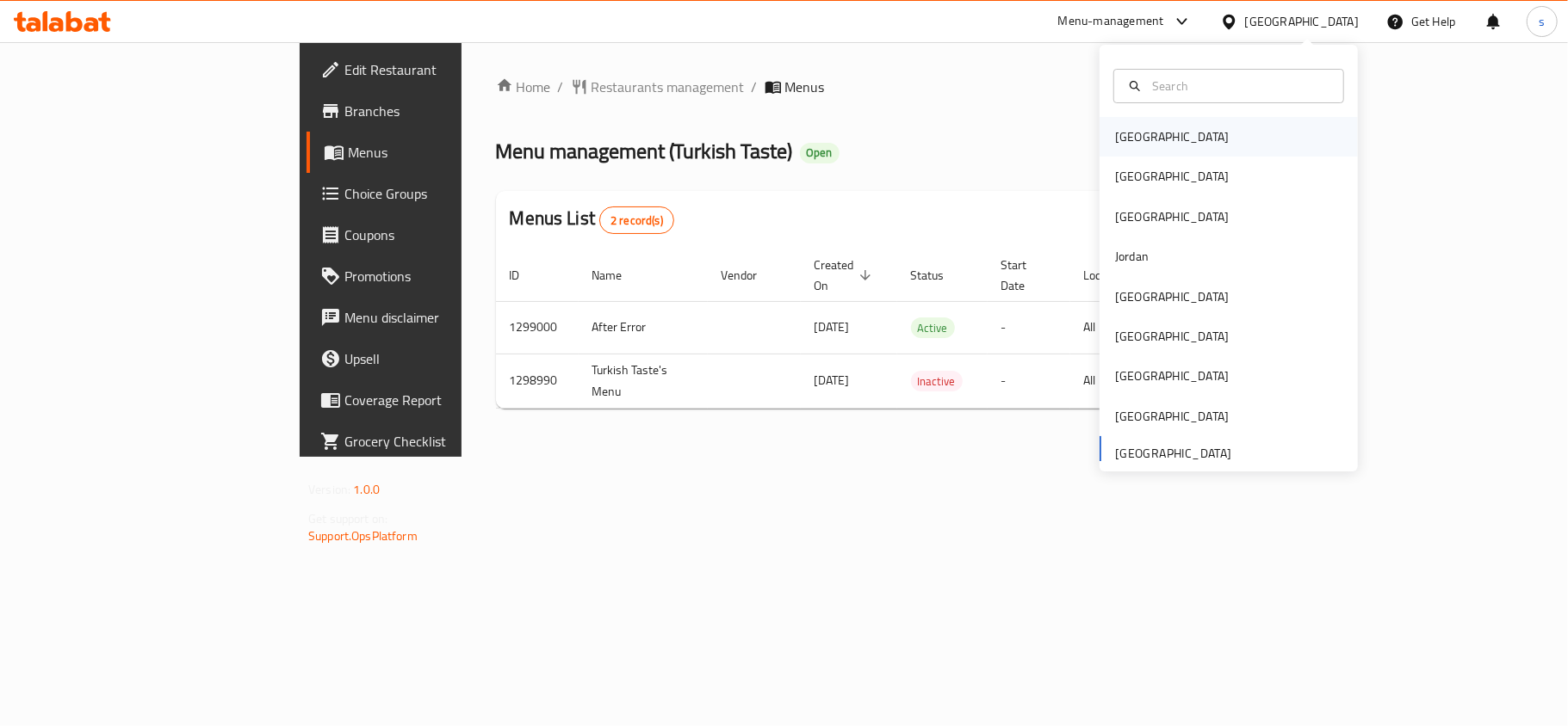
click at [1144, 134] on div "[GEOGRAPHIC_DATA]" at bounding box center [1171, 136] width 141 height 39
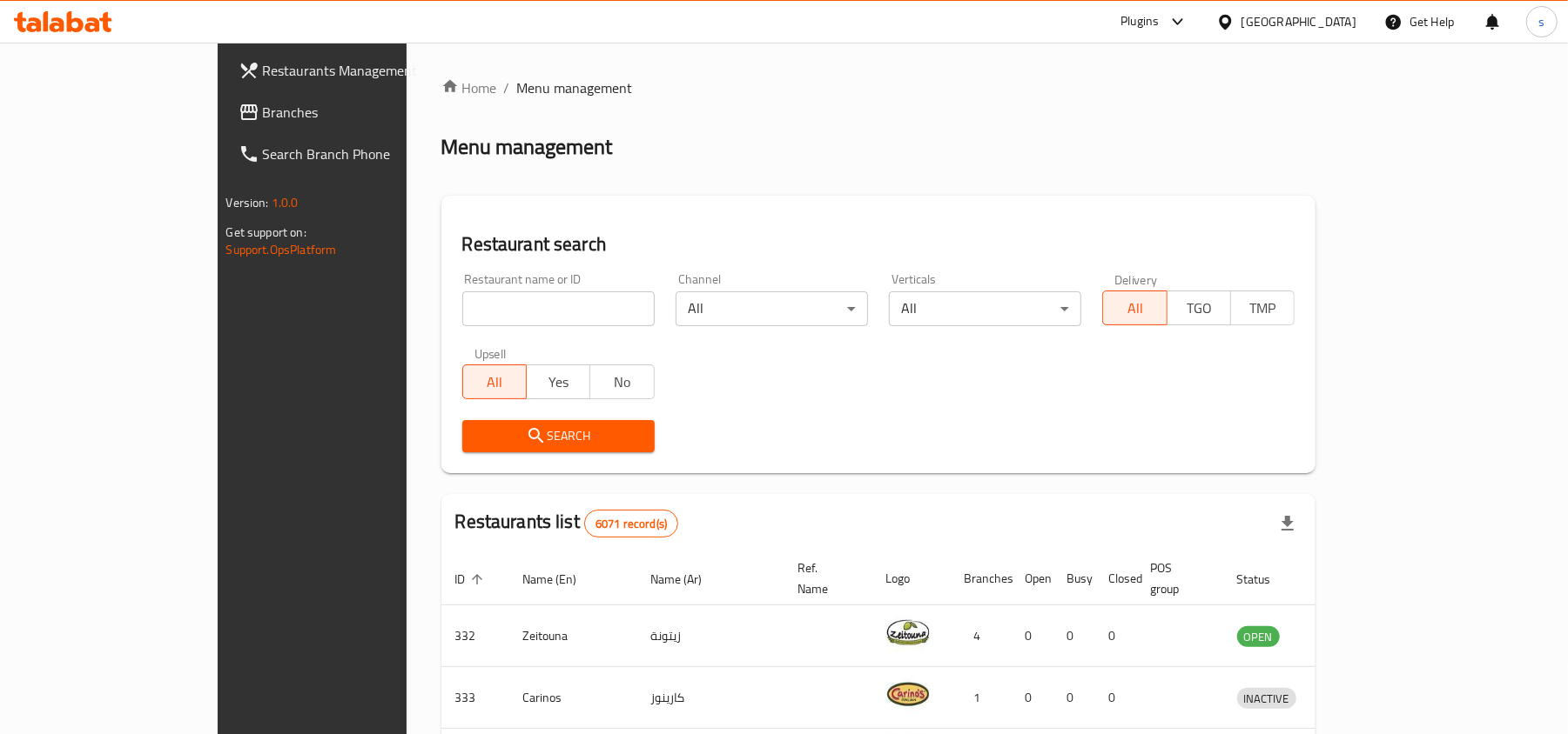
click at [263, 105] on span "Branches" at bounding box center [364, 113] width 203 height 21
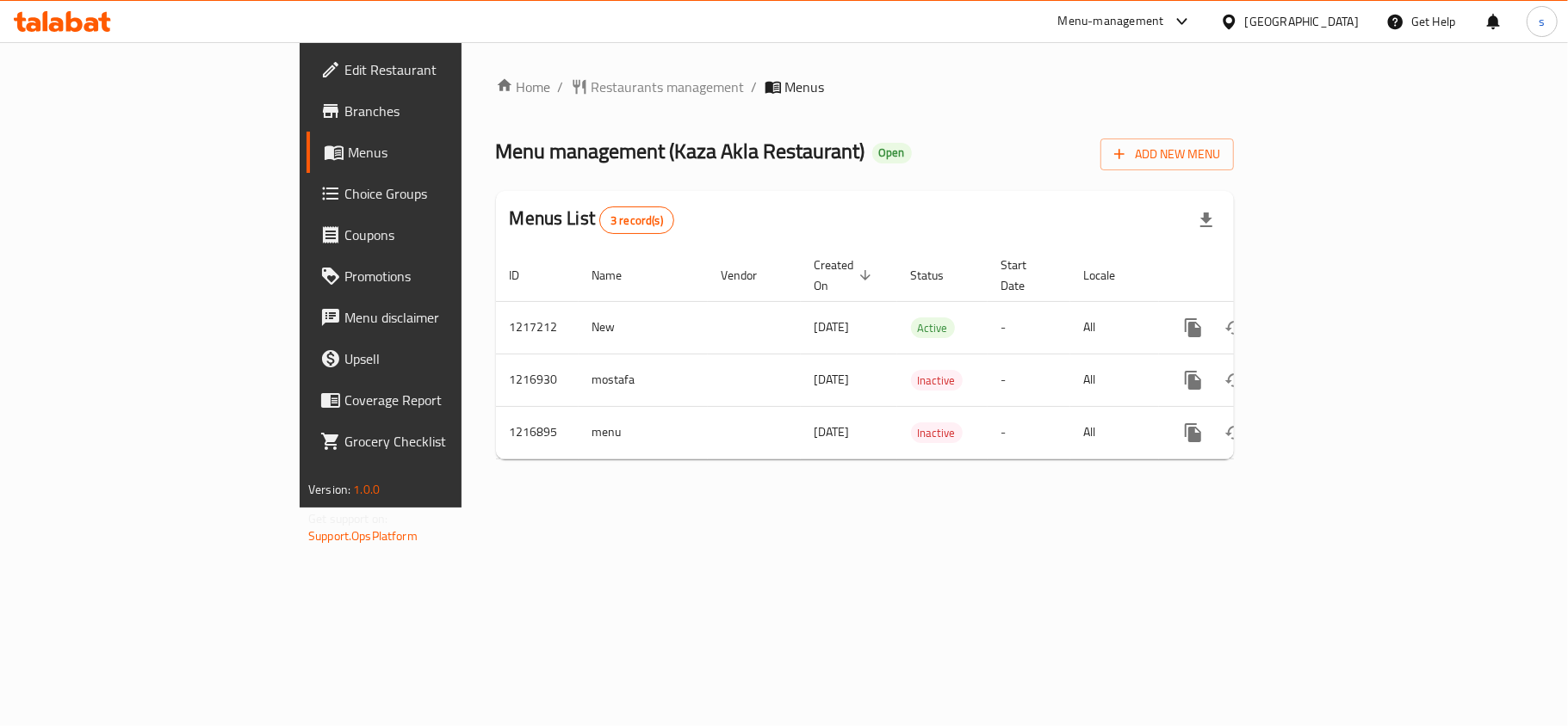
click at [1319, 12] on div "[GEOGRAPHIC_DATA]" at bounding box center [1302, 22] width 113 height 19
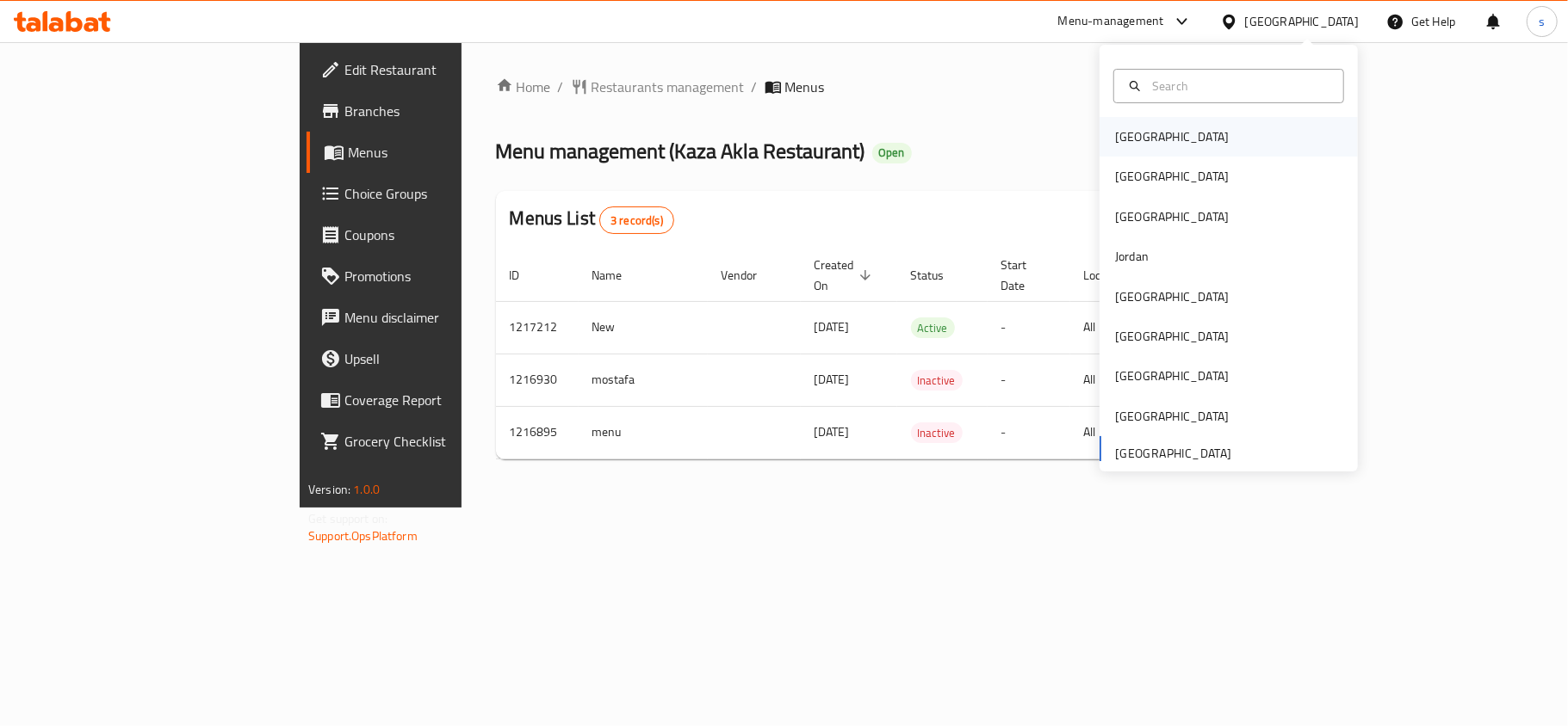
click at [1114, 149] on div "[GEOGRAPHIC_DATA]" at bounding box center [1171, 136] width 141 height 39
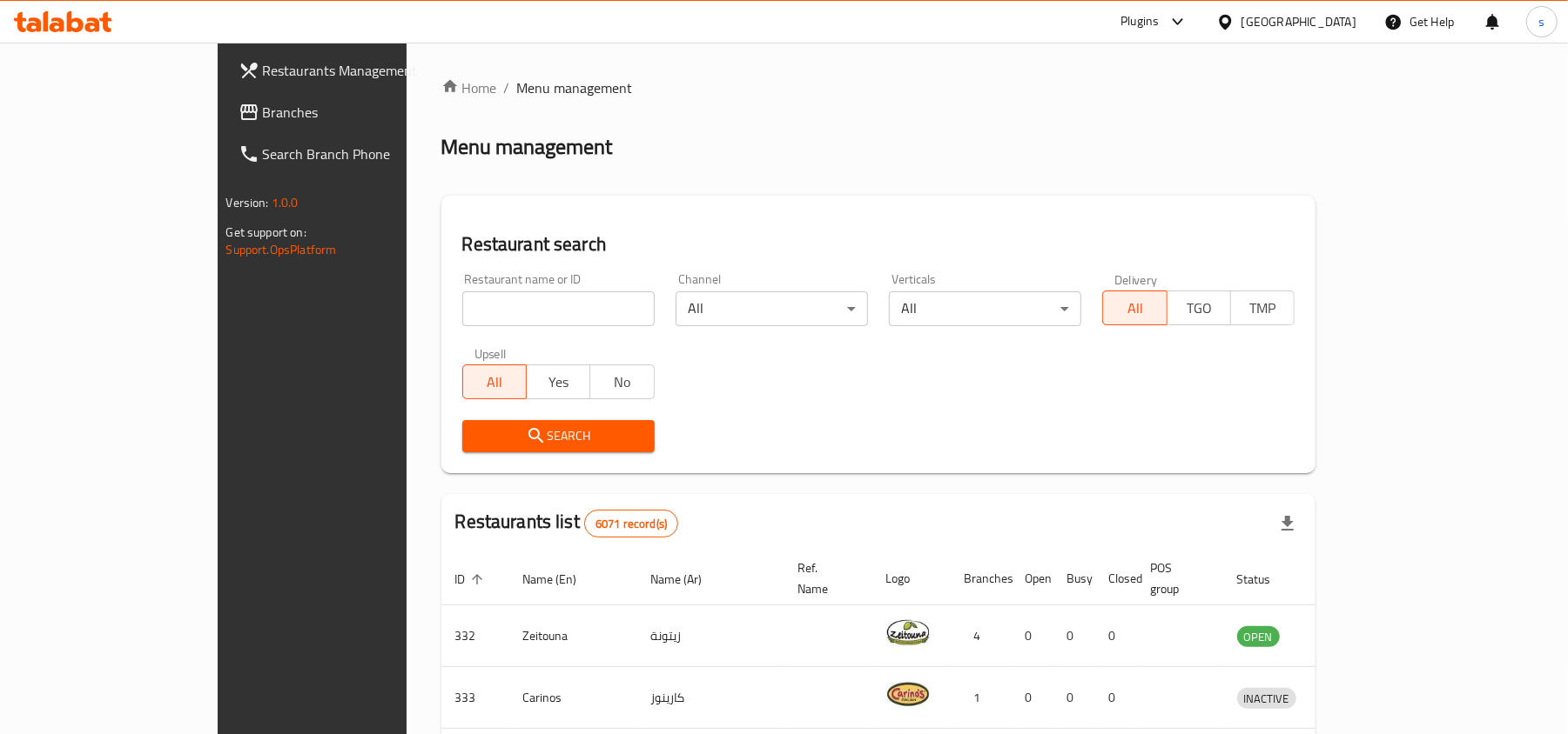
click at [1343, 26] on div "[GEOGRAPHIC_DATA]" at bounding box center [1299, 22] width 115 height 19
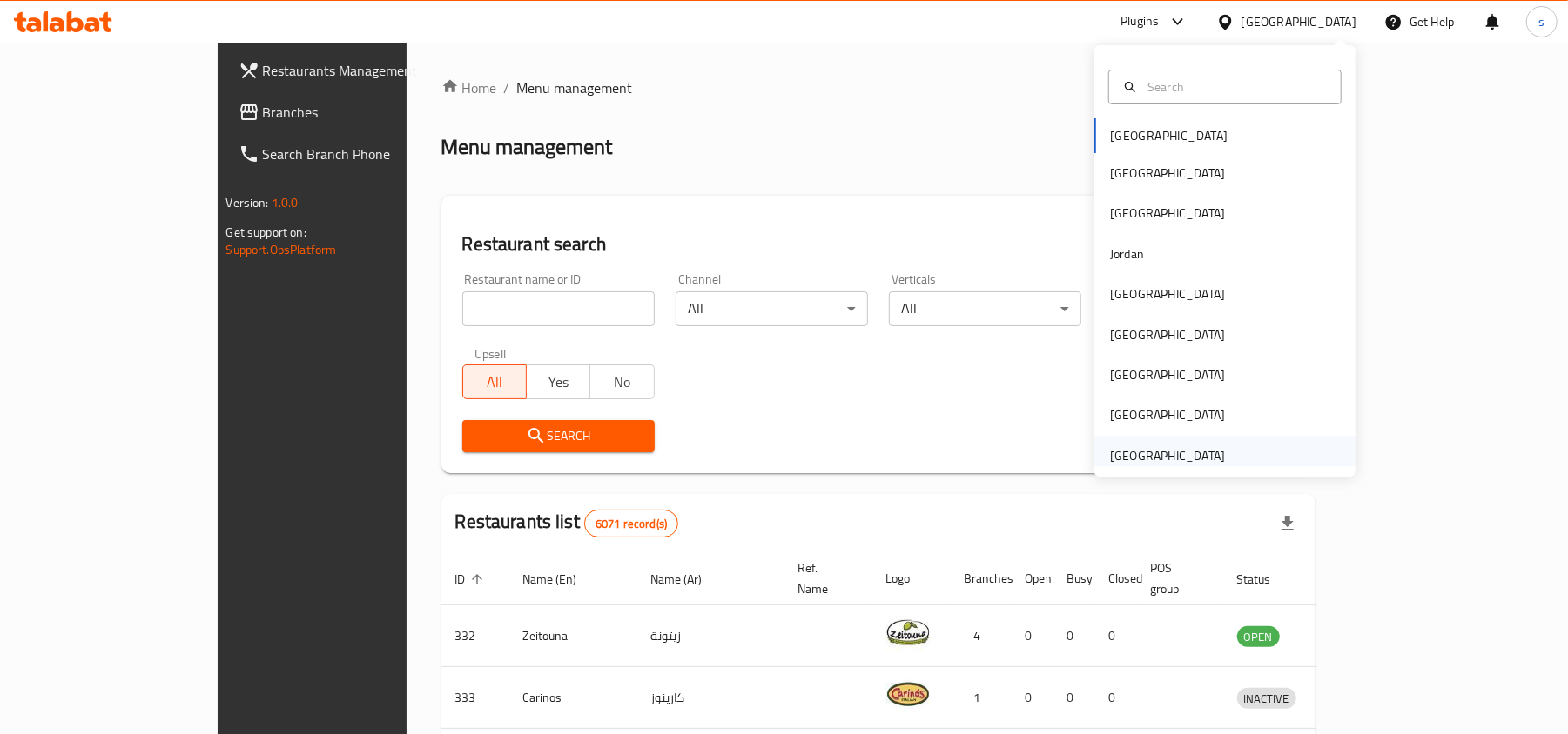
click at [1175, 452] on div "[GEOGRAPHIC_DATA]" at bounding box center [1168, 456] width 115 height 19
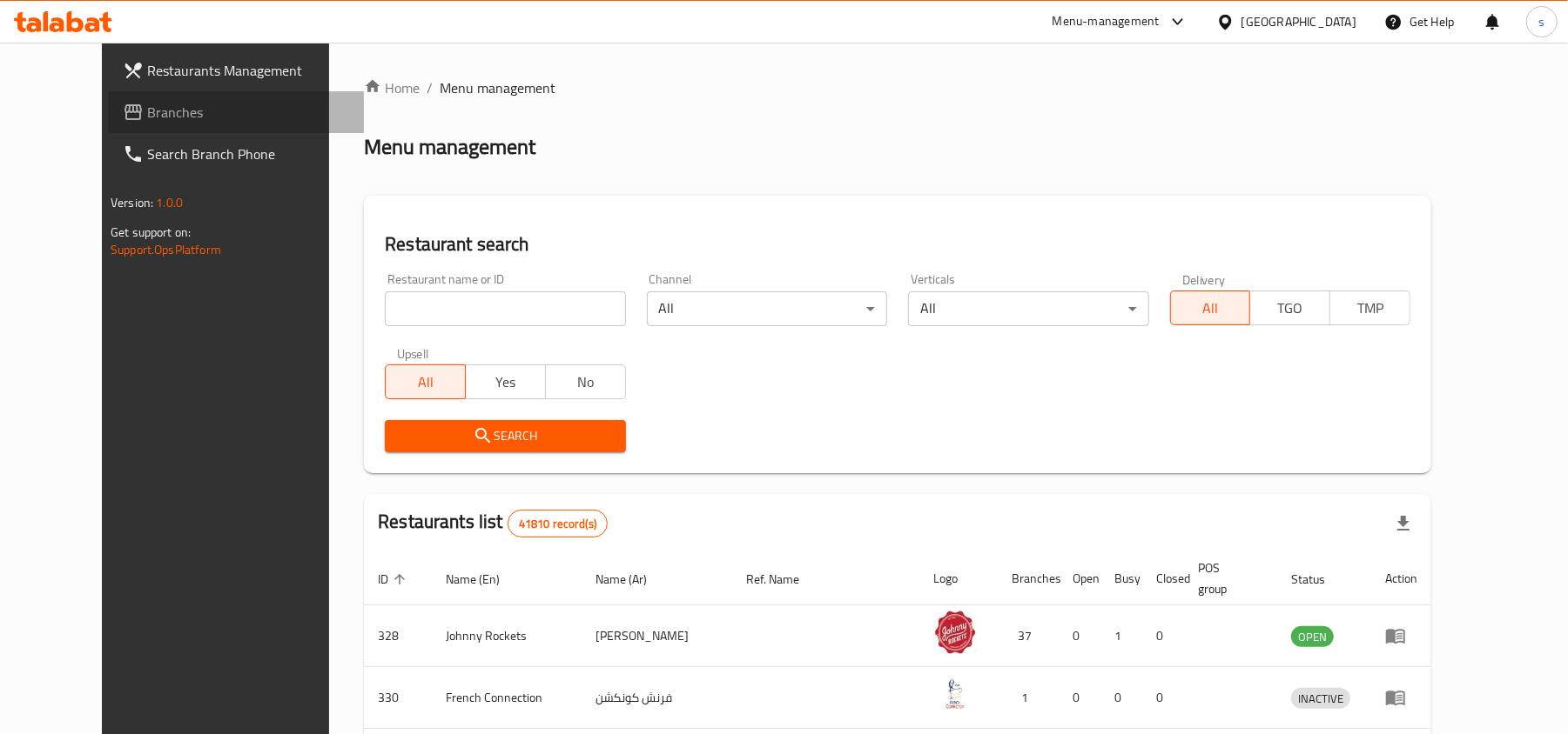
click at [147, 108] on span "Branches" at bounding box center [248, 113] width 203 height 21
